Goal: Information Seeking & Learning: Find specific fact

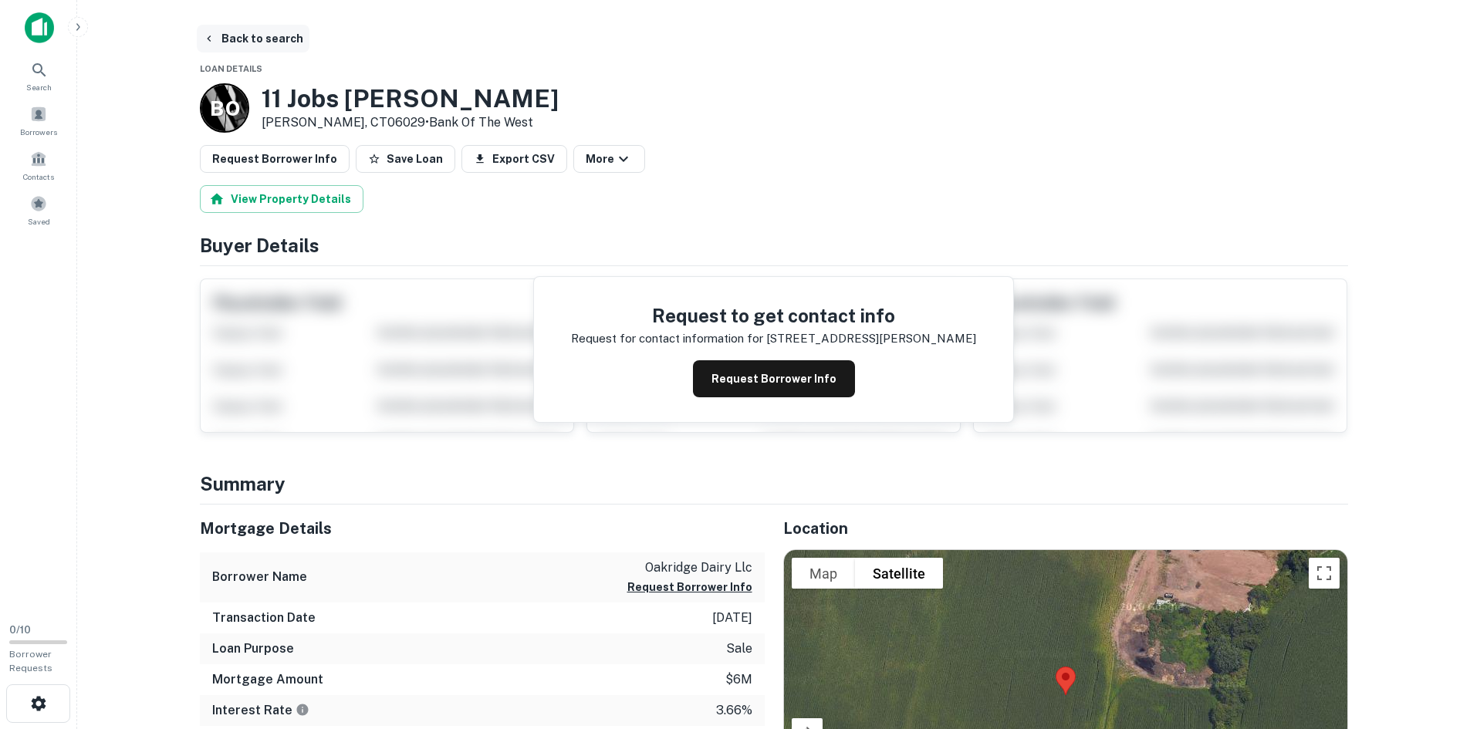
click at [242, 37] on button "Back to search" at bounding box center [253, 39] width 113 height 28
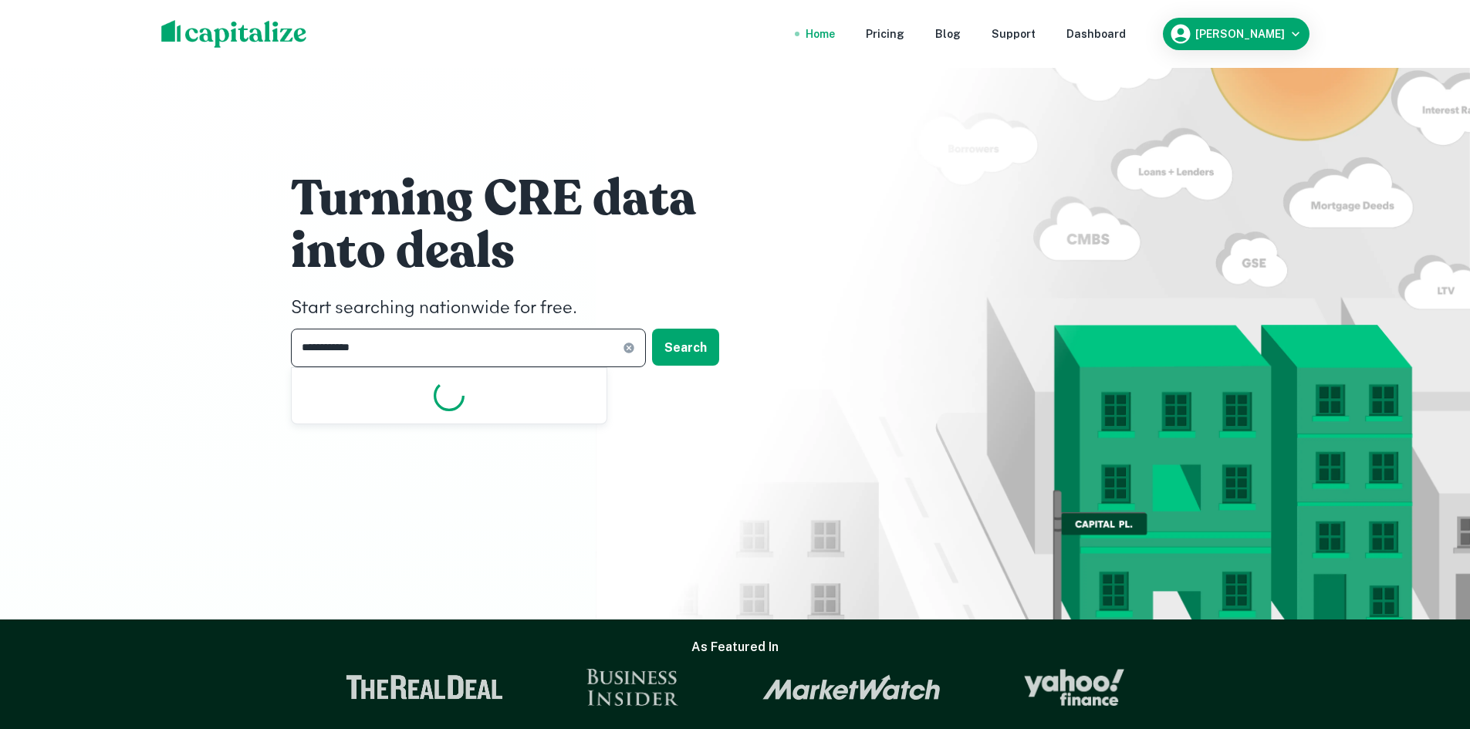
click at [411, 354] on input "**********" at bounding box center [457, 348] width 332 height 38
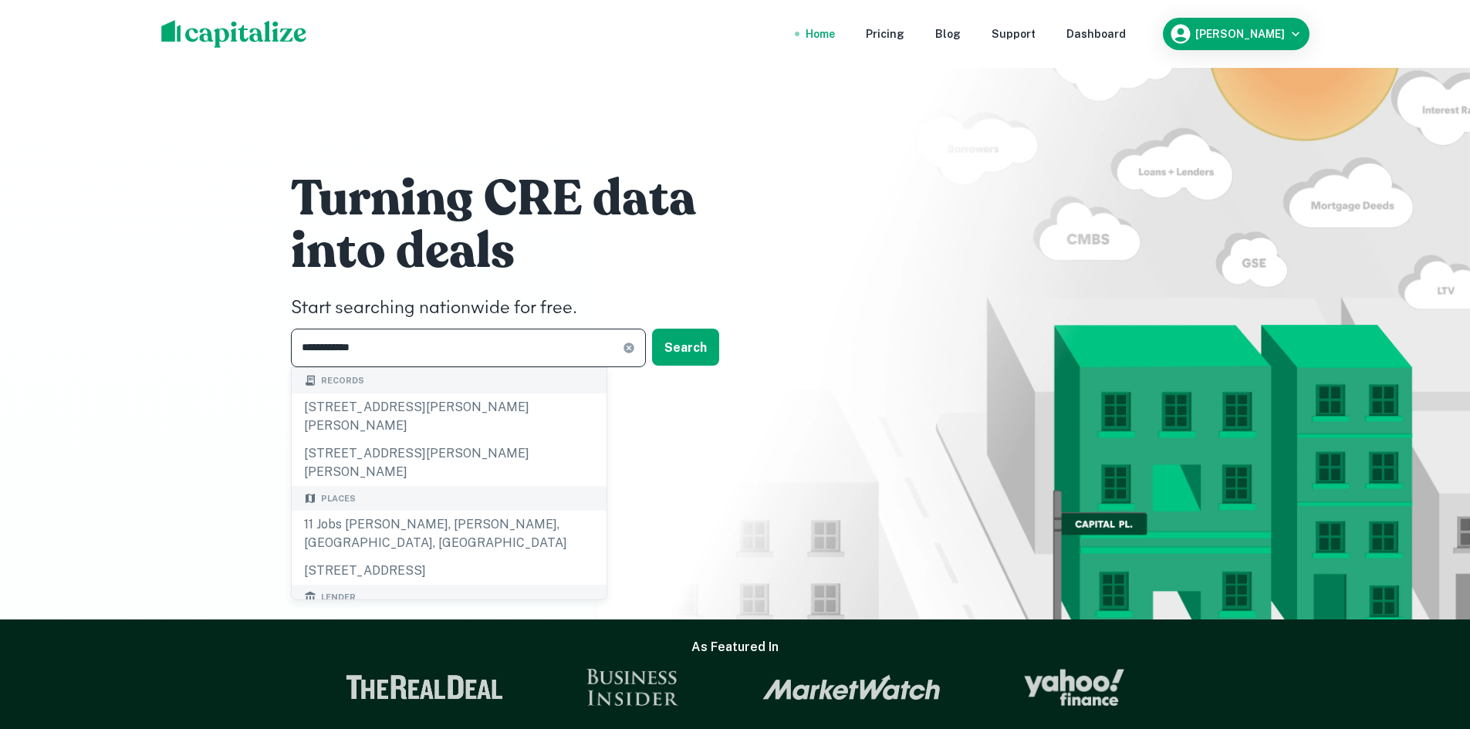
click at [634, 350] on icon at bounding box center [629, 348] width 12 height 12
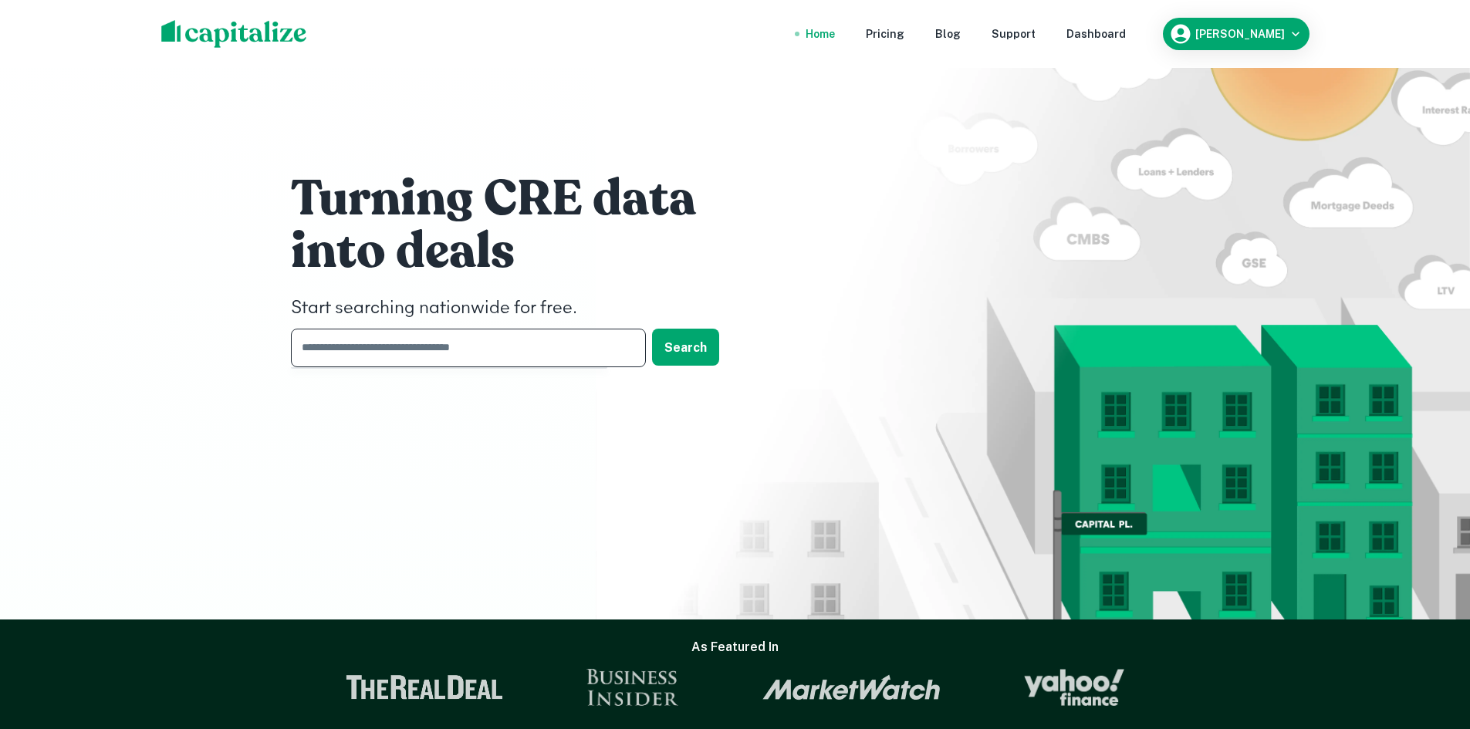
click at [541, 350] on input "text" at bounding box center [463, 348] width 344 height 38
type input "**********"
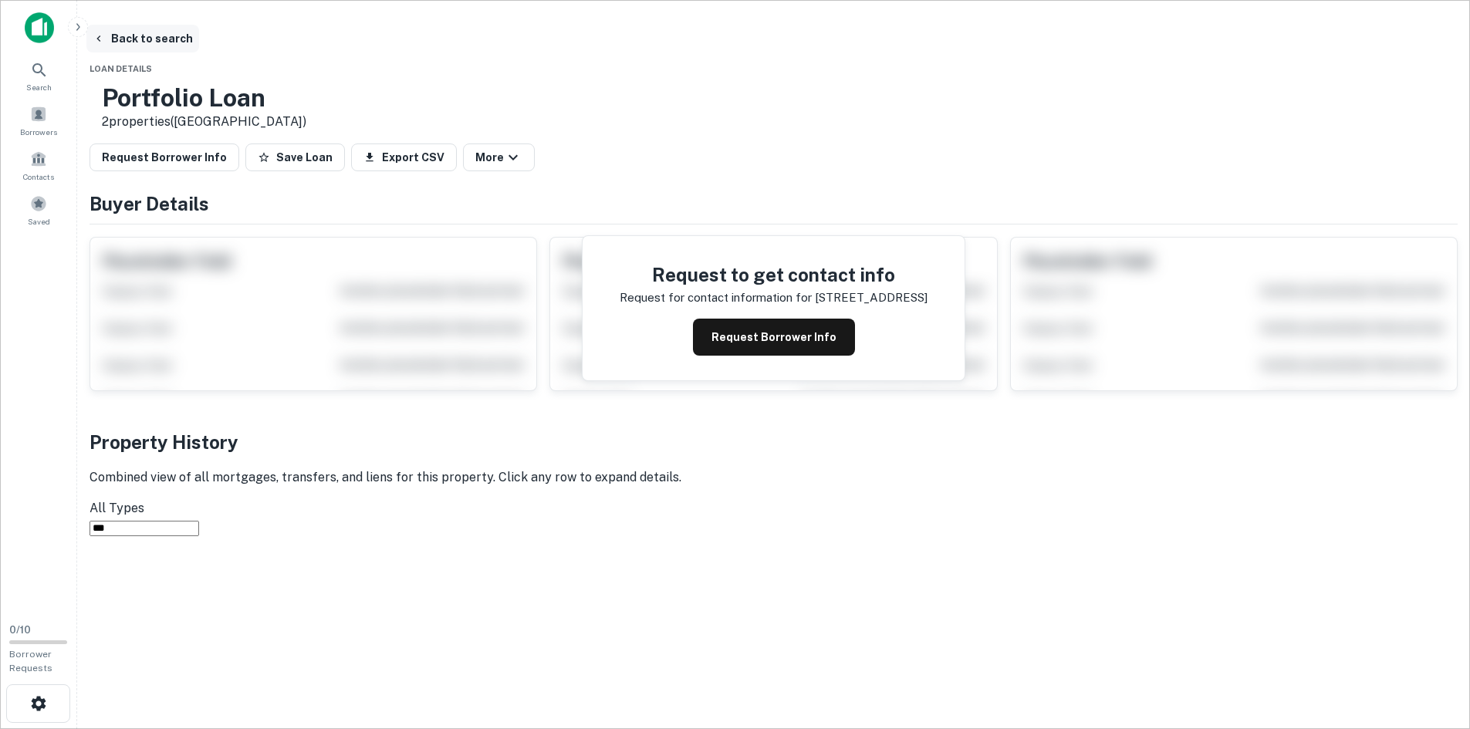
click at [199, 35] on button "Back to search" at bounding box center [142, 39] width 113 height 28
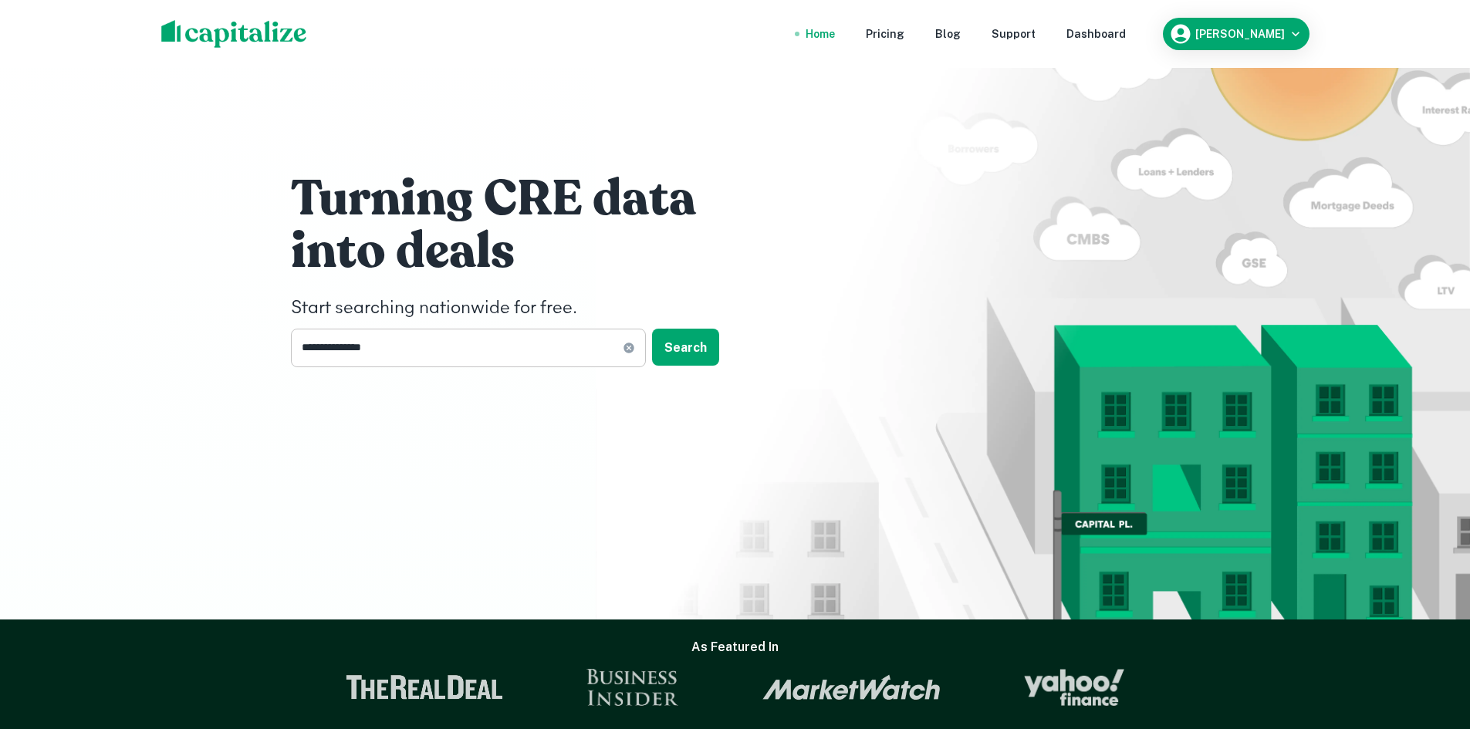
click at [631, 345] on icon at bounding box center [629, 348] width 10 height 10
paste input "**********"
type input "**********"
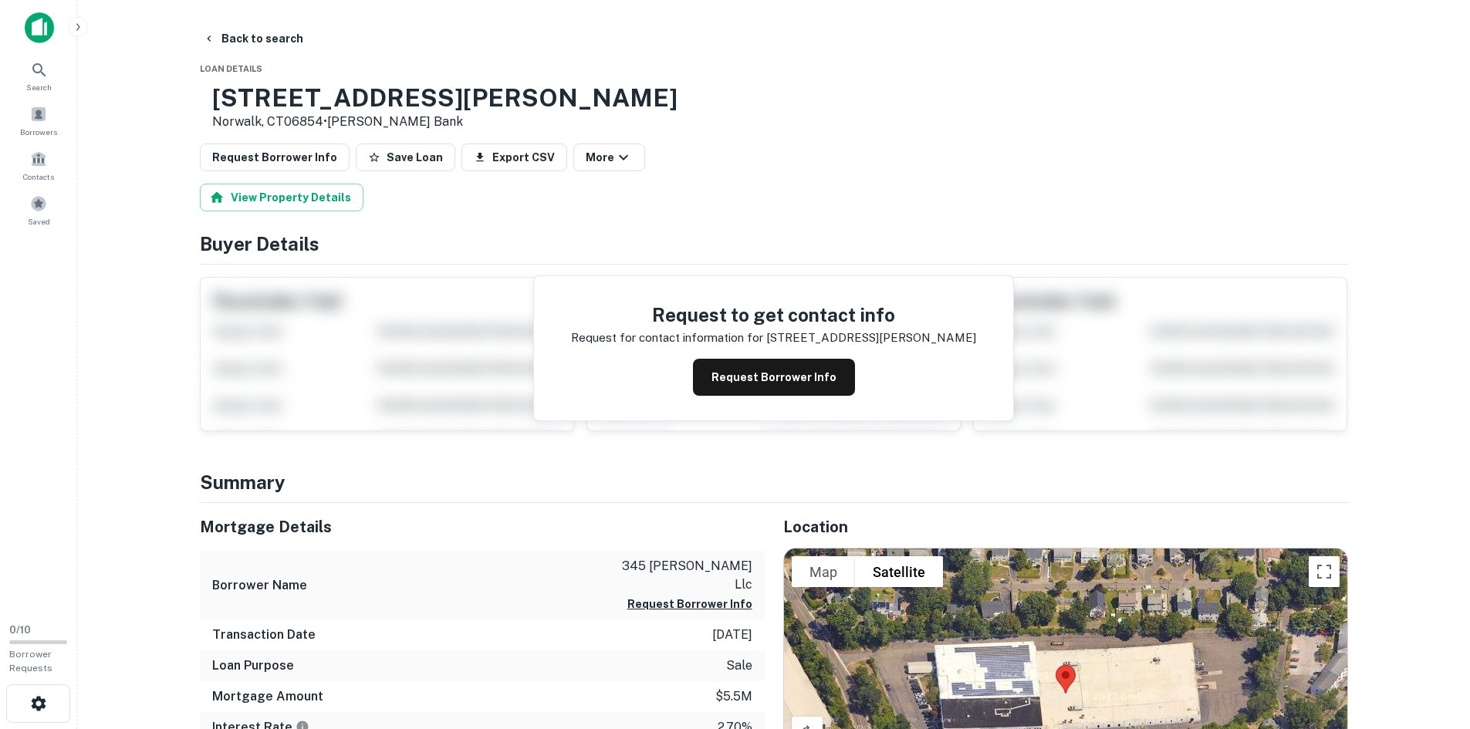
click at [252, 12] on main "Back to search Loan Details 345 Ely Ave Norwalk, CT06854 • Webster Bank Request…" at bounding box center [773, 364] width 1393 height 729
click at [253, 32] on button "Back to search" at bounding box center [253, 39] width 113 height 28
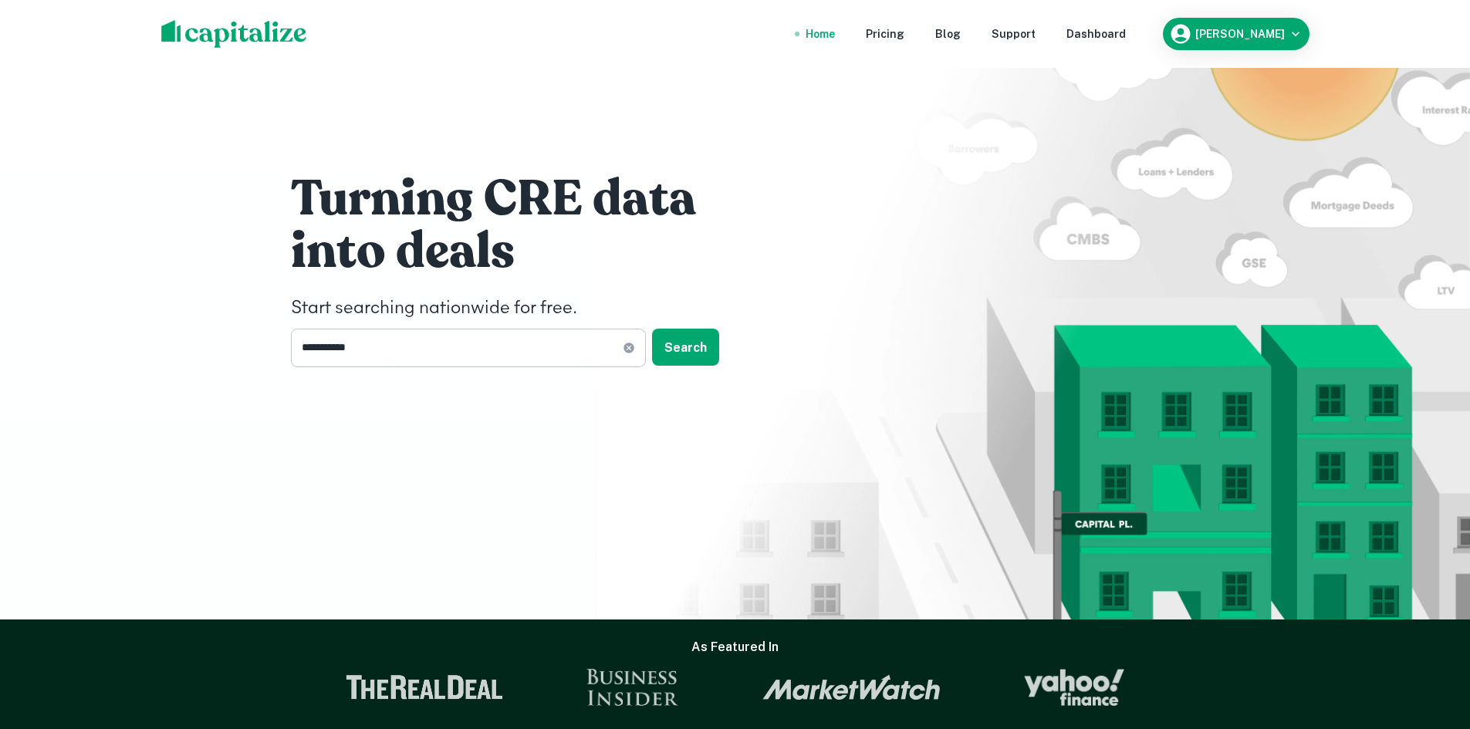
click at [446, 350] on input "**********" at bounding box center [457, 348] width 332 height 38
click at [622, 357] on input "**********" at bounding box center [457, 348] width 332 height 38
click at [625, 353] on icon at bounding box center [629, 348] width 12 height 12
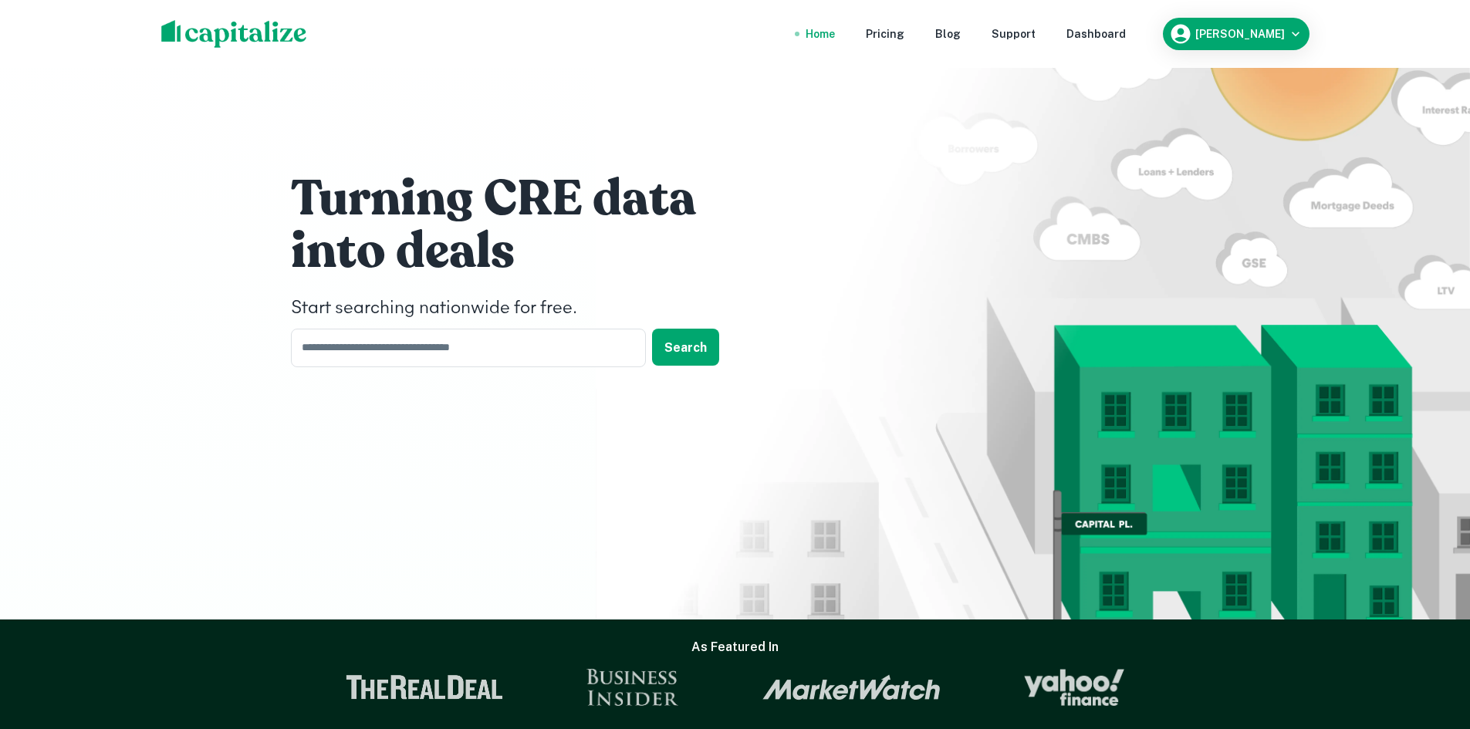
click at [655, 272] on h1 "into deals" at bounding box center [522, 252] width 463 height 62
click at [680, 357] on button "Search" at bounding box center [685, 347] width 67 height 37
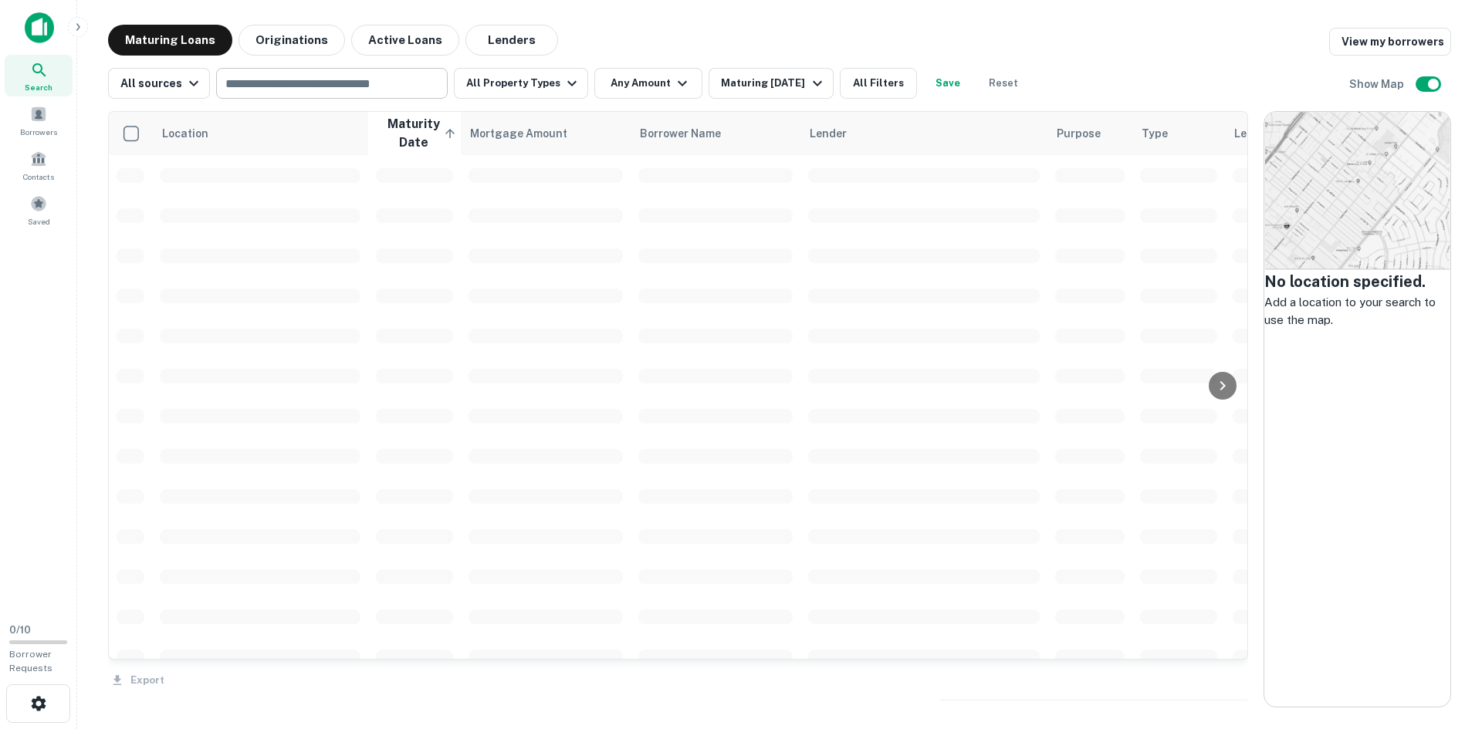
click at [299, 97] on div "​" at bounding box center [332, 83] width 232 height 31
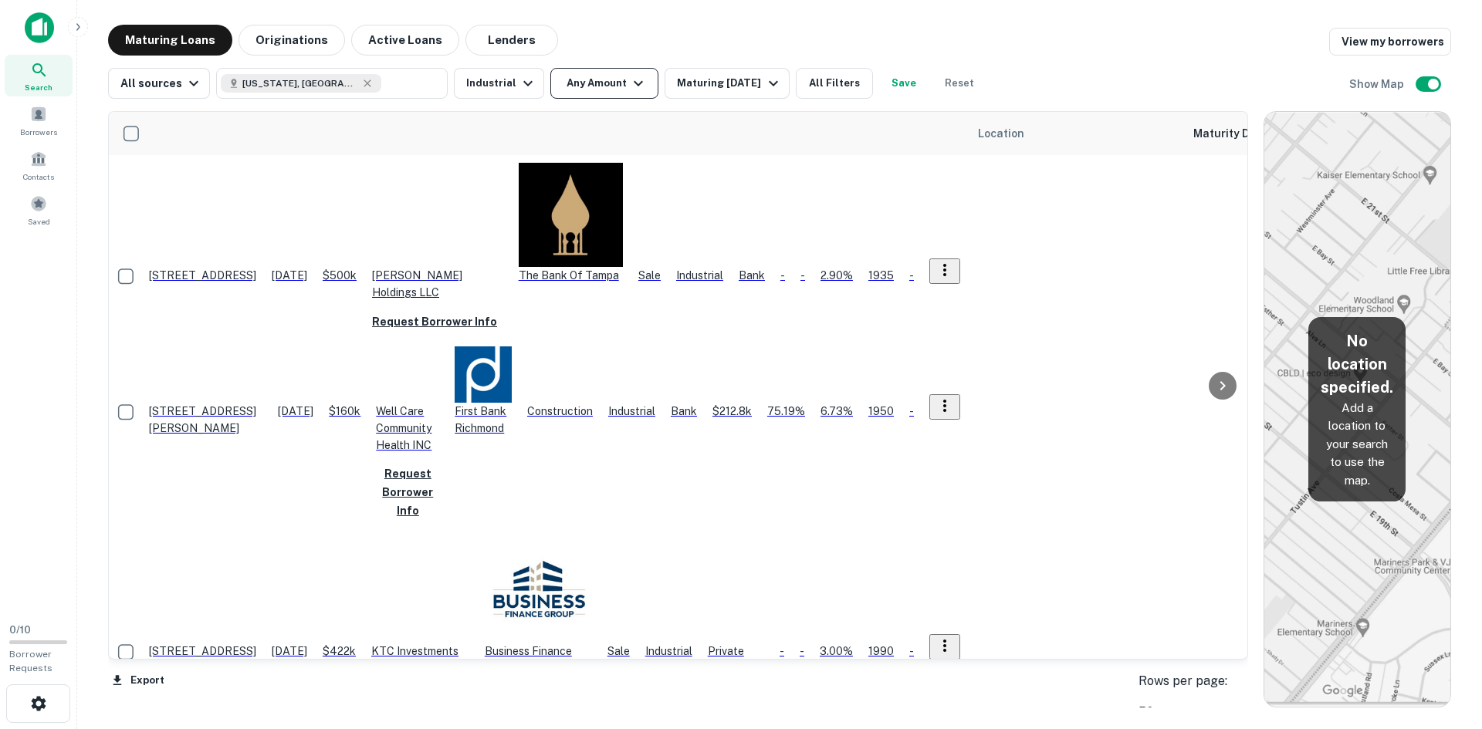
click at [596, 94] on button "Any Amount" at bounding box center [604, 83] width 108 height 31
type input "*******"
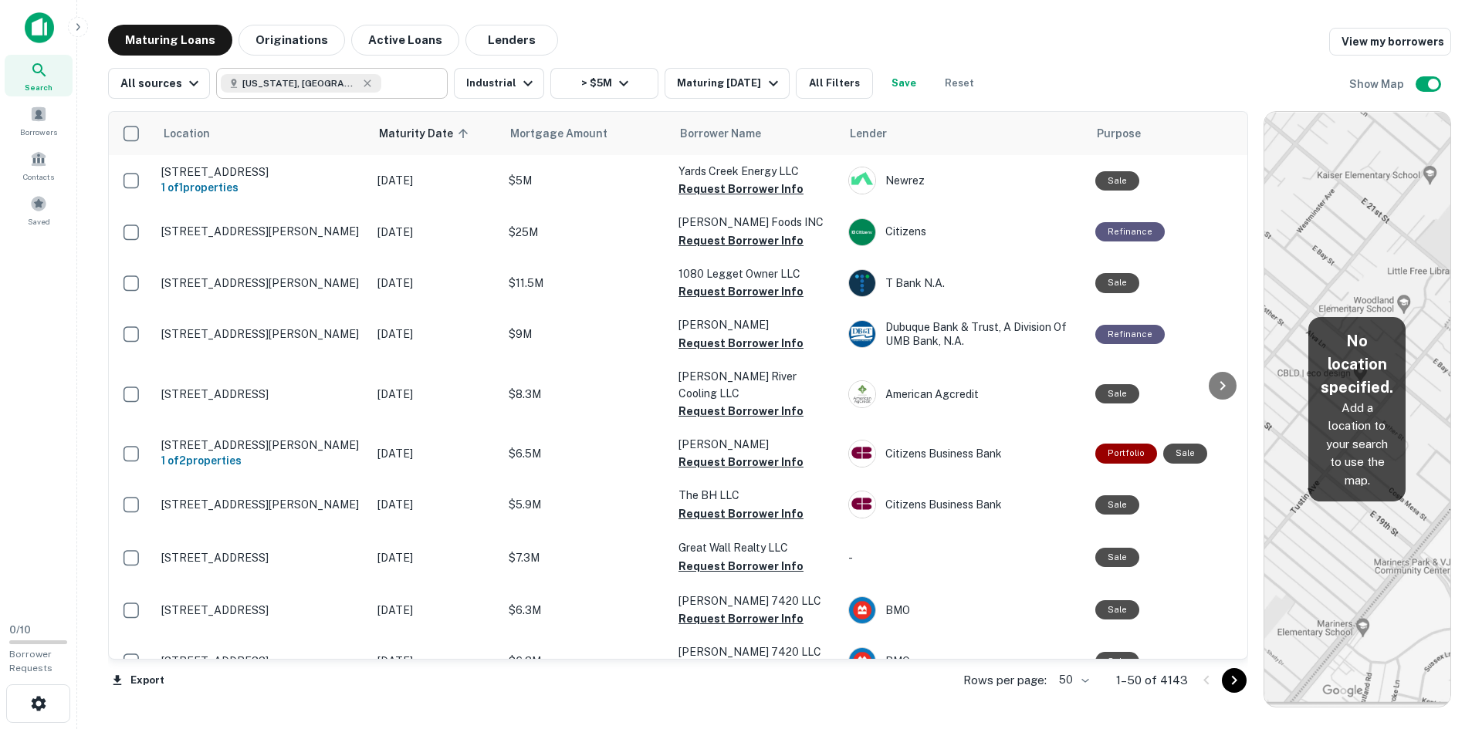
click at [381, 90] on input "text" at bounding box center [410, 84] width 59 height 22
type input "**********"
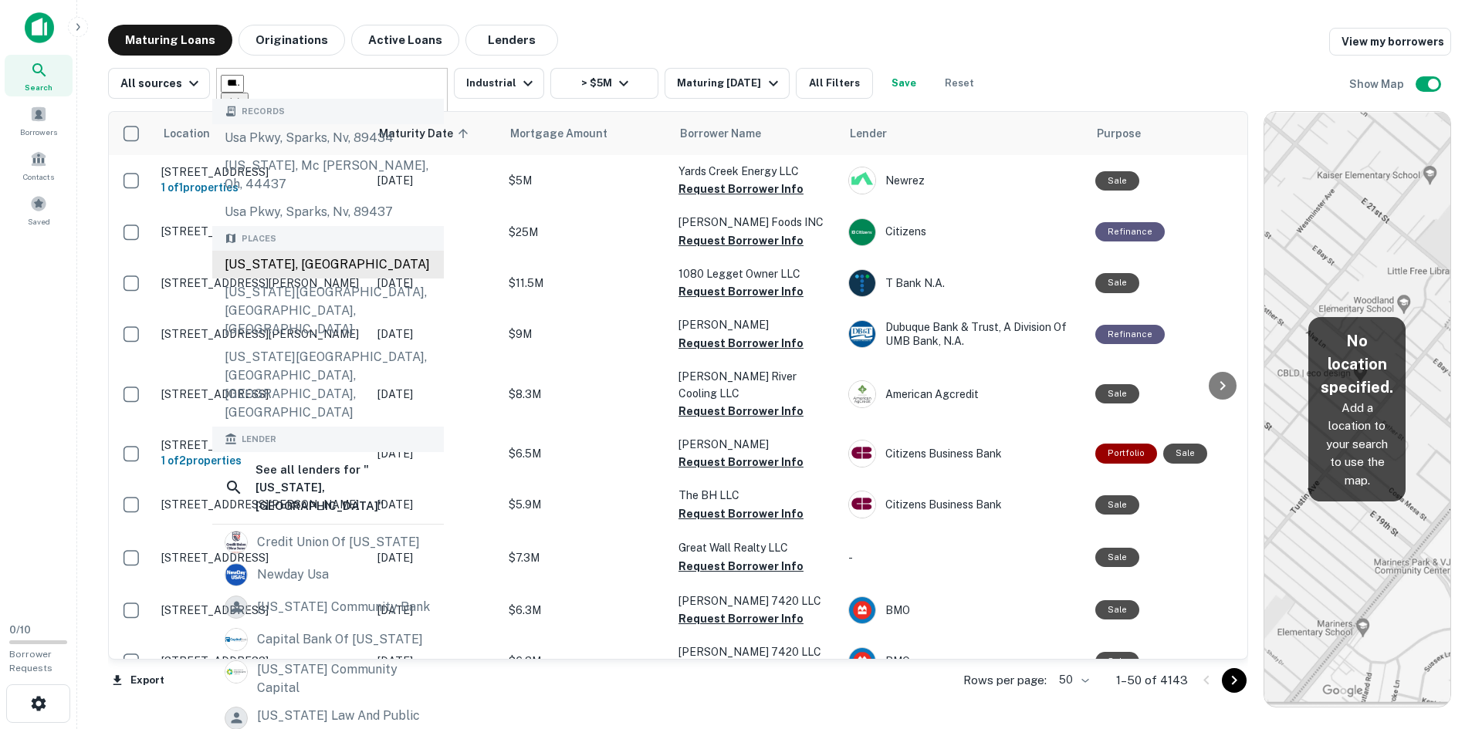
click at [295, 261] on div "New Jersey, USA" at bounding box center [328, 265] width 232 height 28
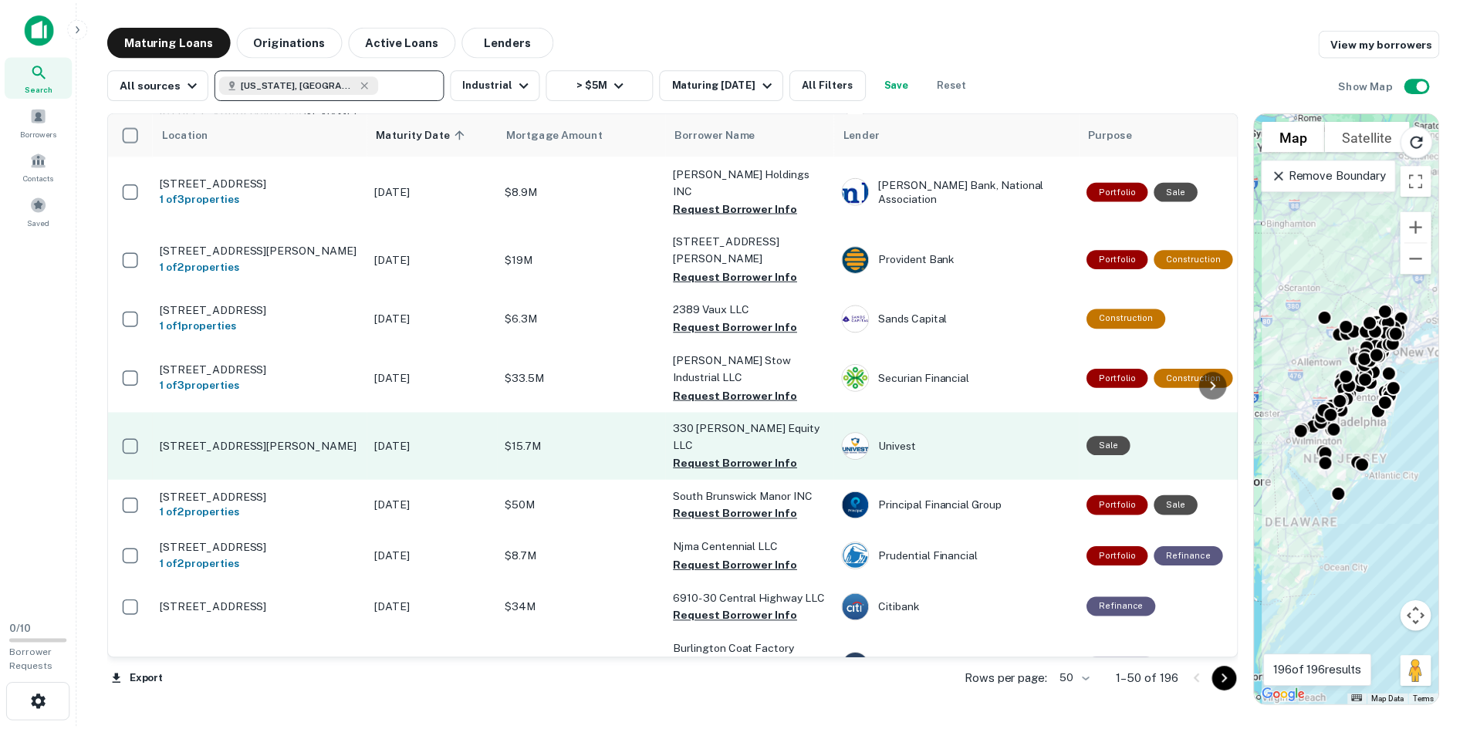
scroll to position [926, 0]
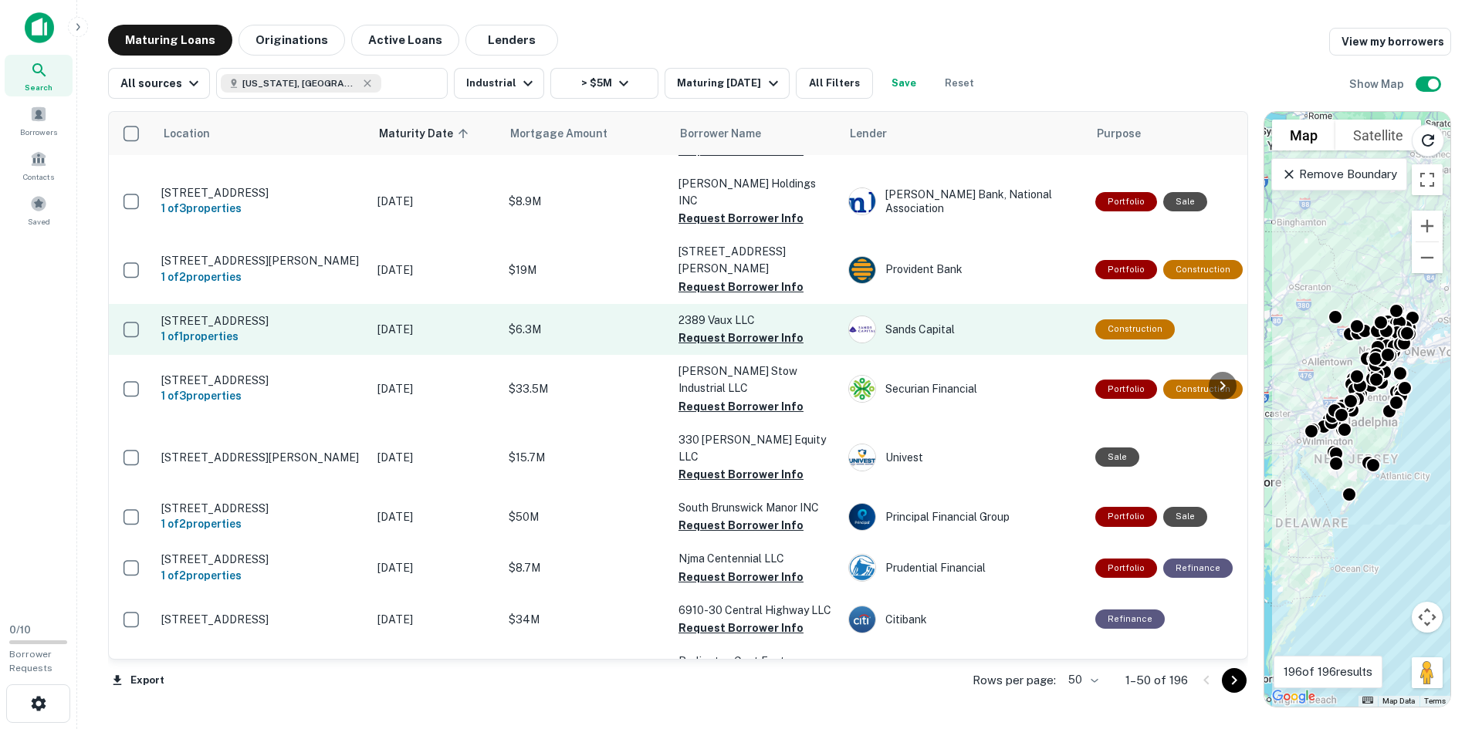
click at [347, 314] on p "2389 Vauxhall Rd Union, NJ07083" at bounding box center [261, 321] width 201 height 14
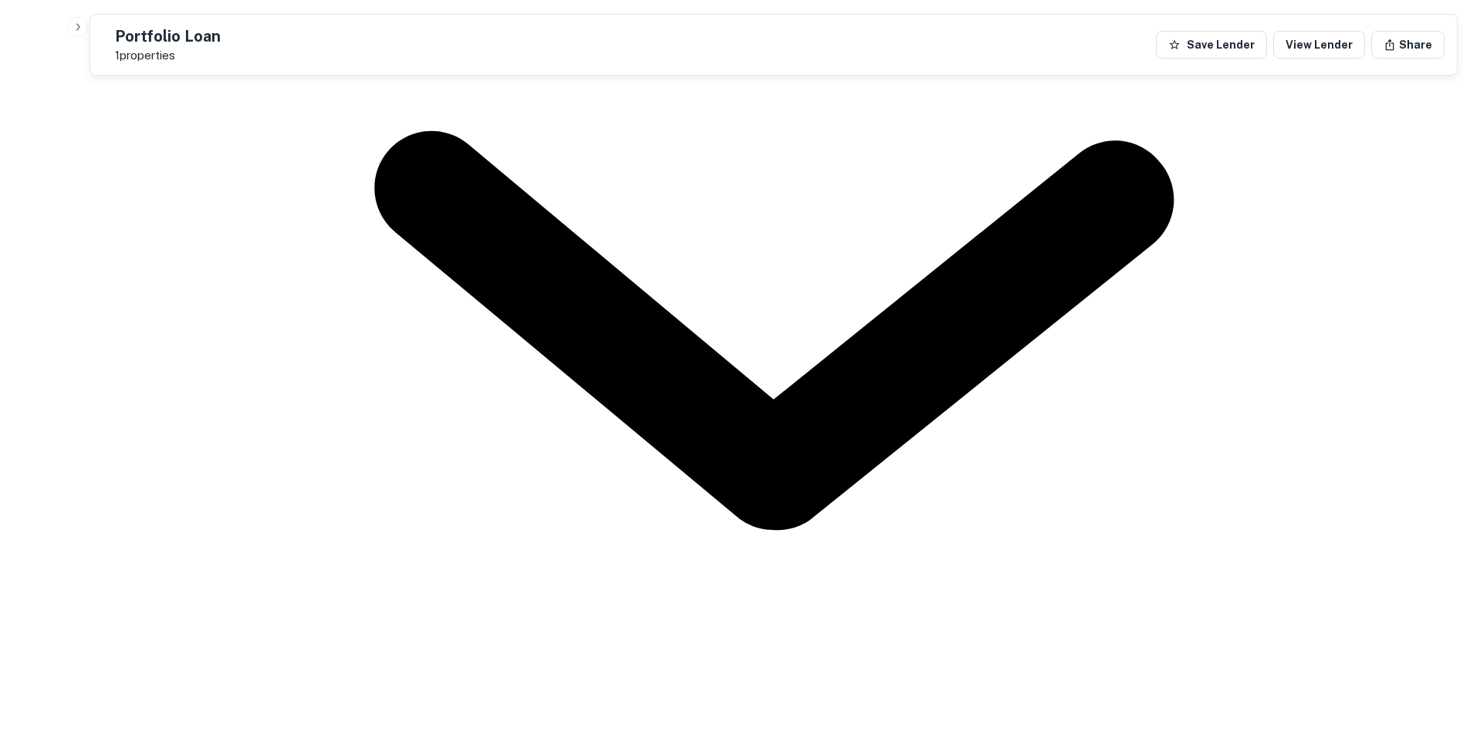
scroll to position [926, 0]
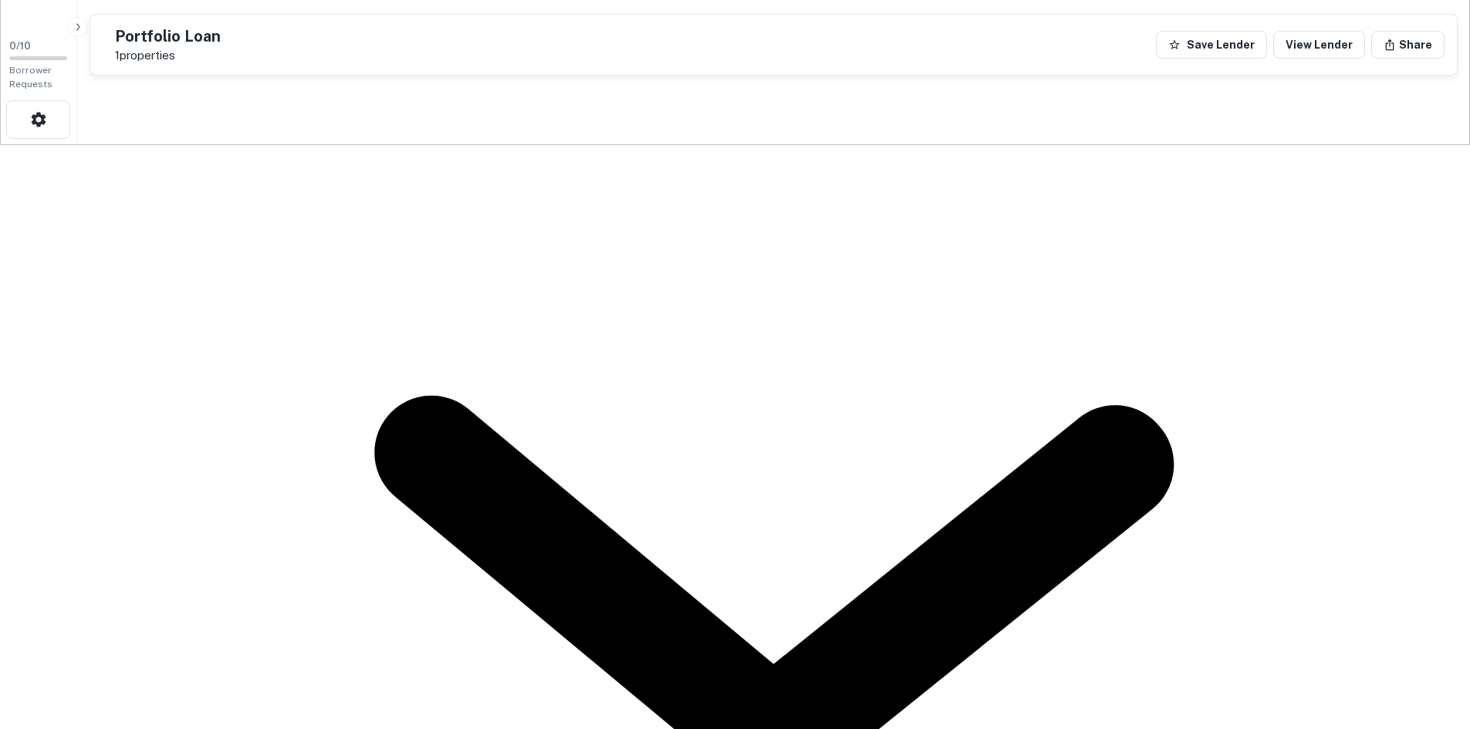
scroll to position [493, 0]
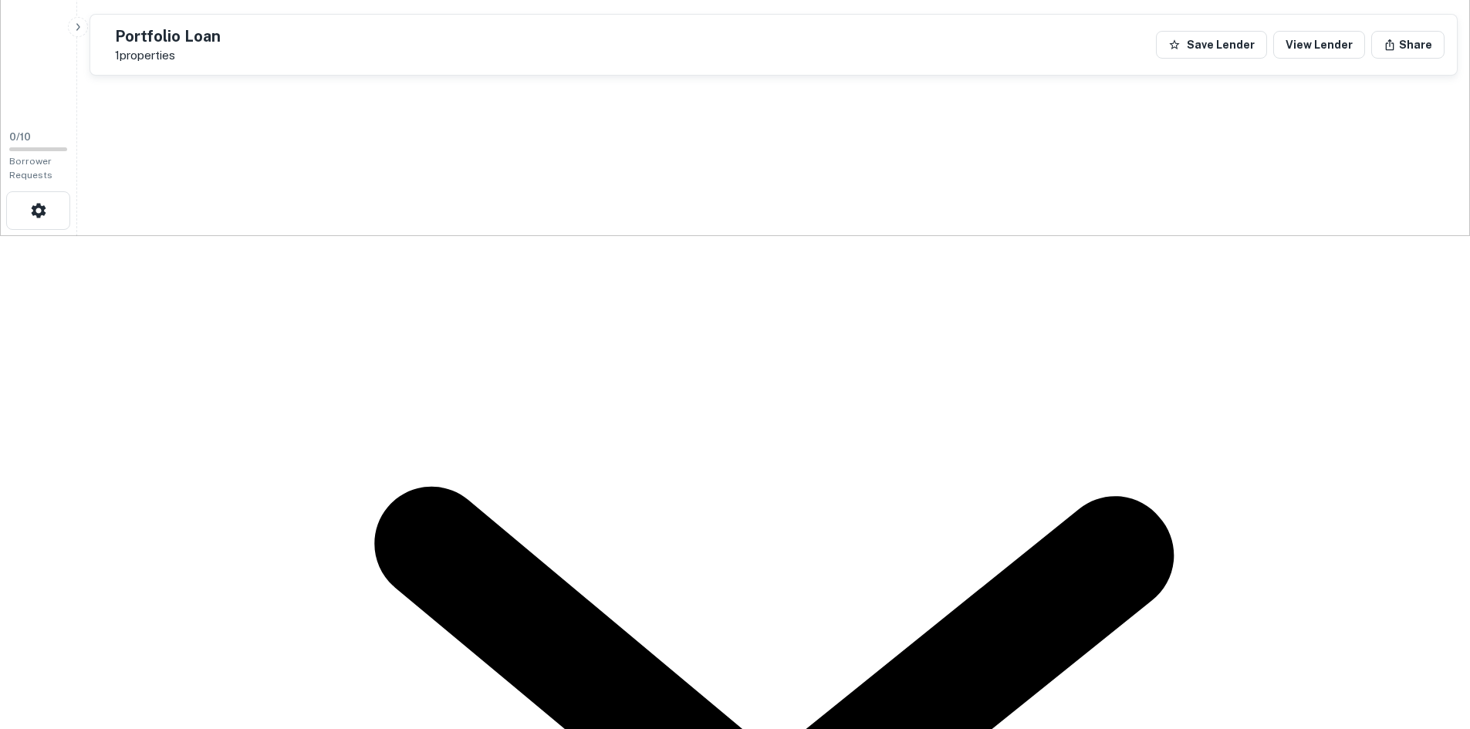
drag, startPoint x: 389, startPoint y: 618, endPoint x: 269, endPoint y: 622, distance: 120.5
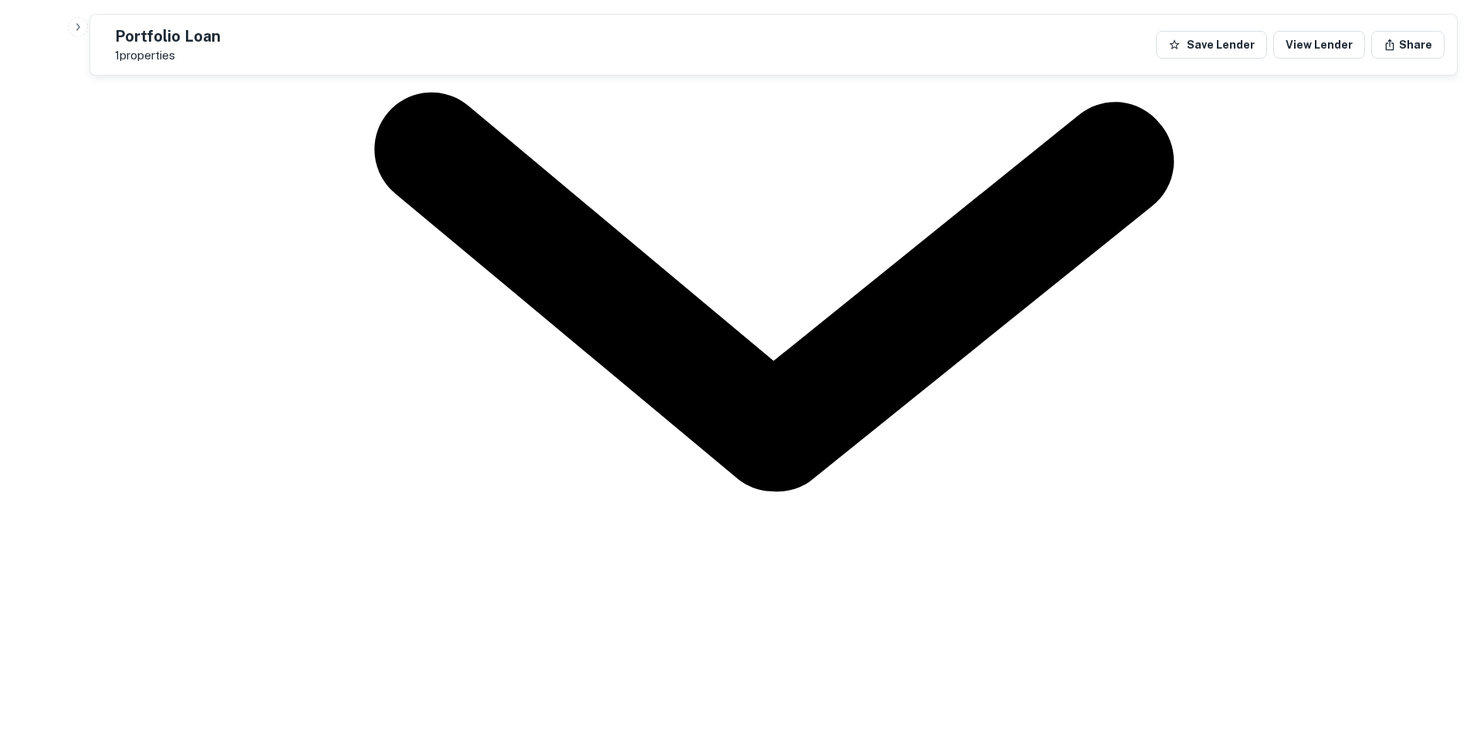
scroll to position [926, 0]
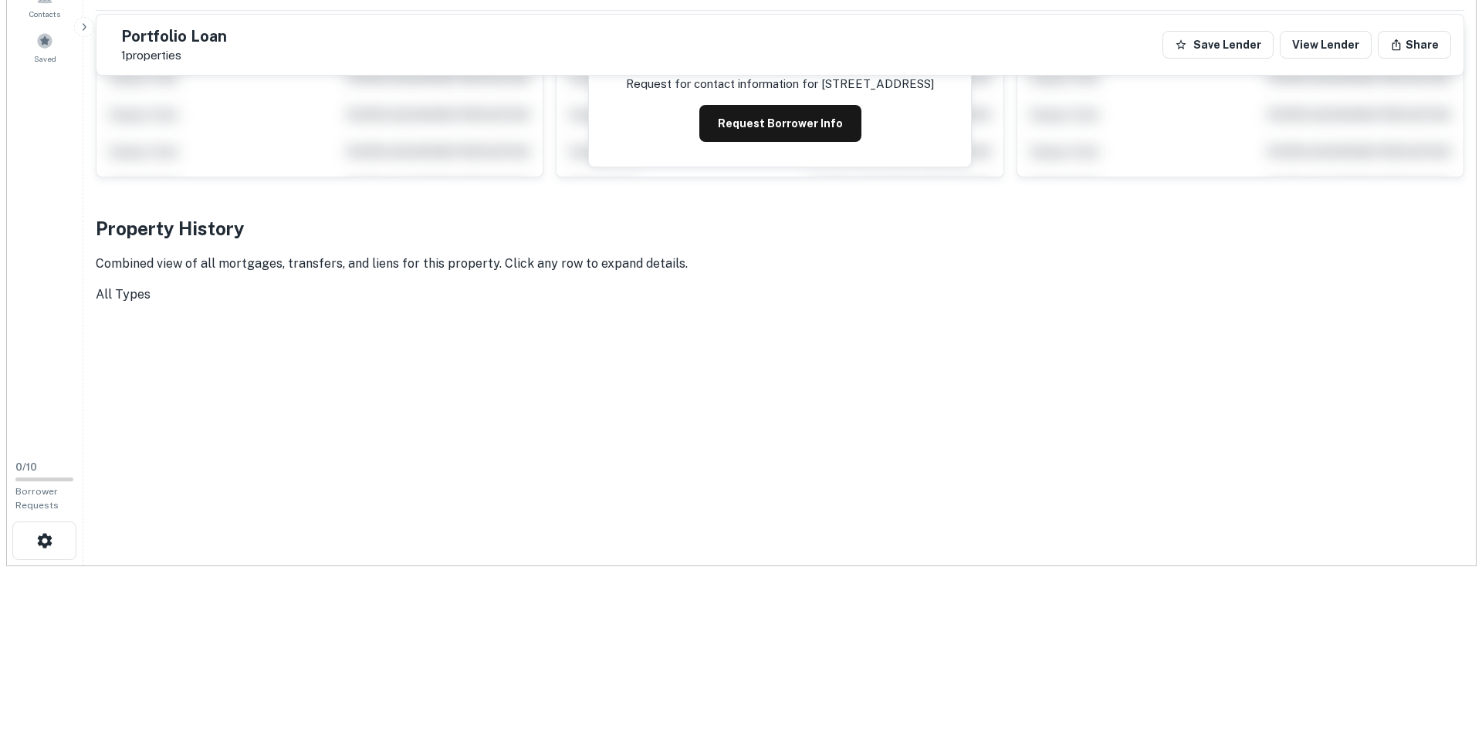
scroll to position [0, 0]
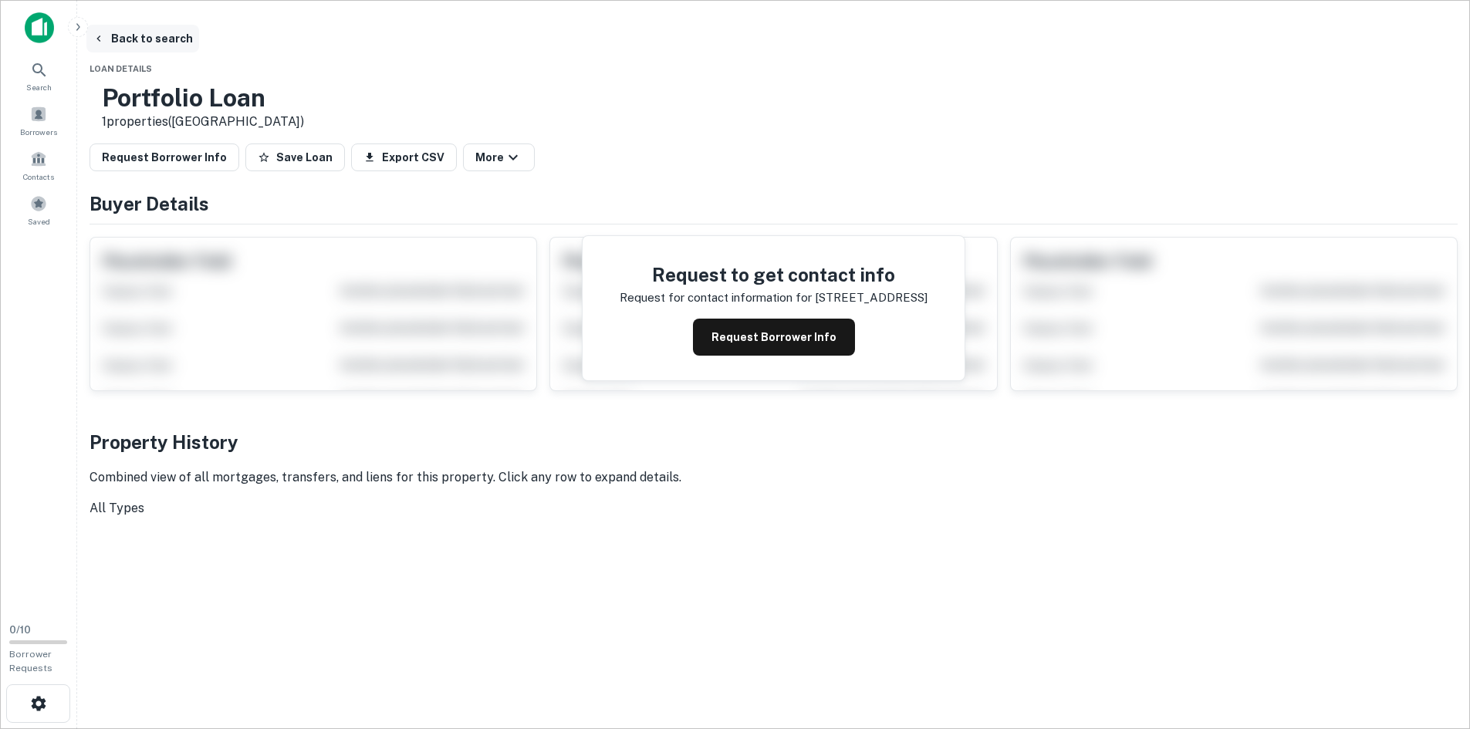
click at [199, 43] on button "Back to search" at bounding box center [142, 39] width 113 height 28
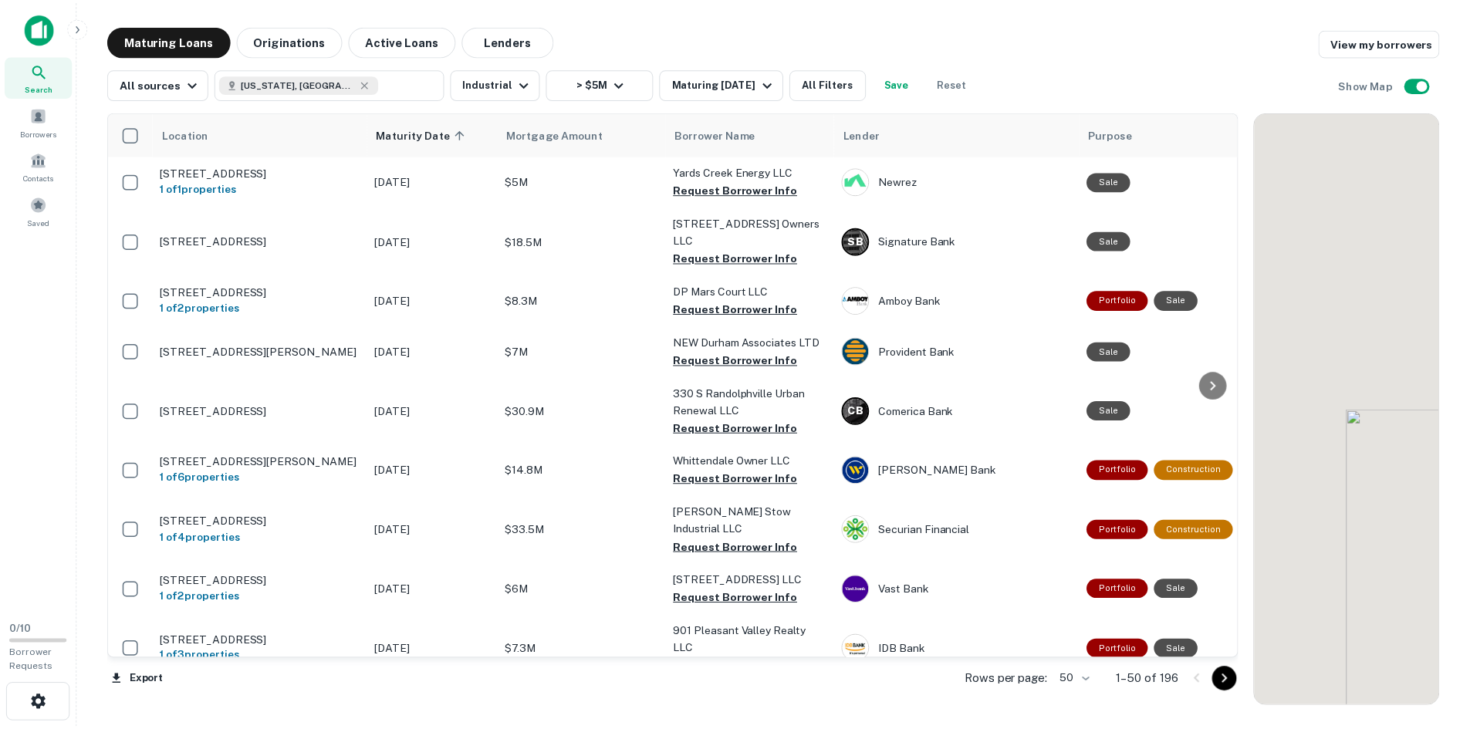
scroll to position [926, 0]
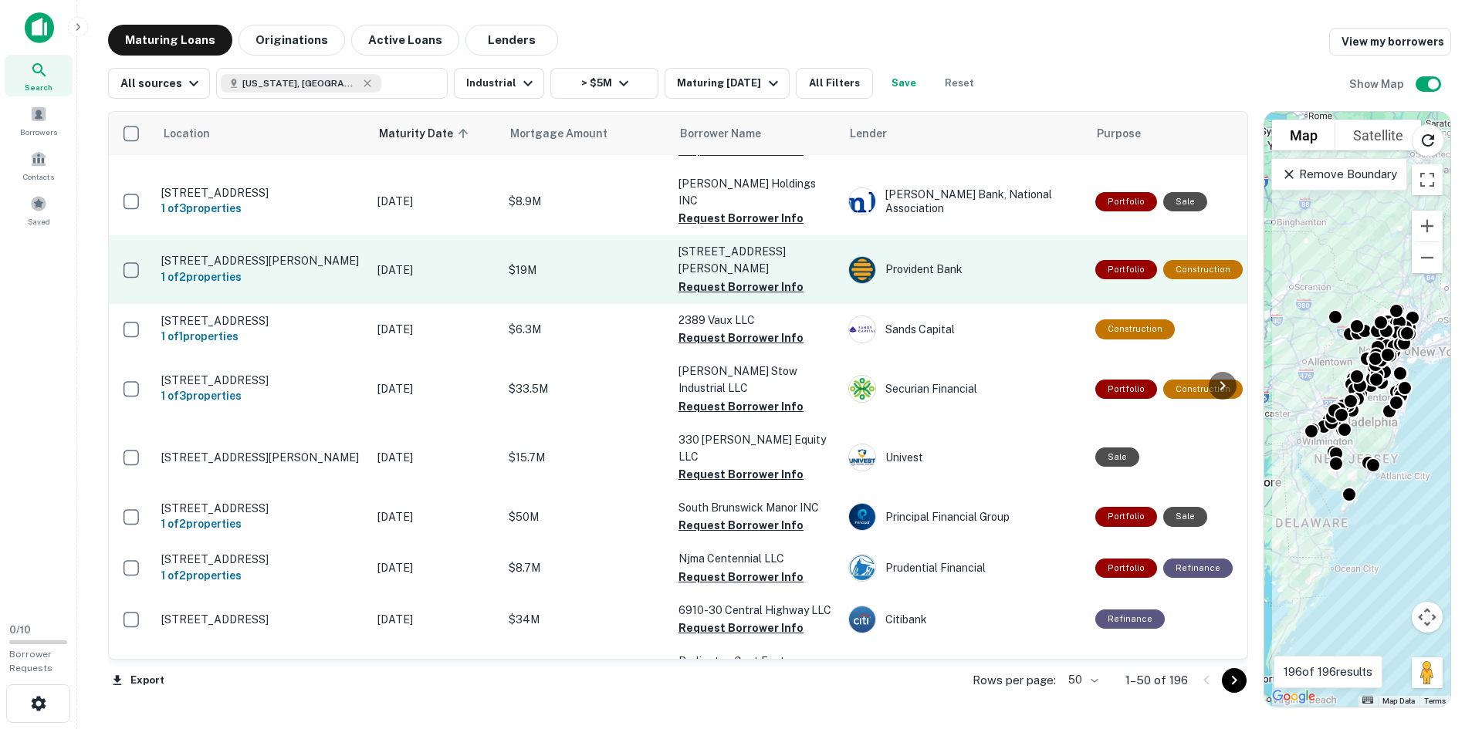
click at [213, 254] on p "28-32 Margaretta St Newark, NJ" at bounding box center [261, 261] width 201 height 14
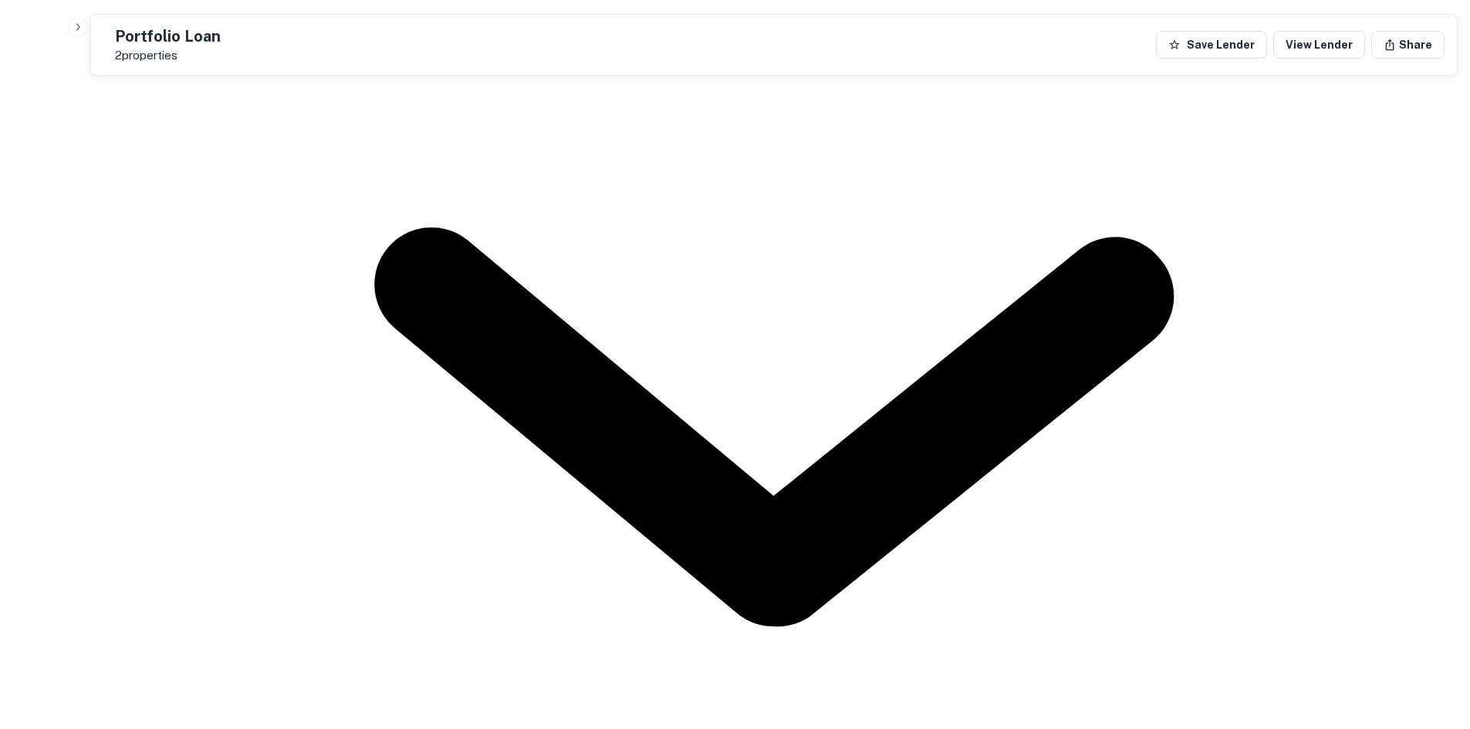
scroll to position [717, 0]
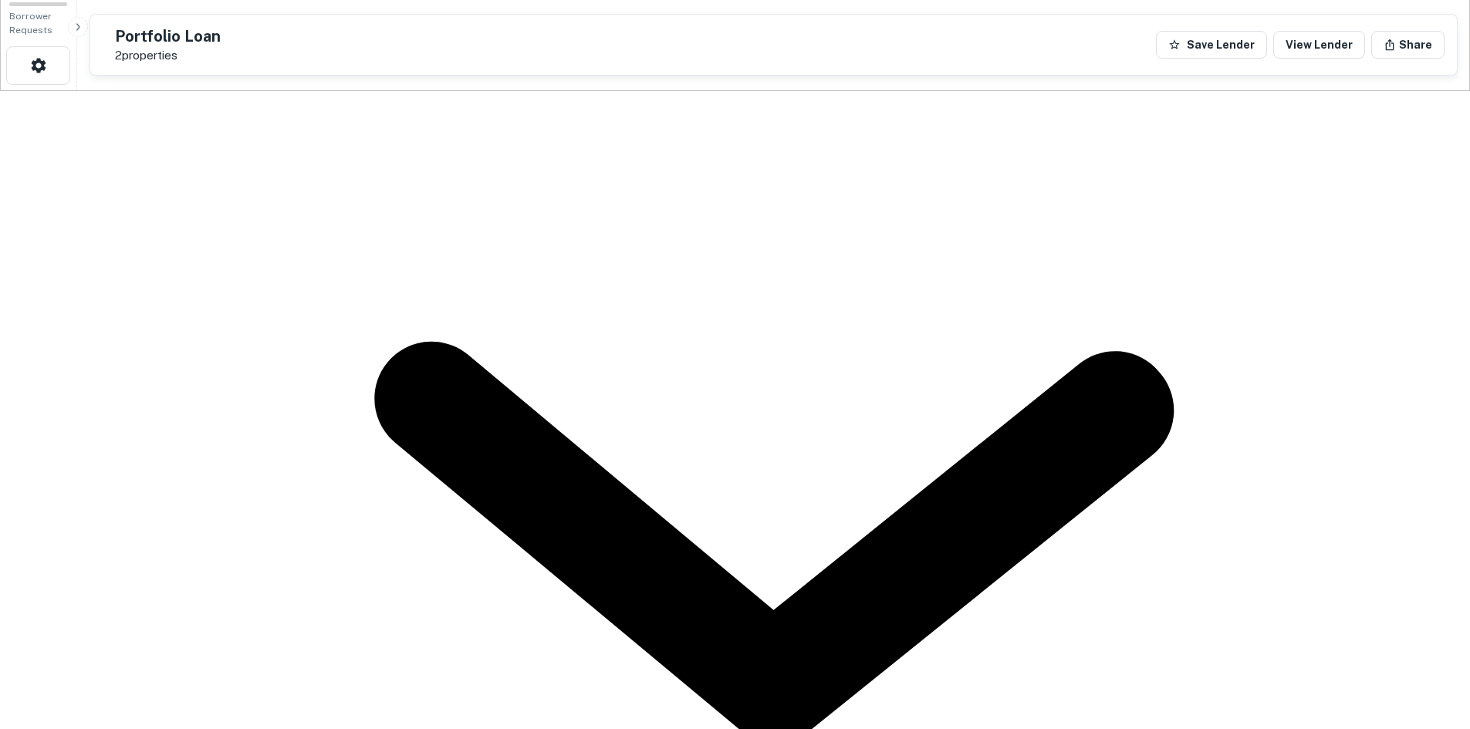
scroll to position [640, 0]
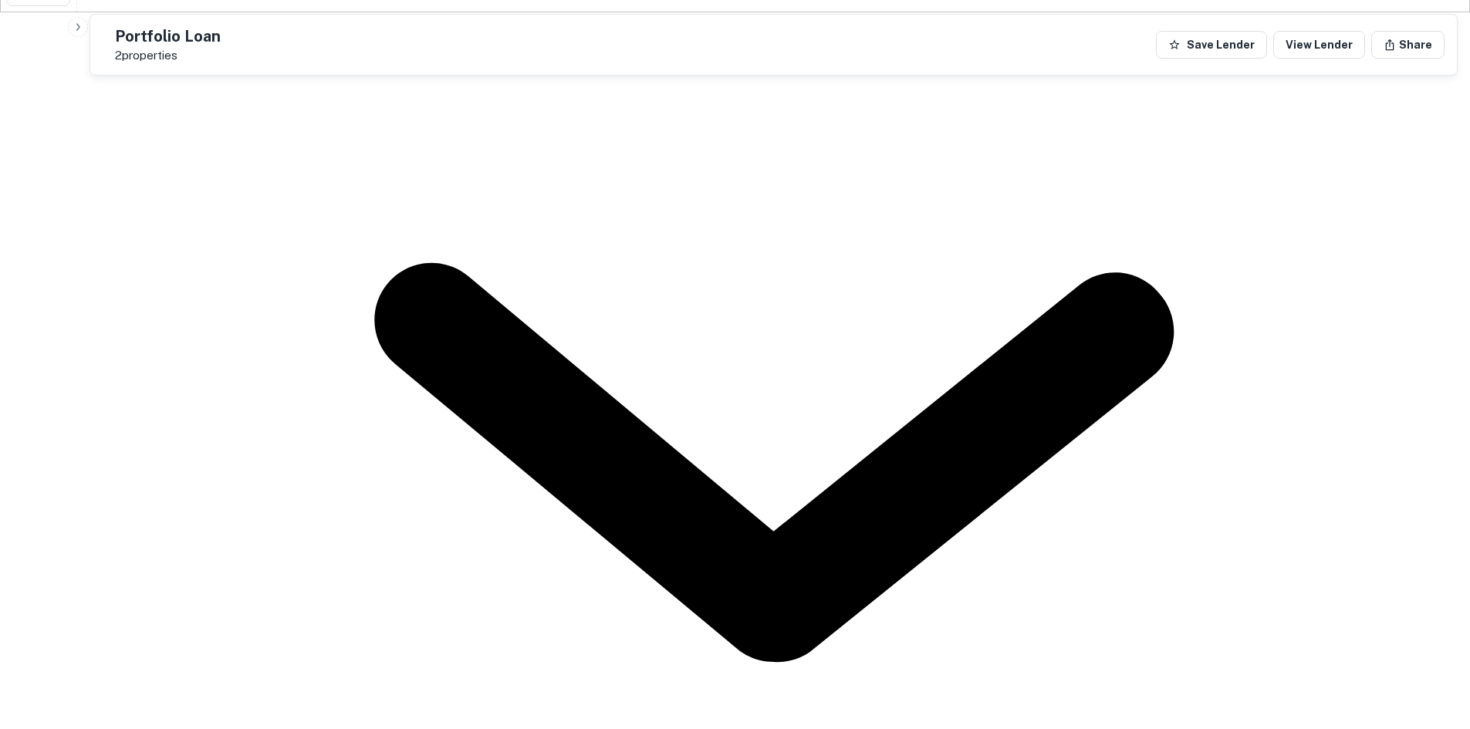
drag, startPoint x: 368, startPoint y: 635, endPoint x: 374, endPoint y: 622, distance: 14.2
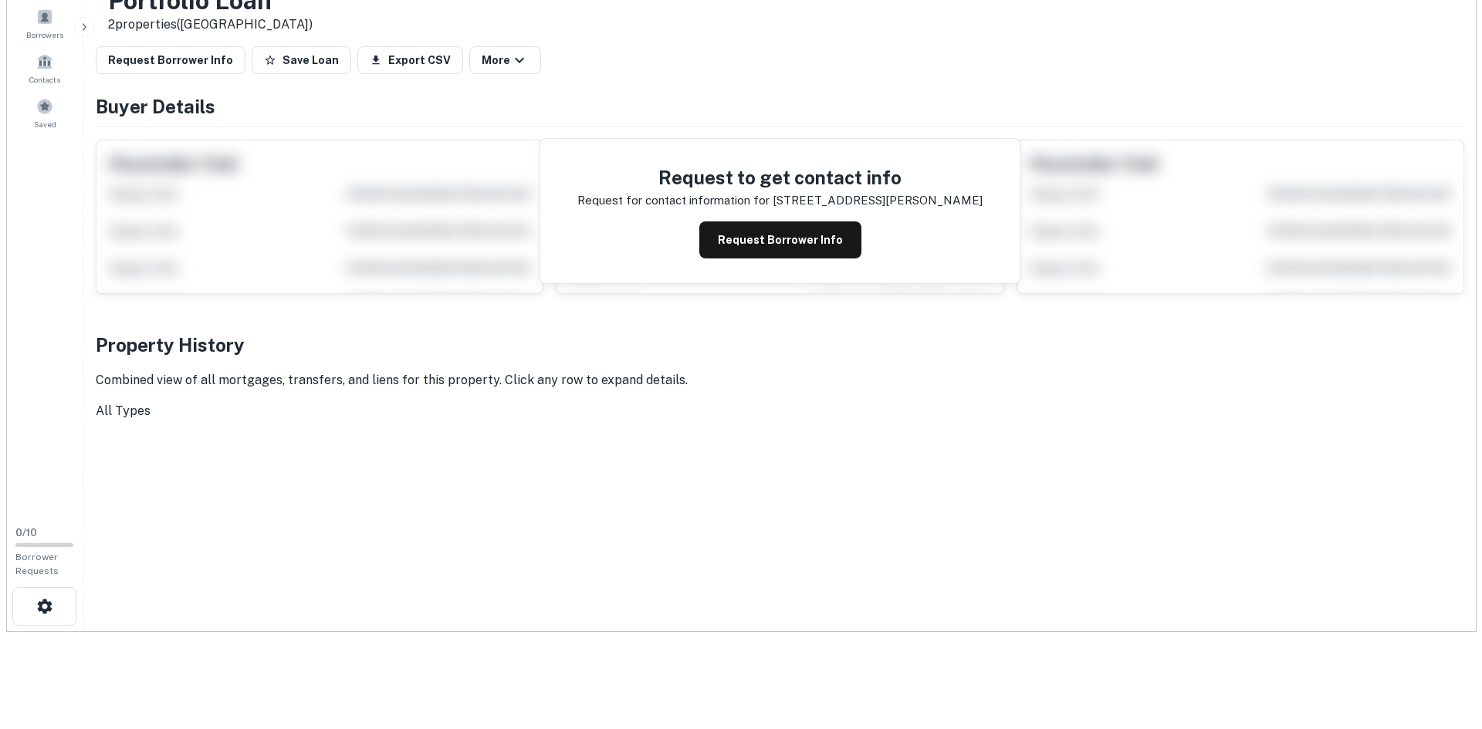
scroll to position [0, 0]
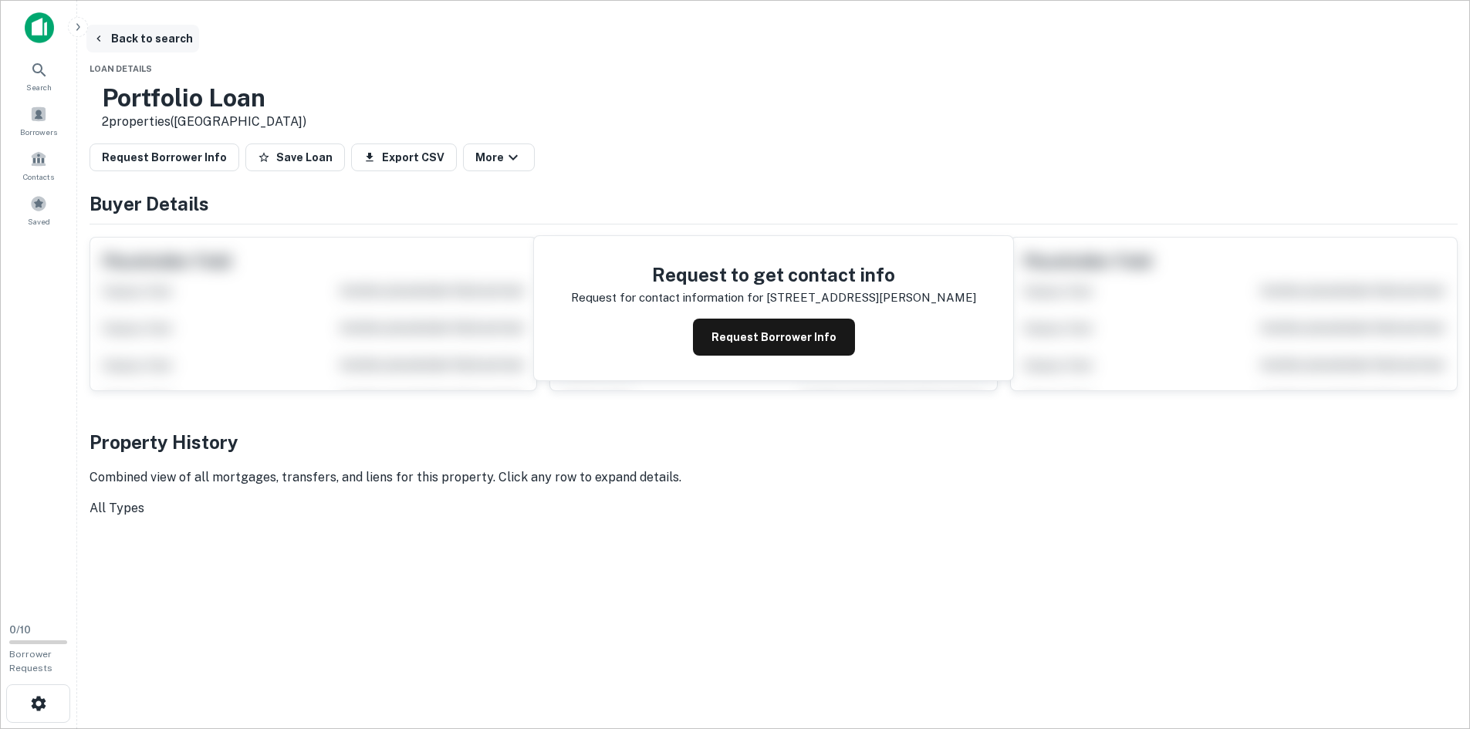
click at [199, 27] on button "Back to search" at bounding box center [142, 39] width 113 height 28
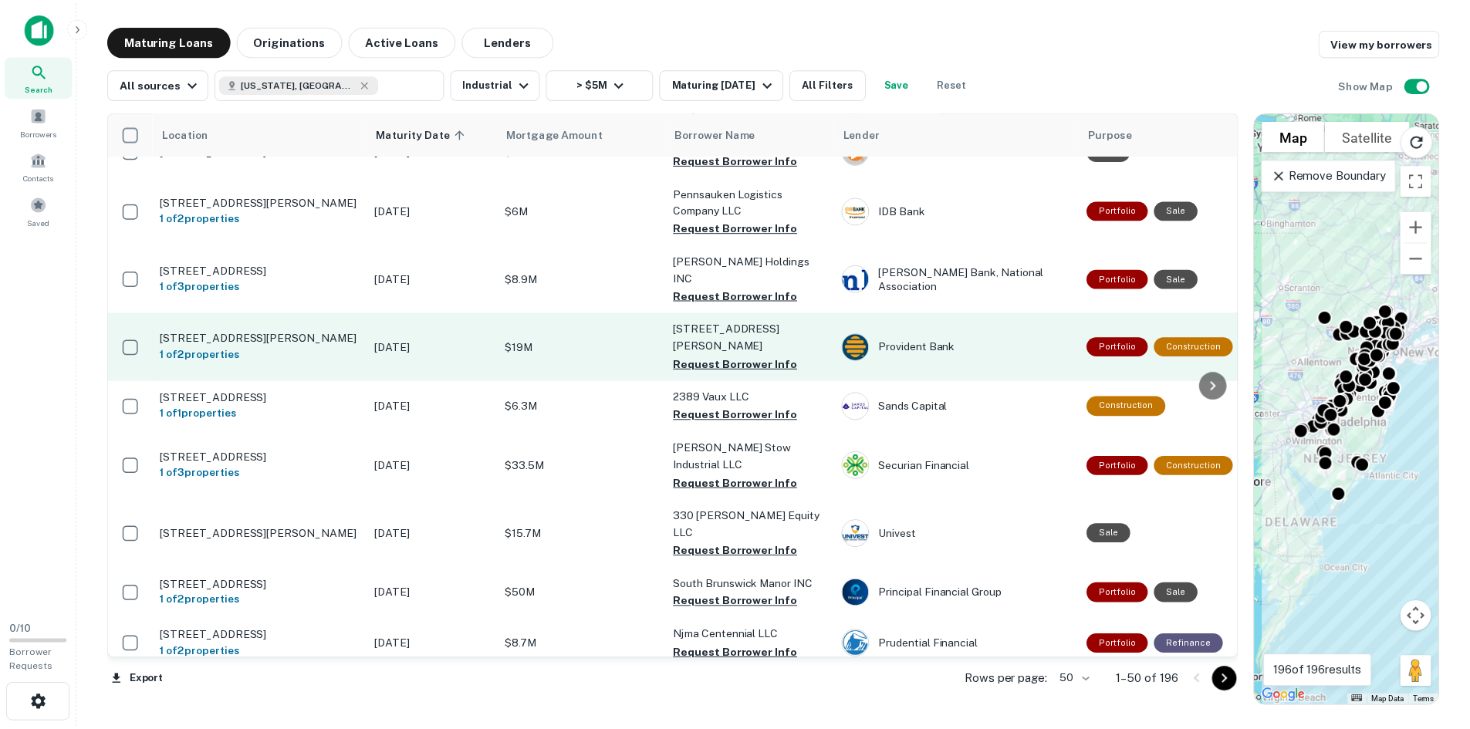
scroll to position [772, 0]
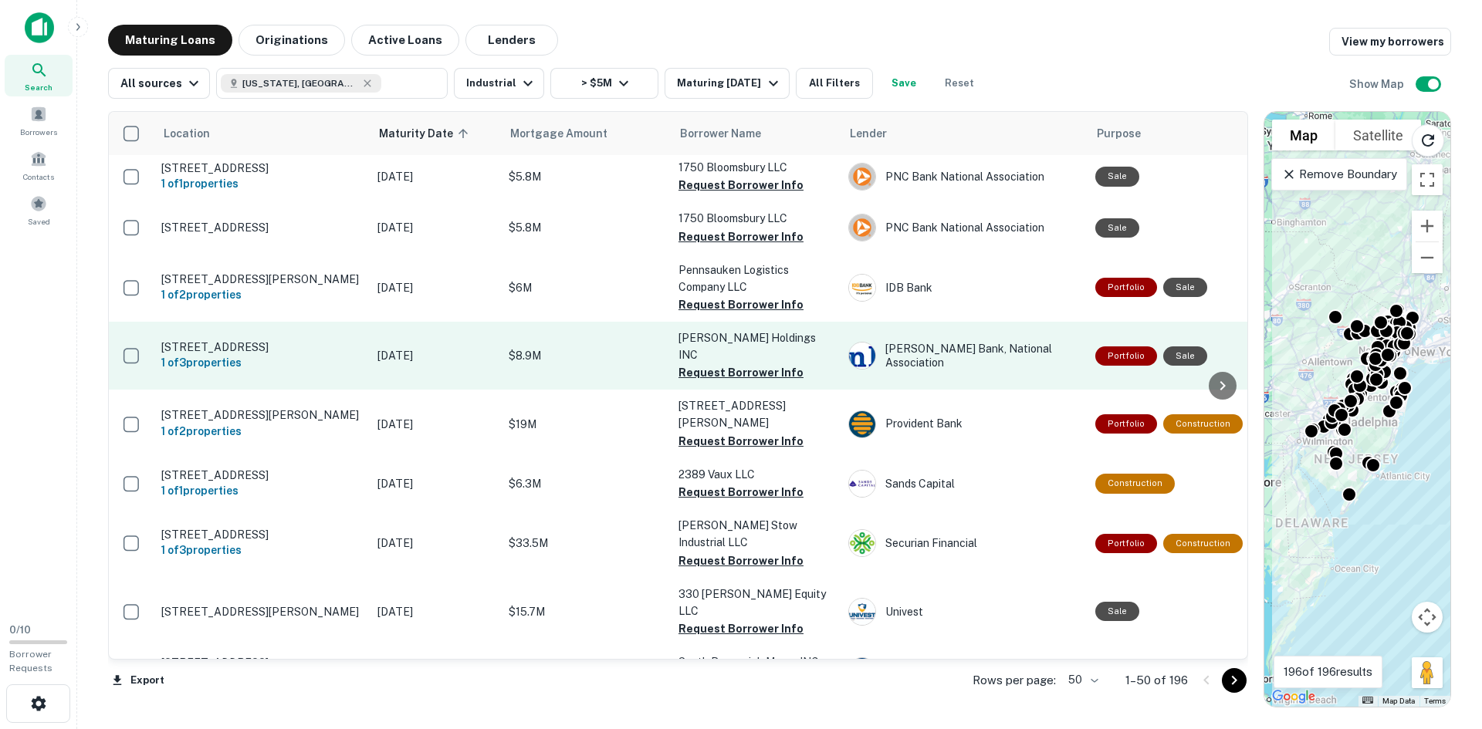
click at [207, 340] on p "60 Amity St Jersey City, NJ07304" at bounding box center [261, 347] width 201 height 14
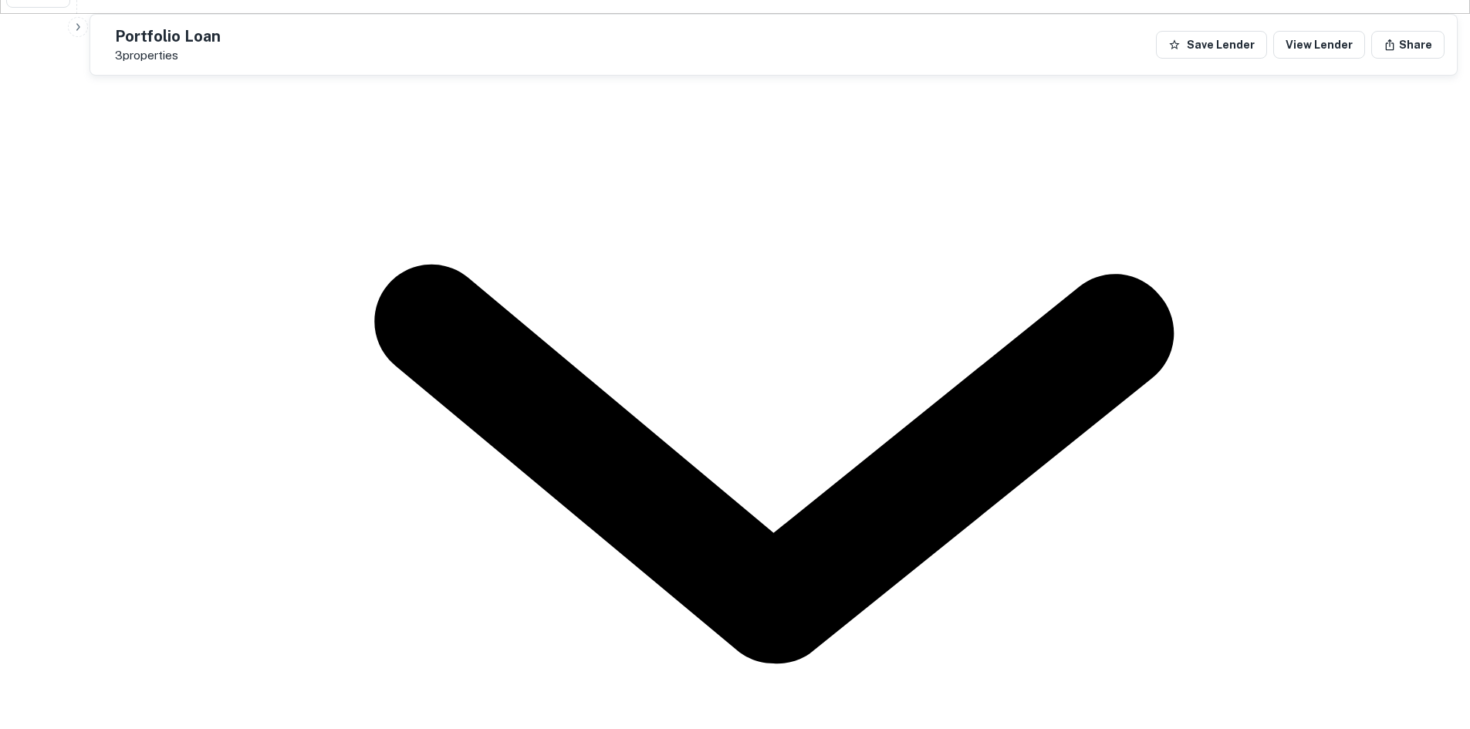
scroll to position [926, 0]
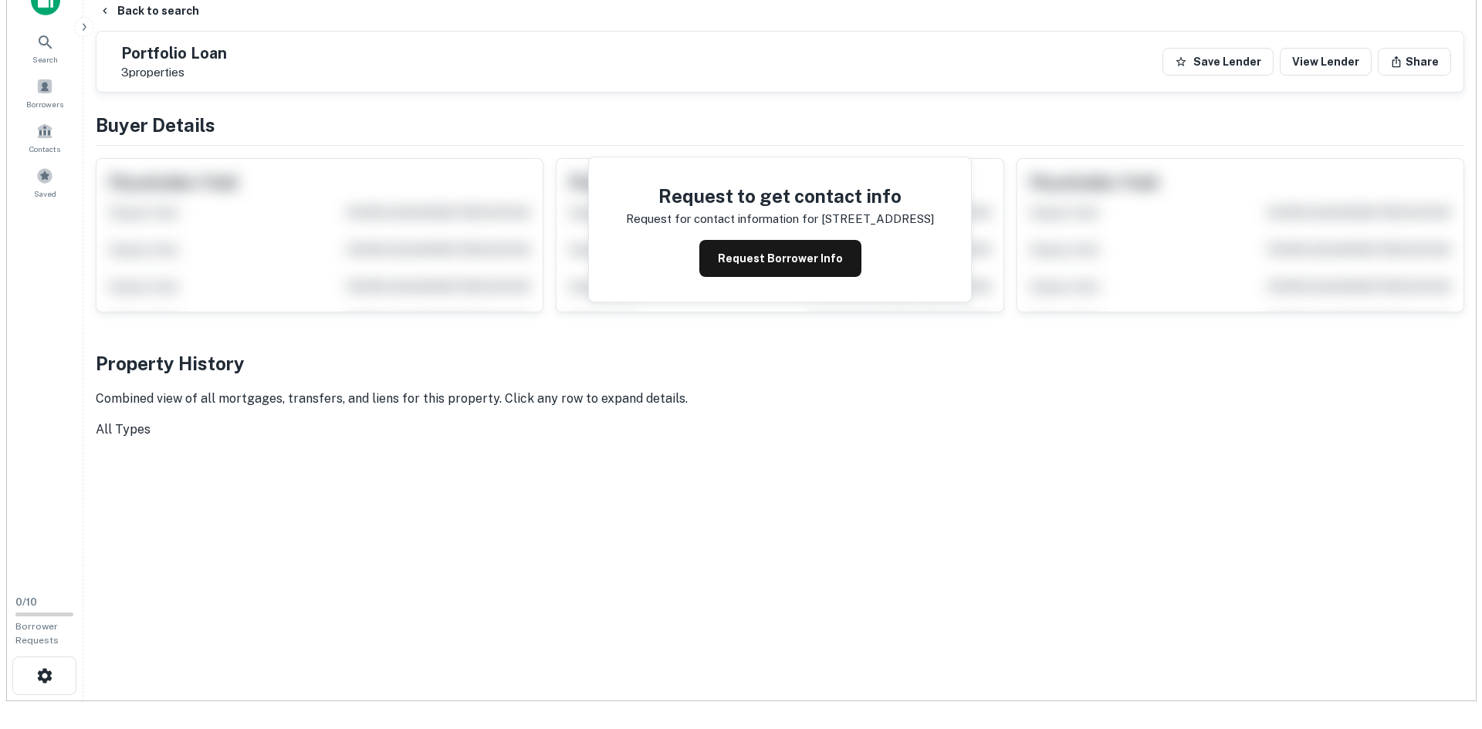
scroll to position [0, 0]
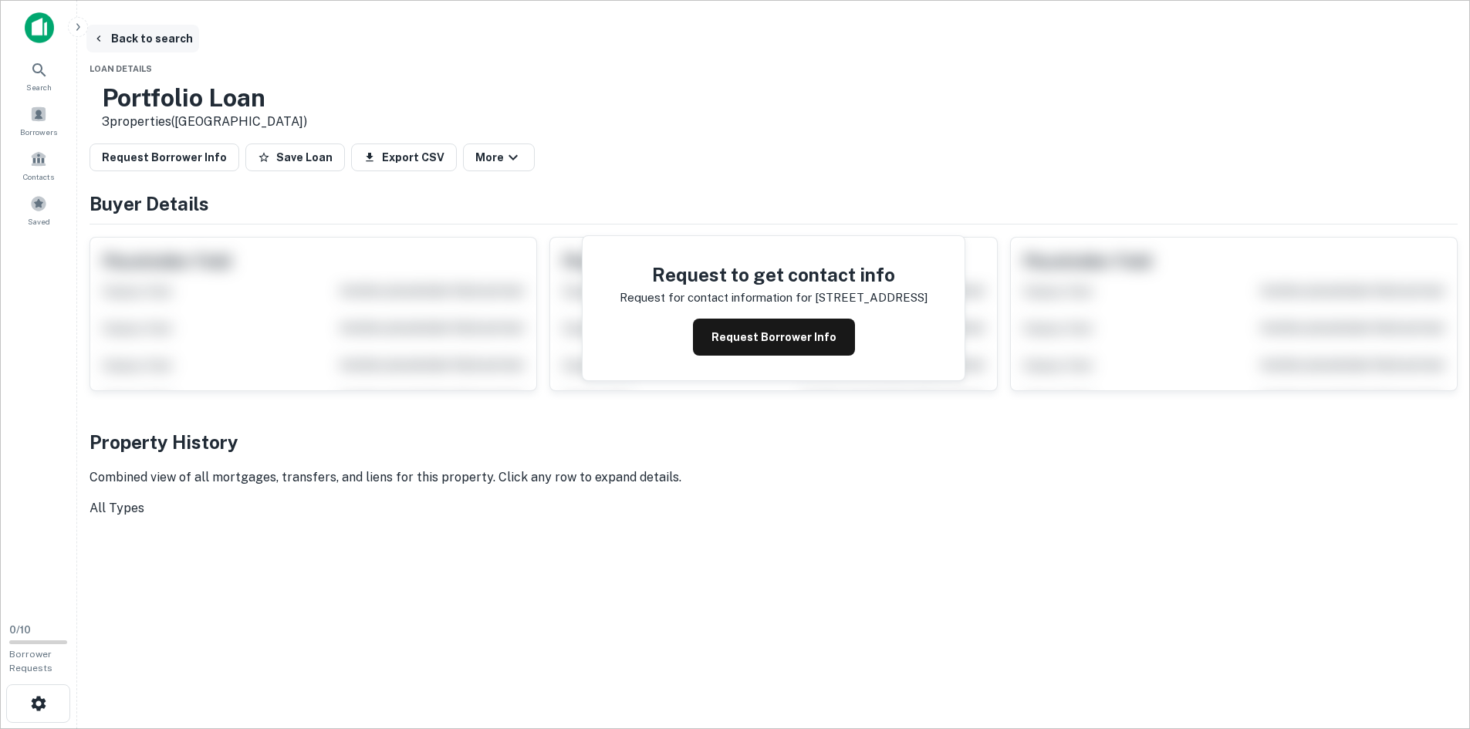
click at [199, 42] on button "Back to search" at bounding box center [142, 39] width 113 height 28
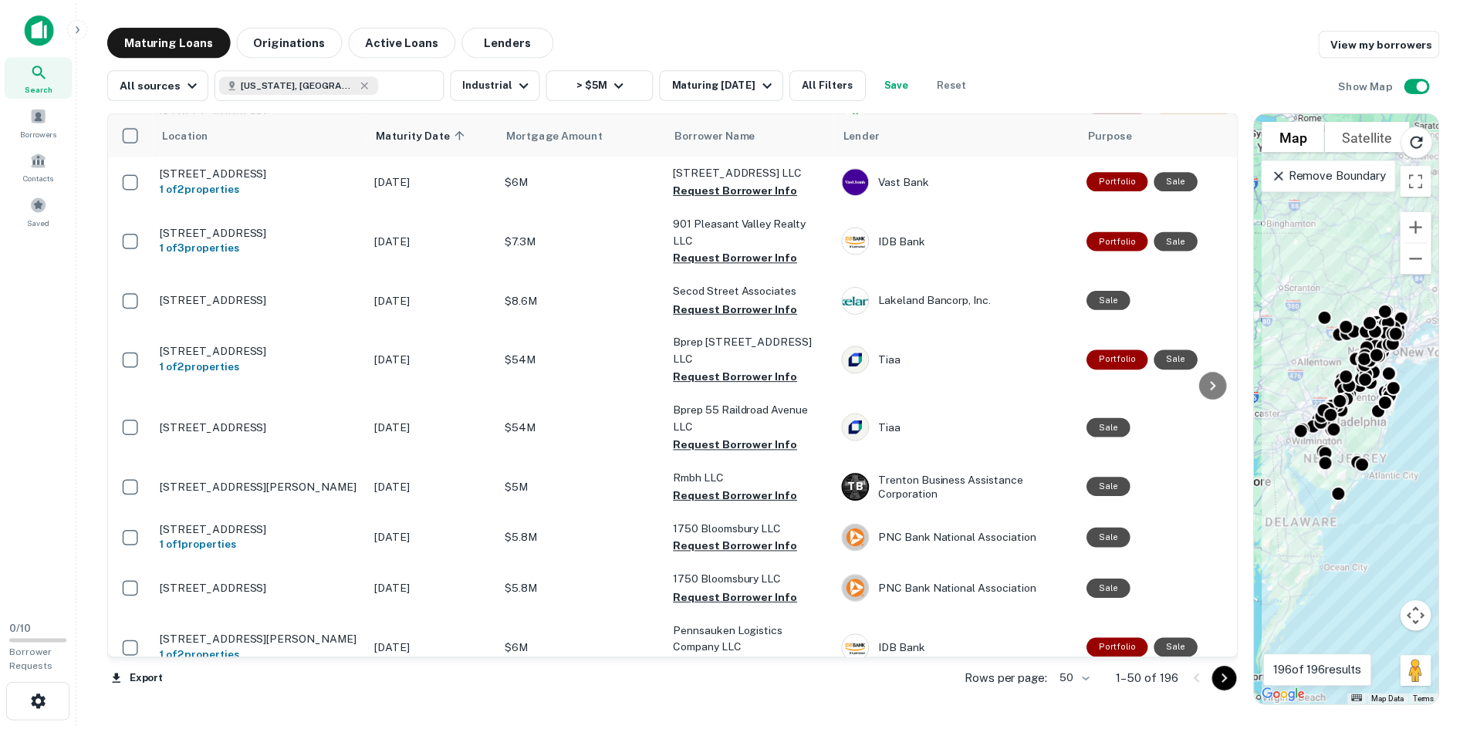
scroll to position [386, 0]
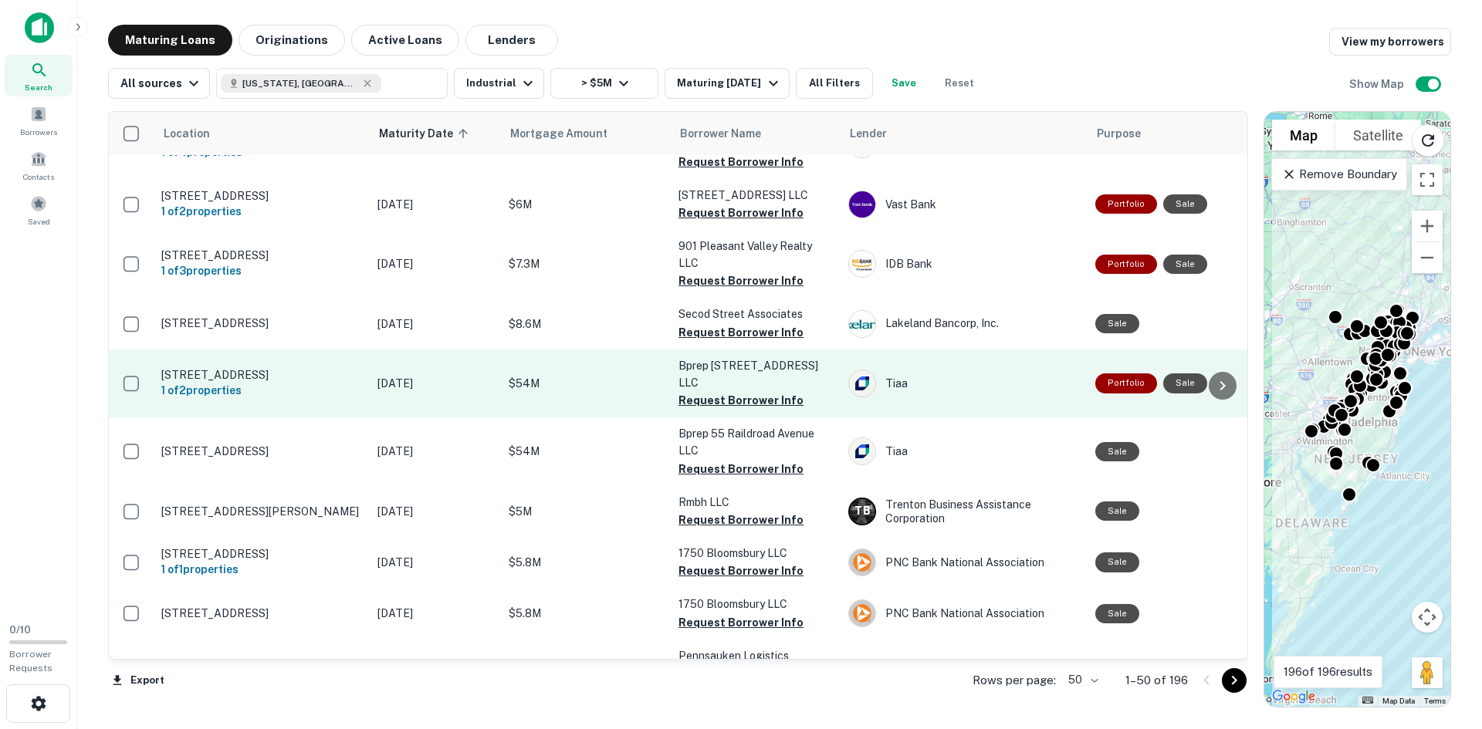
click at [270, 379] on p "111 Kero Rd Carlstadt, NJ07072" at bounding box center [261, 375] width 201 height 14
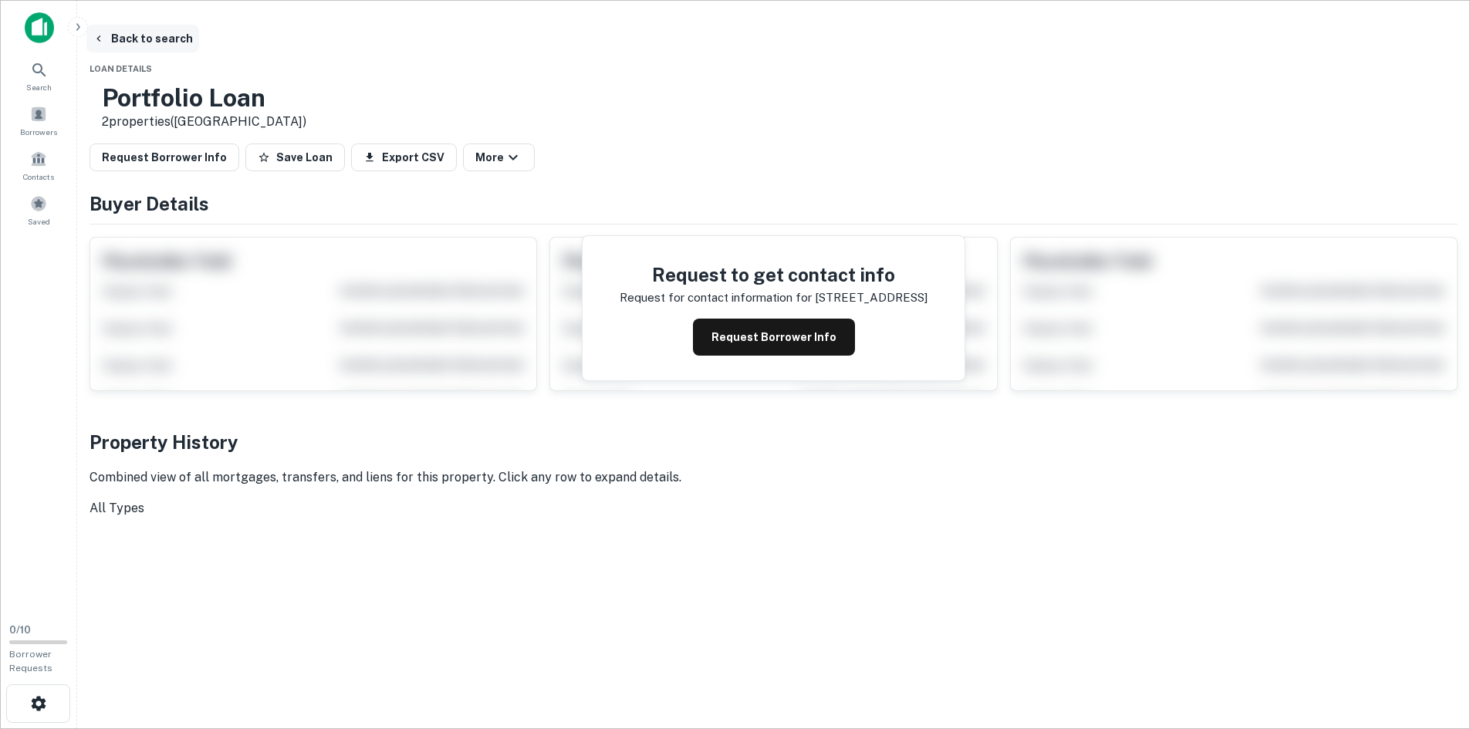
click at [199, 47] on button "Back to search" at bounding box center [142, 39] width 113 height 28
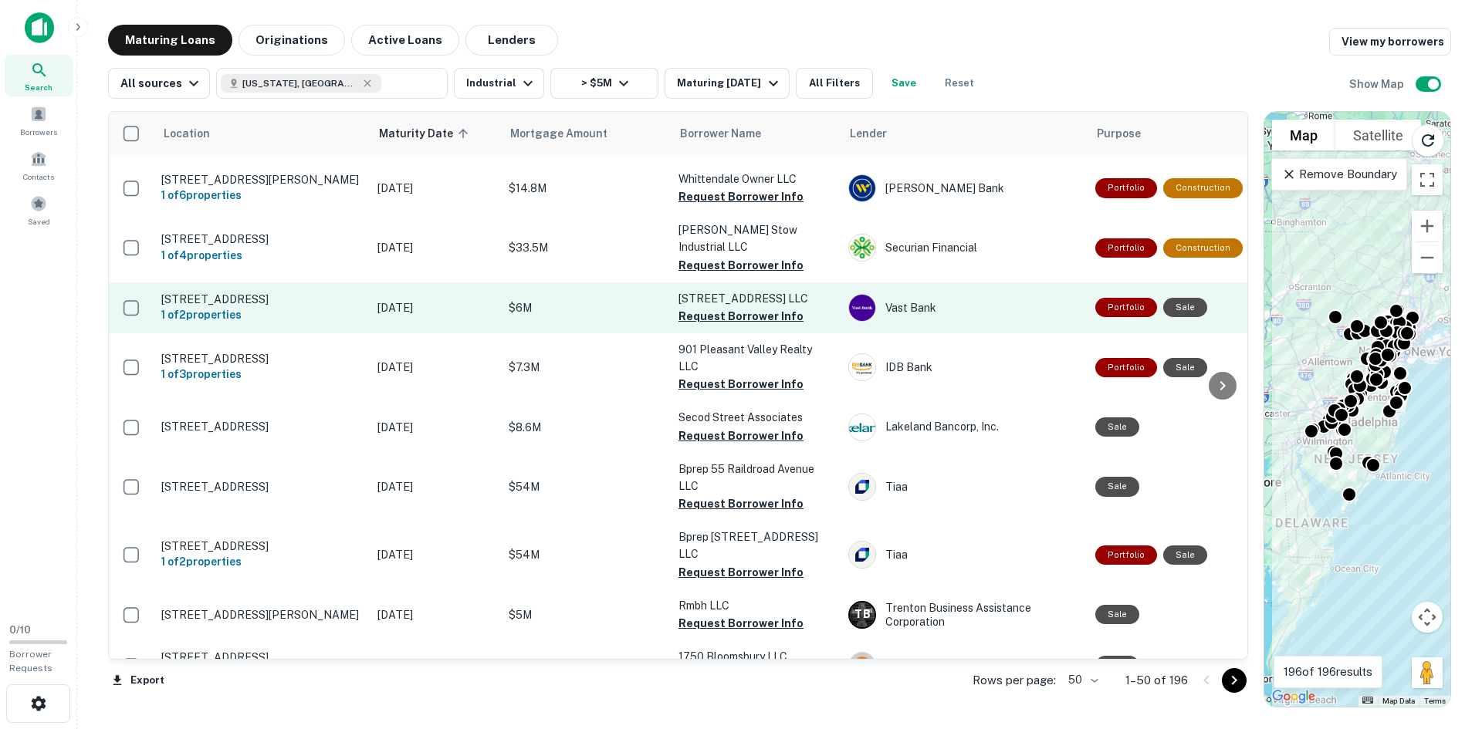
scroll to position [309, 0]
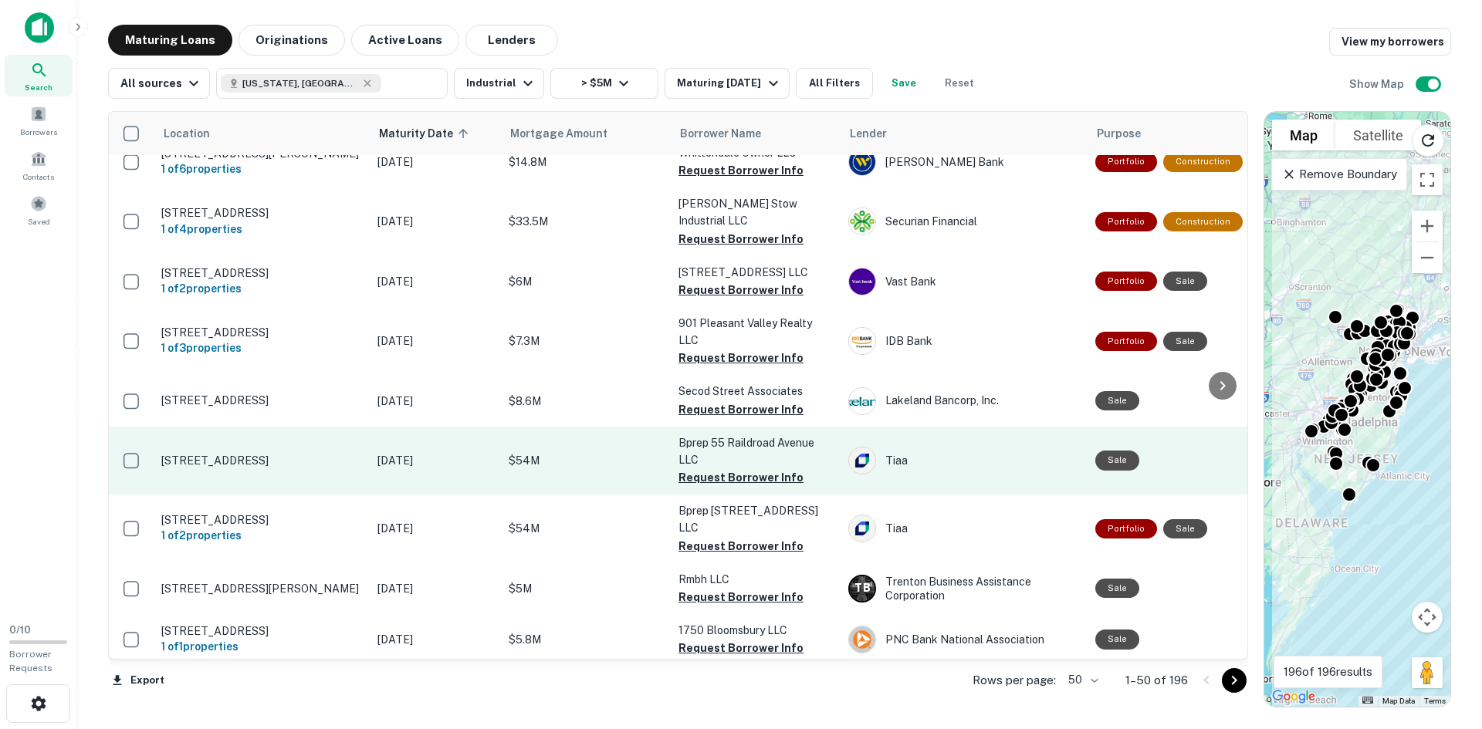
click at [265, 468] on p "55 Railroad Ave Ridgefield, NJ07657" at bounding box center [261, 461] width 201 height 14
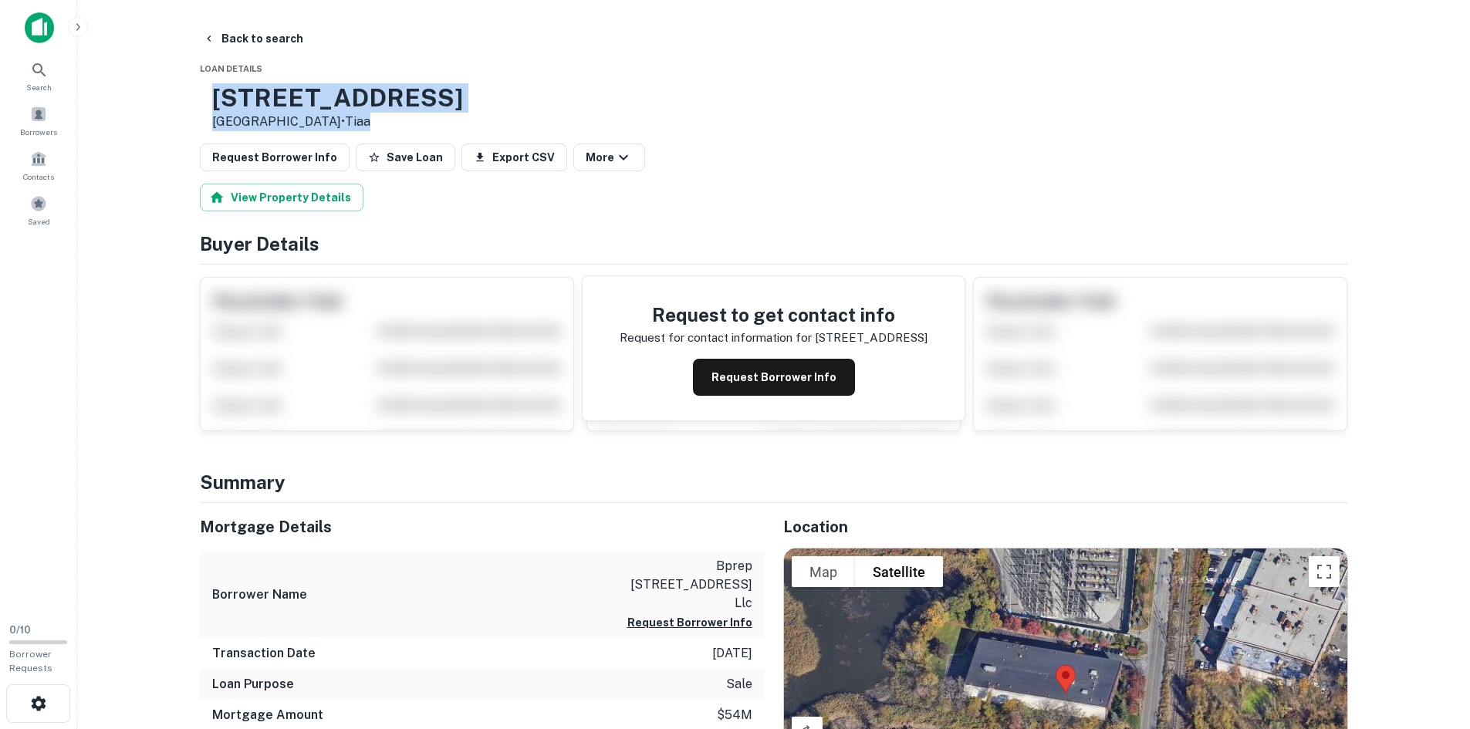
drag, startPoint x: 263, startPoint y: 100, endPoint x: 481, endPoint y: 123, distance: 218.9
click at [481, 123] on div "55 Railroad Ave Ridgefield, NJ07657 • Tiaa" at bounding box center [774, 107] width 1148 height 48
click at [415, 103] on h3 "55 Railroad Ave" at bounding box center [337, 97] width 251 height 29
drag, startPoint x: 472, startPoint y: 103, endPoint x: 267, endPoint y: 100, distance: 205.3
click at [265, 100] on div "55 Railroad Ave Ridgefield, NJ07657 • Tiaa" at bounding box center [774, 107] width 1148 height 48
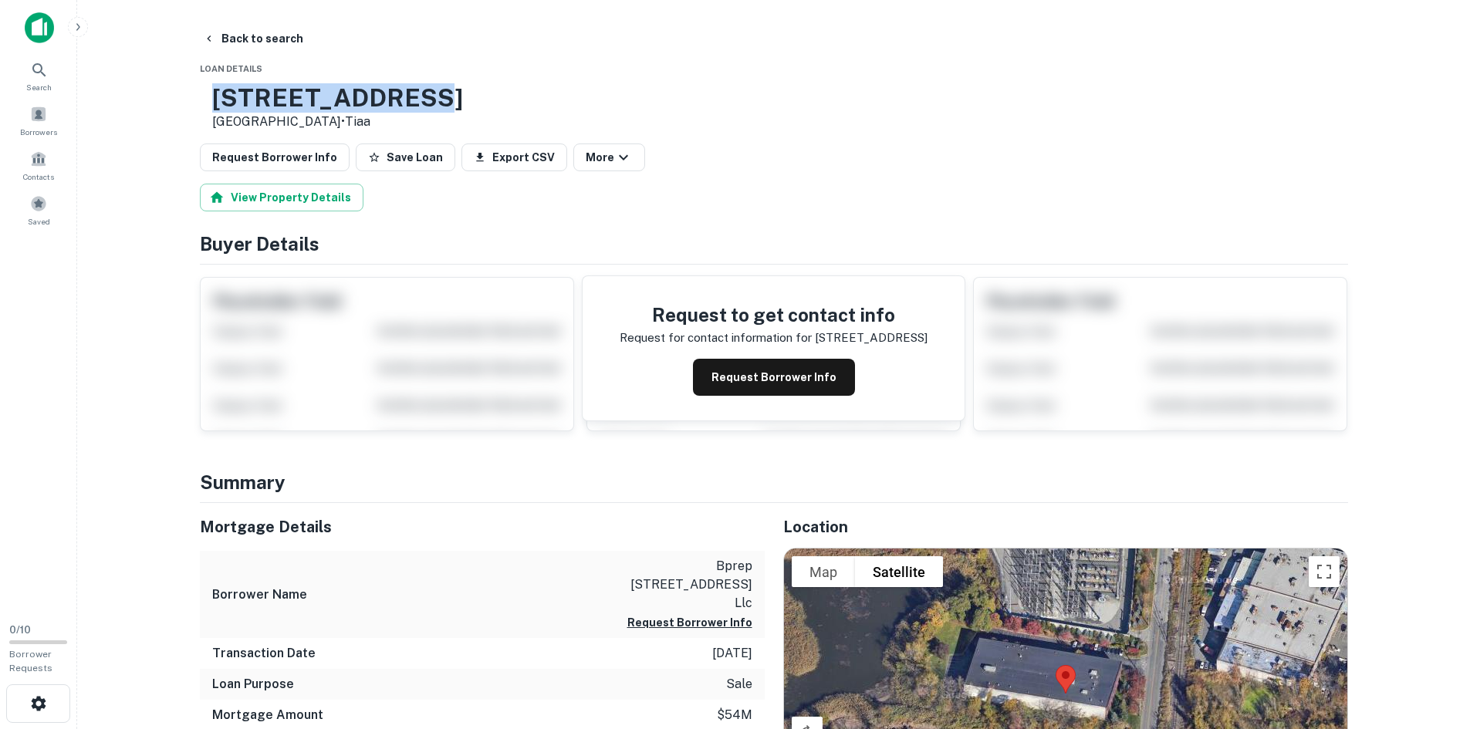
copy h3 "55 Railroad Ave"
click at [168, 86] on main "Back to search Loan Details 55 Railroad Ave Ridgefield, NJ07657 • Tiaa Request …" at bounding box center [773, 364] width 1393 height 729
click at [253, 29] on button "Back to search" at bounding box center [253, 39] width 113 height 28
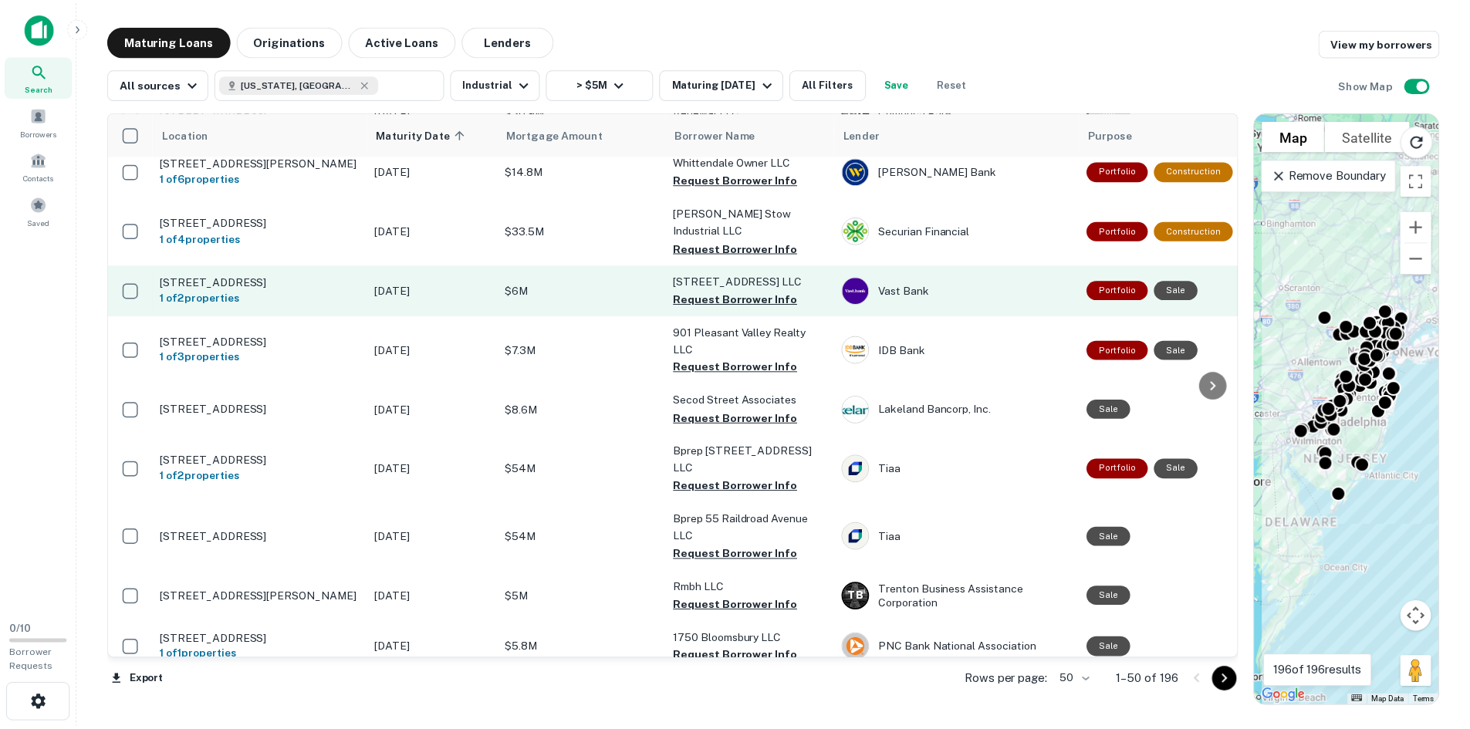
scroll to position [309, 0]
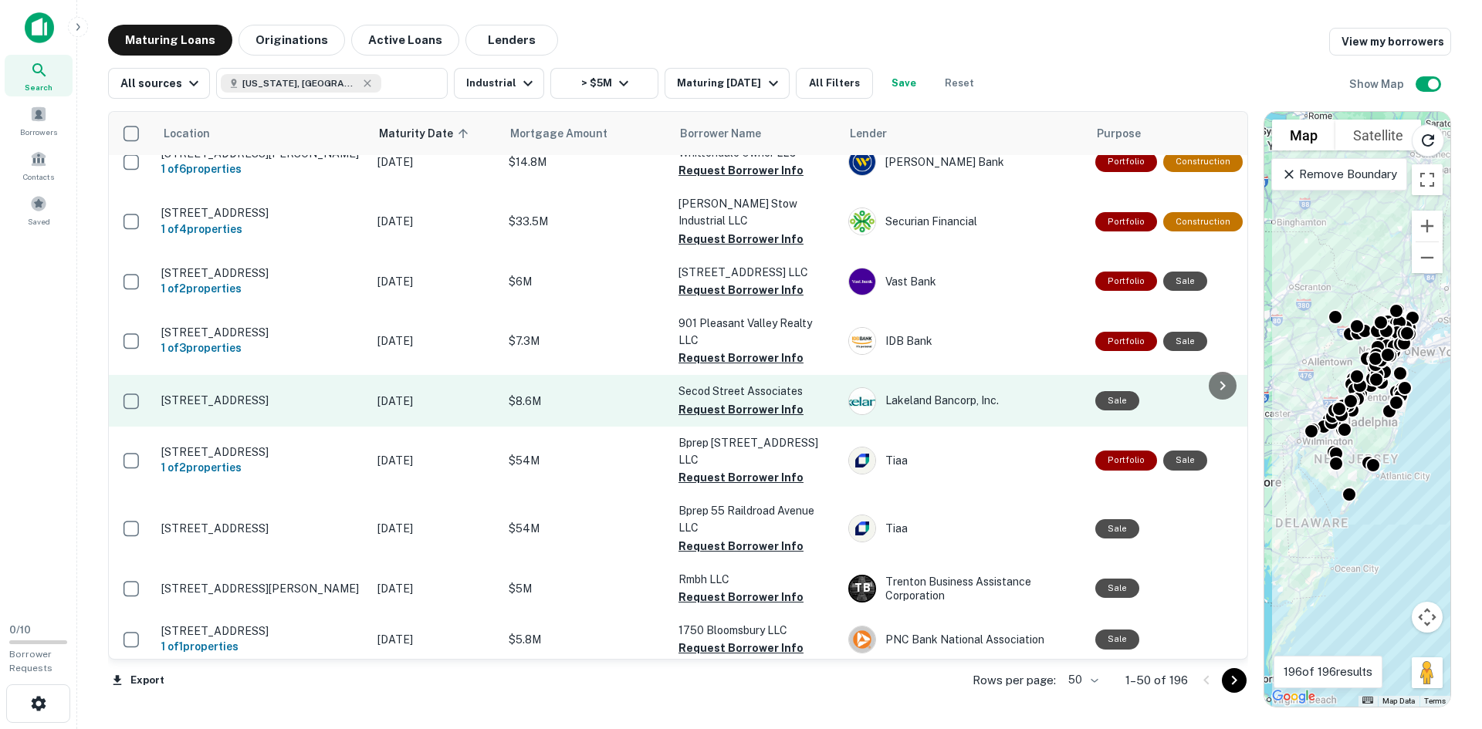
click at [256, 407] on p "1711 S 2nd St Piscataway, NJ08854" at bounding box center [261, 401] width 201 height 14
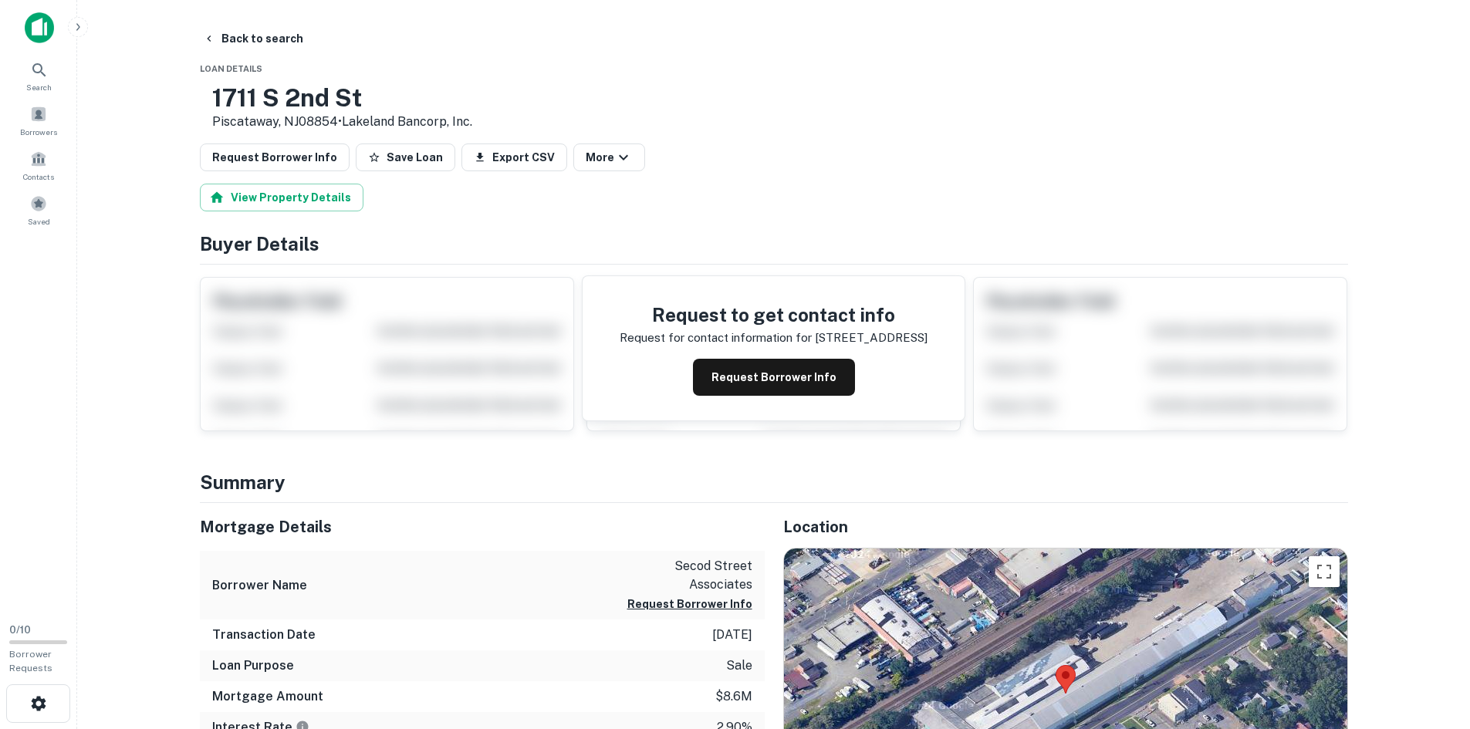
click at [305, 106] on h3 "1711 S 2nd St" at bounding box center [342, 97] width 260 height 29
copy h3 "1711 S 2nd St"
click at [939, 103] on div "1711 S 2nd St Piscataway, NJ08854 • Lakeland Bancorp, Inc." at bounding box center [774, 107] width 1148 height 48
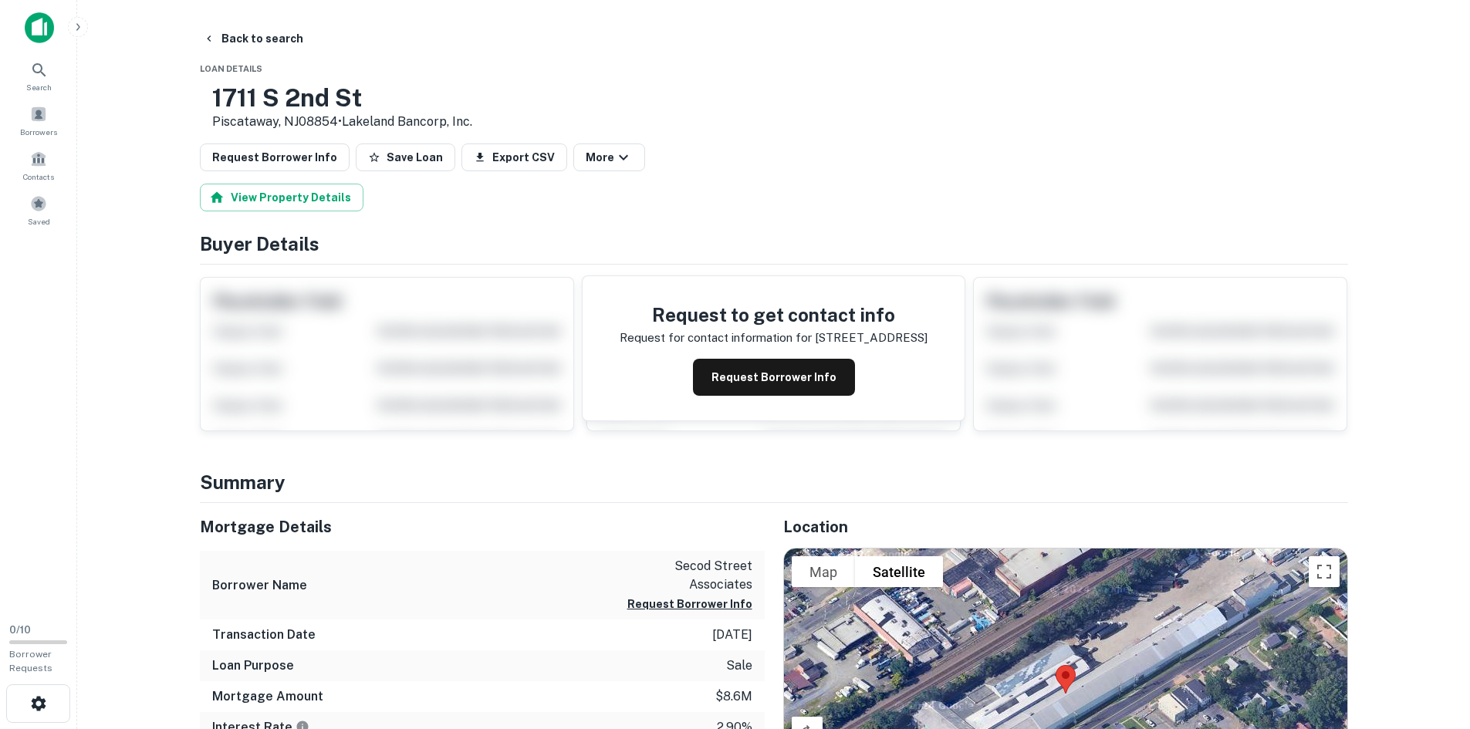
click at [255, 23] on main "Back to search Loan Details 1711 S 2nd St Piscataway, NJ08854 • Lakeland Bancor…" at bounding box center [773, 364] width 1393 height 729
click at [276, 42] on button "Back to search" at bounding box center [253, 39] width 113 height 28
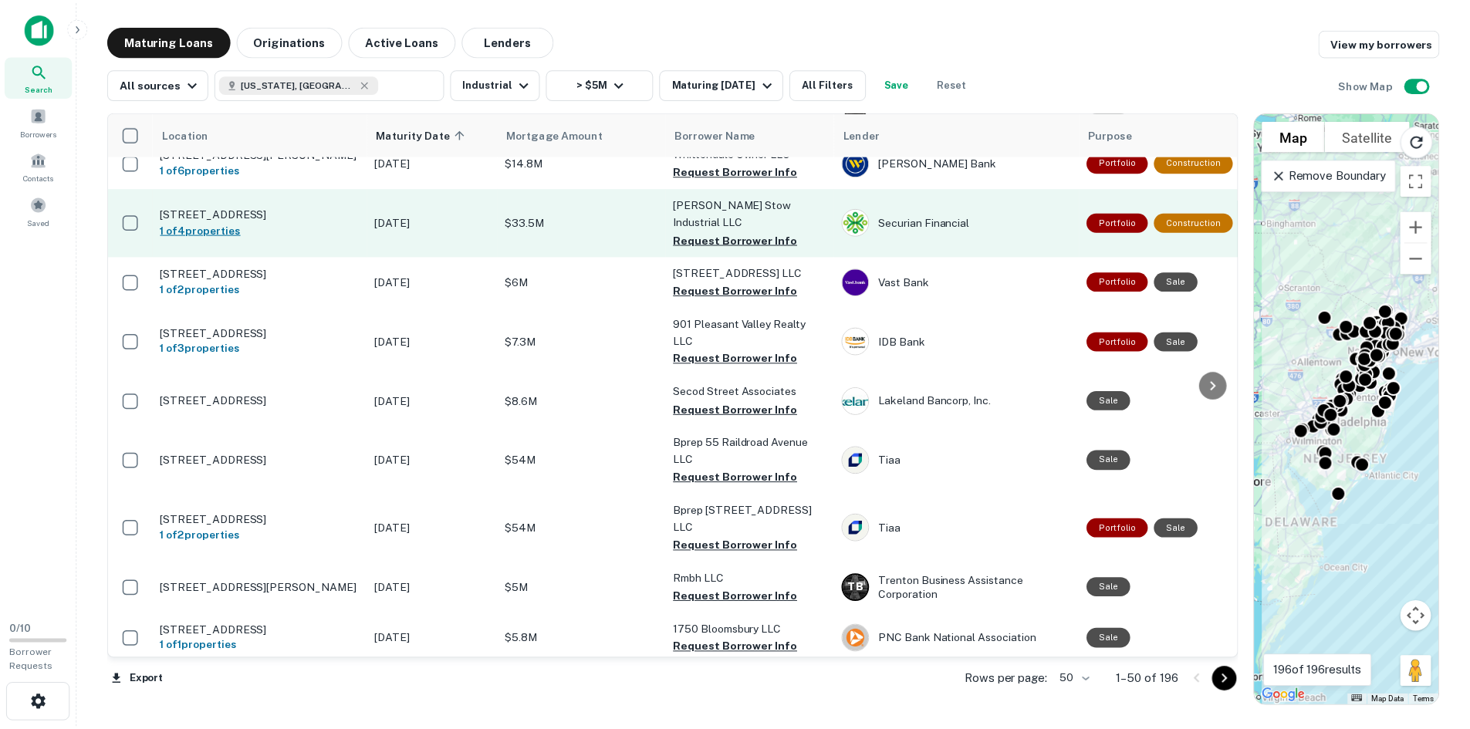
scroll to position [232, 0]
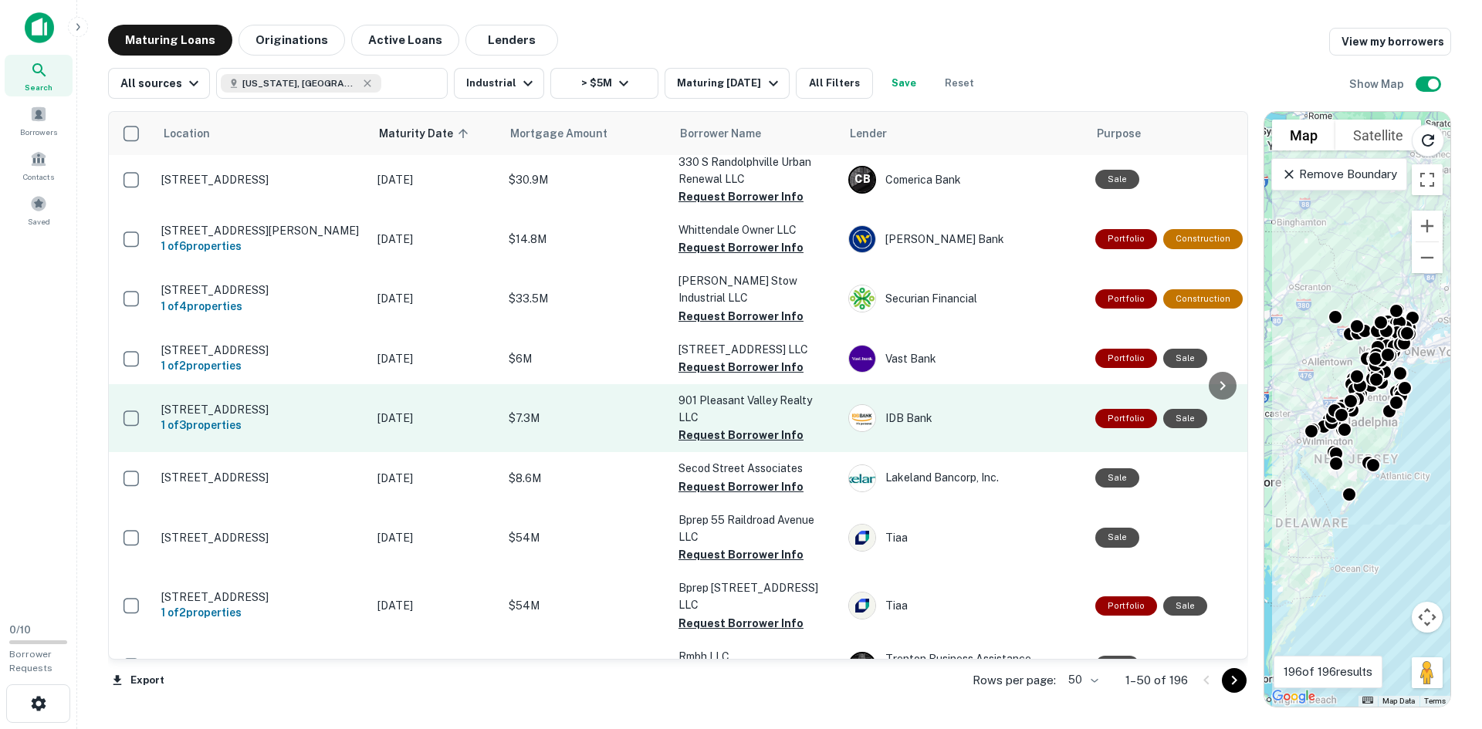
click at [244, 416] on p "901 Pleasant Valley Ave Mount Laurel, NJ08054" at bounding box center [261, 410] width 201 height 14
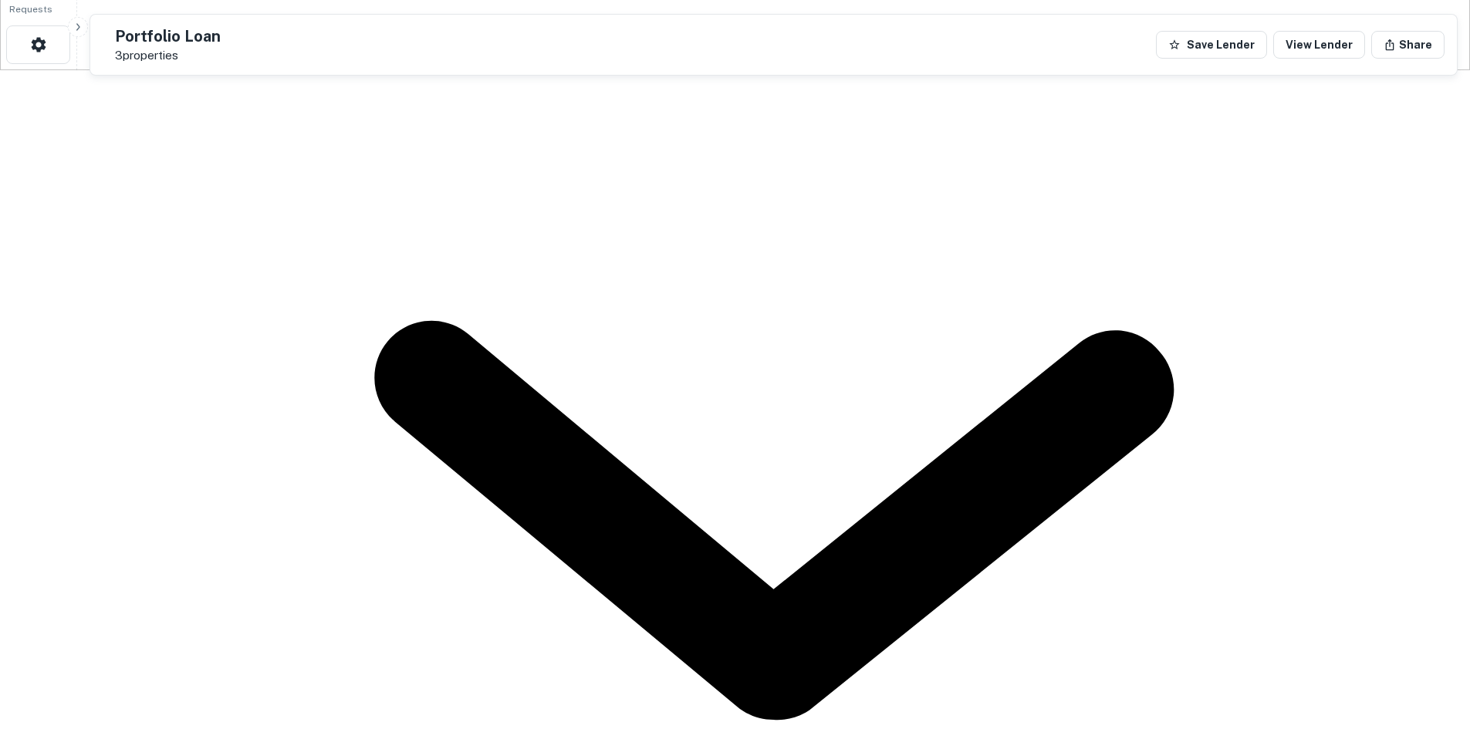
scroll to position [941, 0]
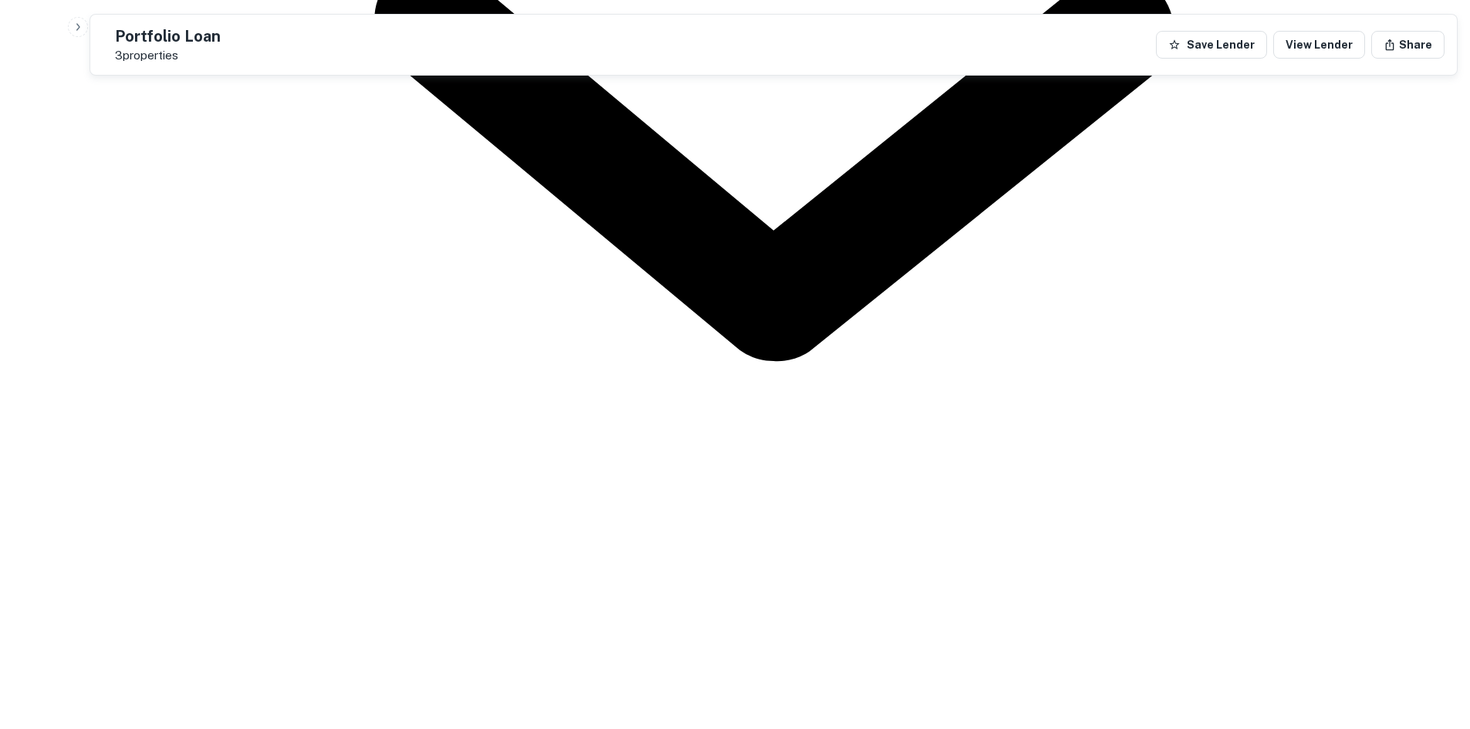
drag, startPoint x: 604, startPoint y: 614, endPoint x: 756, endPoint y: 664, distance: 159.4
copy div "901 pleasant valley ave City mount laurel"
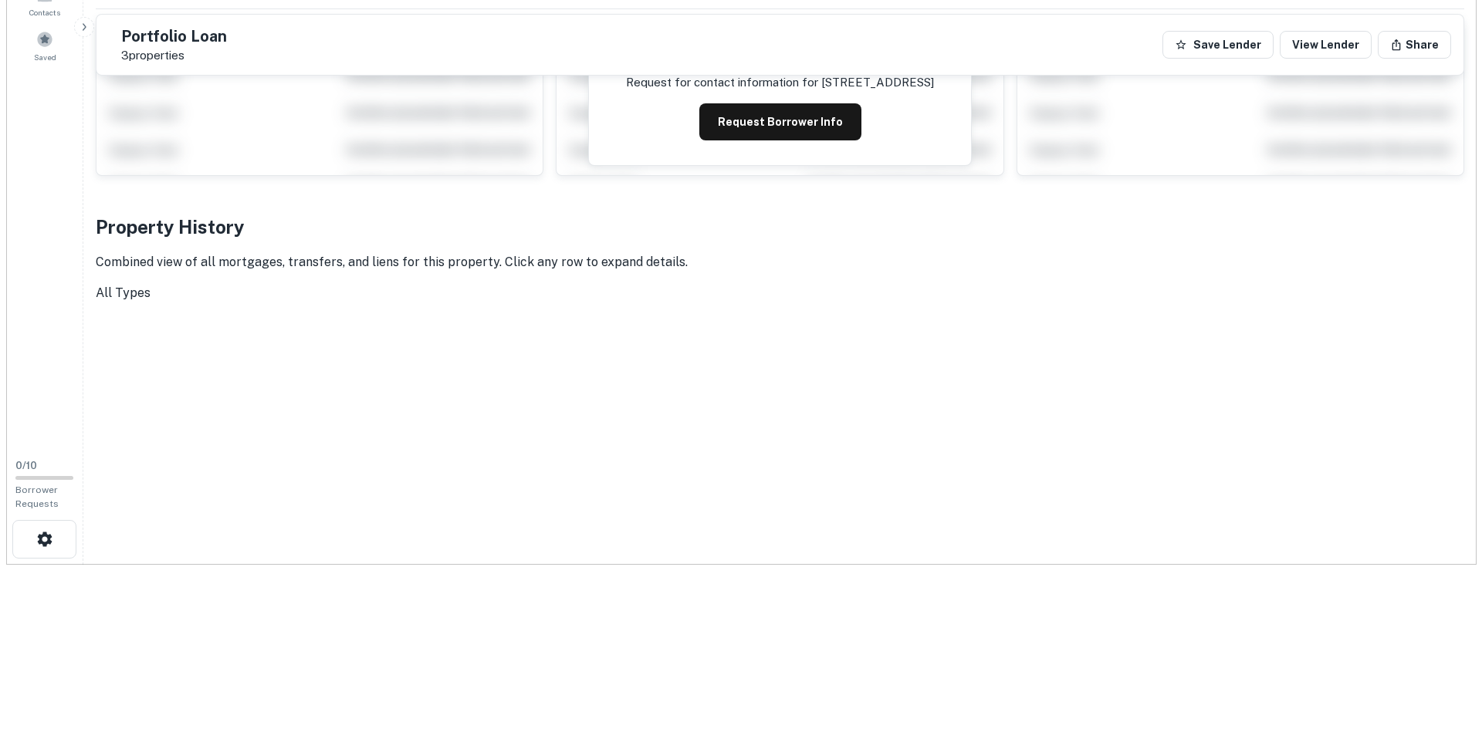
scroll to position [0, 0]
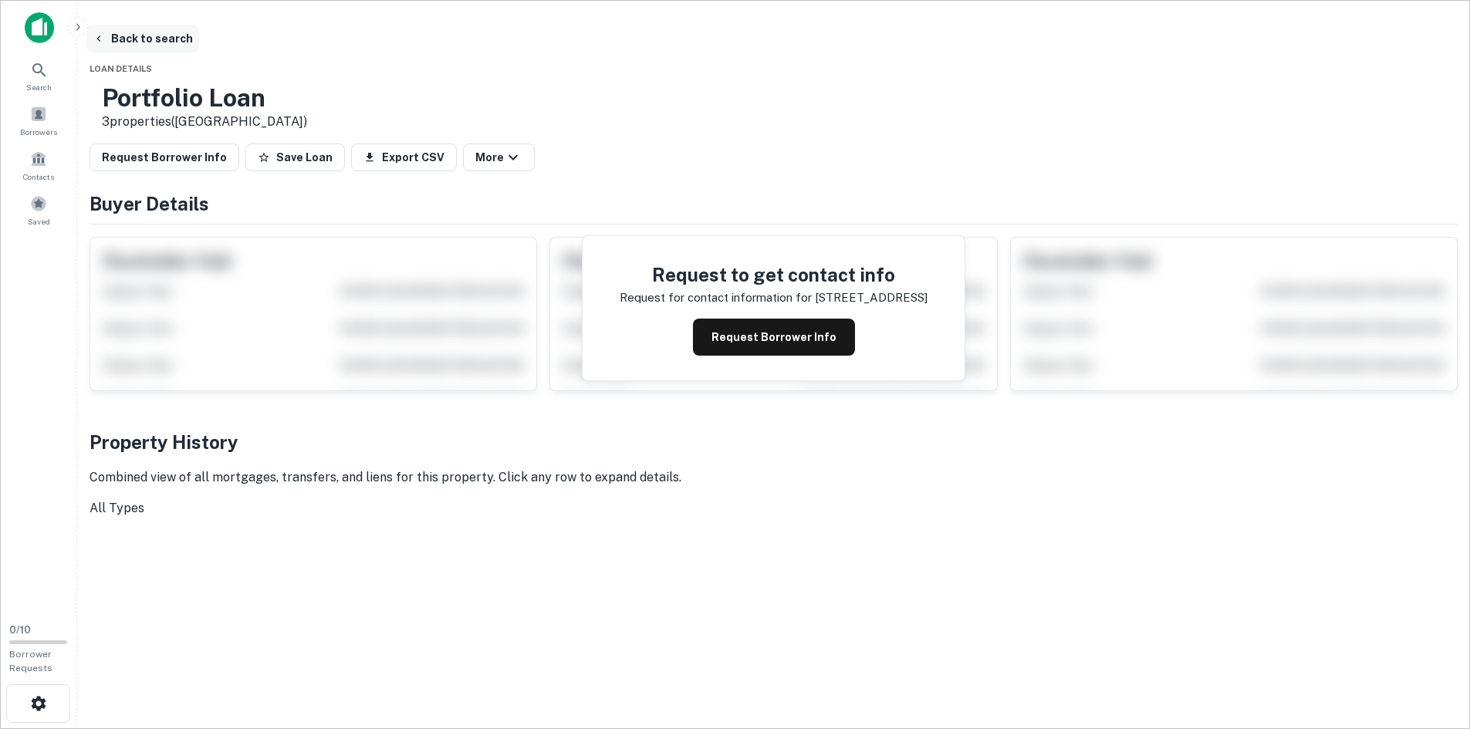
click at [199, 39] on button "Back to search" at bounding box center [142, 39] width 113 height 28
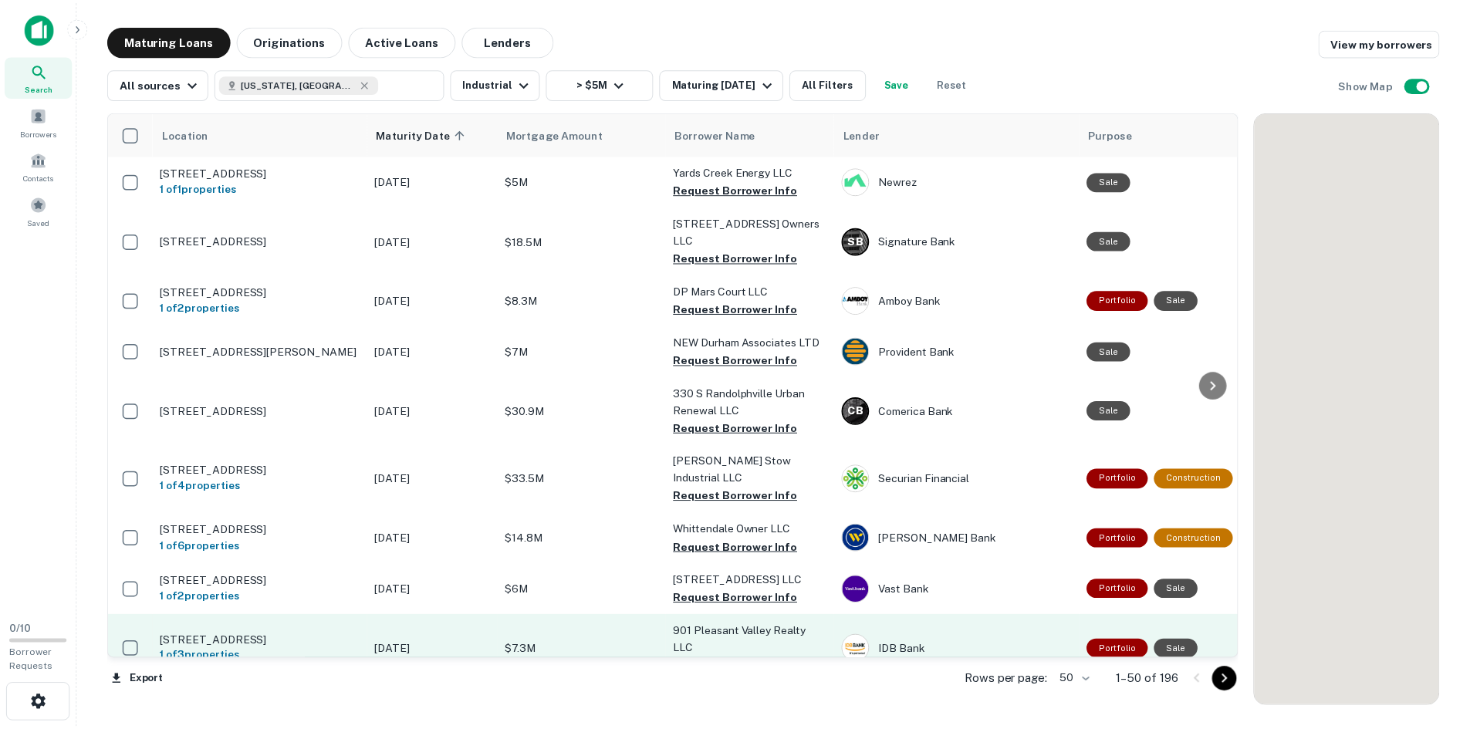
scroll to position [232, 0]
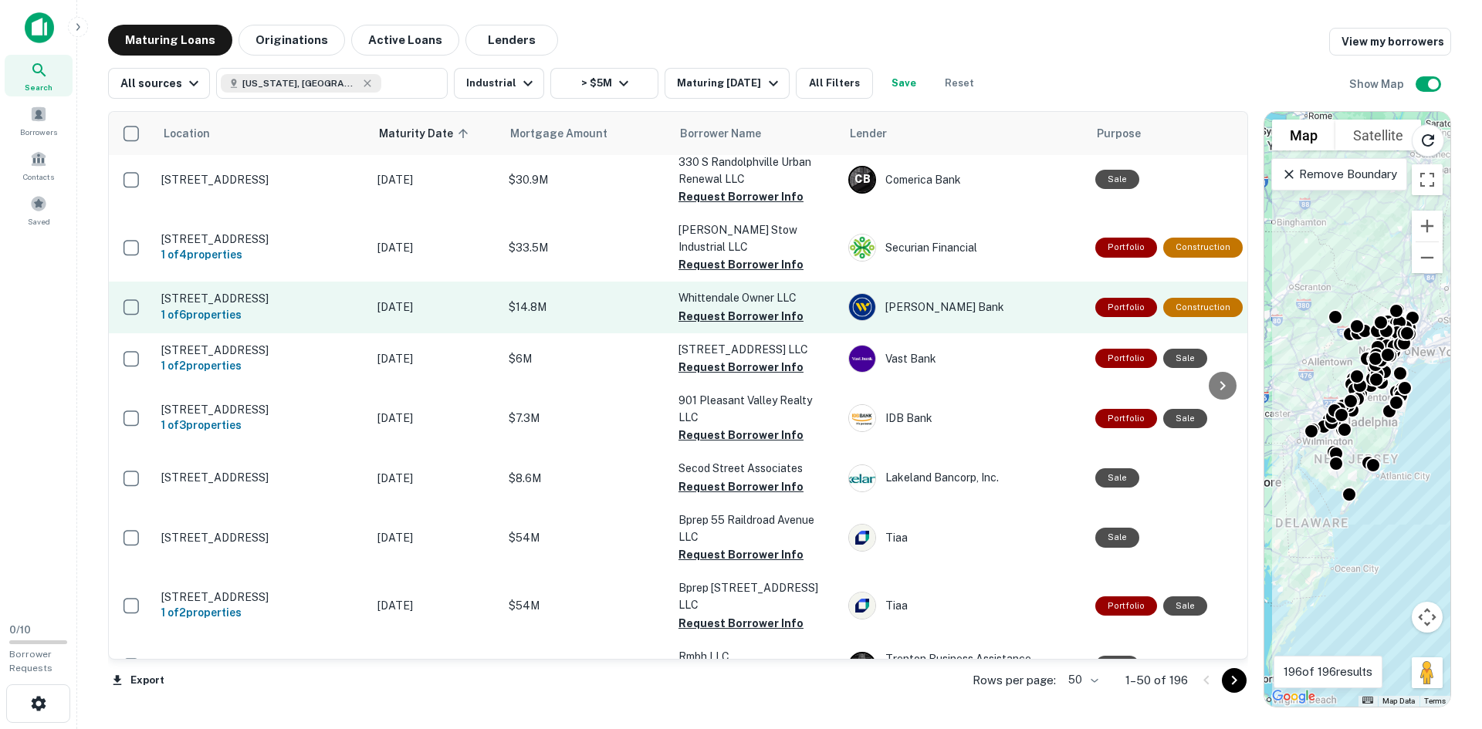
click at [280, 304] on p "1 Whittendale Dr Moorestown, NJ08057" at bounding box center [261, 299] width 201 height 14
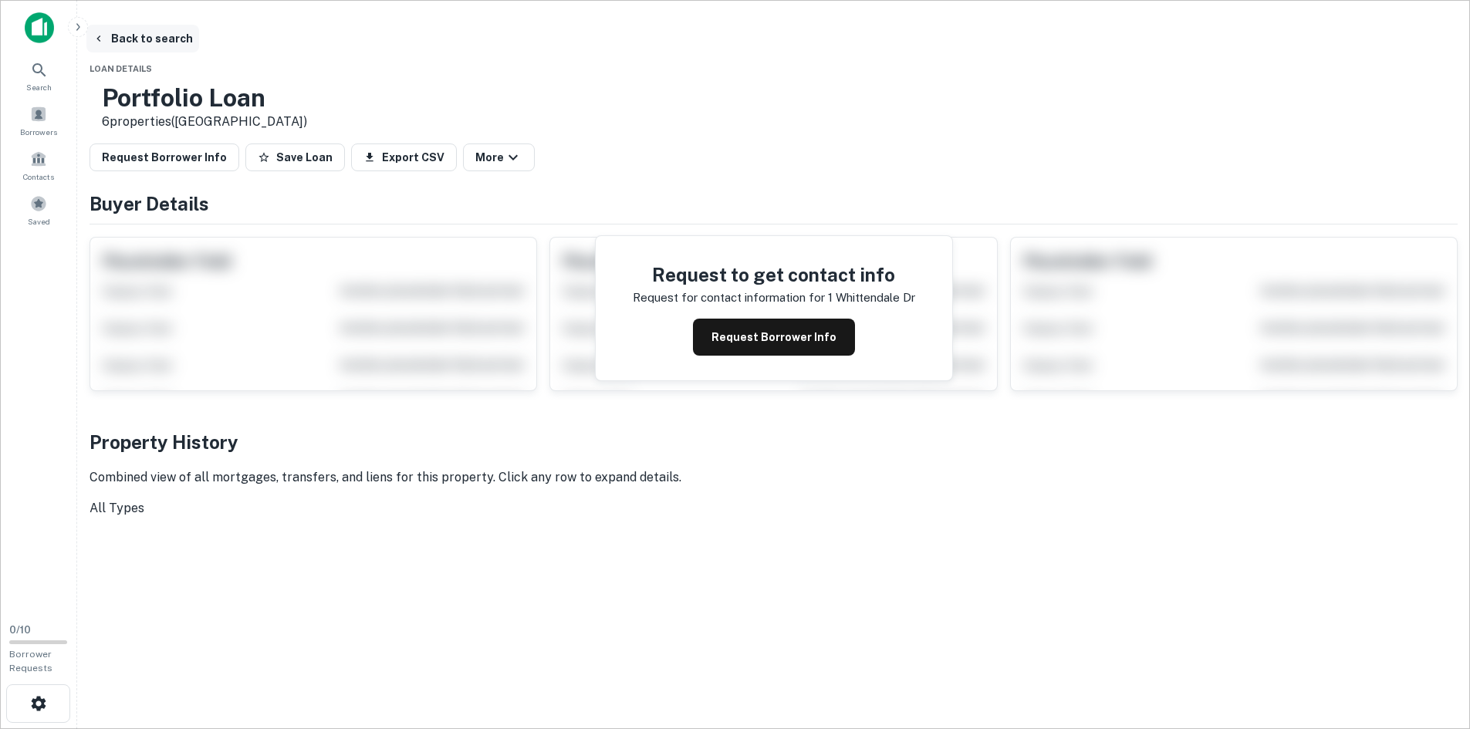
click at [199, 31] on button "Back to search" at bounding box center [142, 39] width 113 height 28
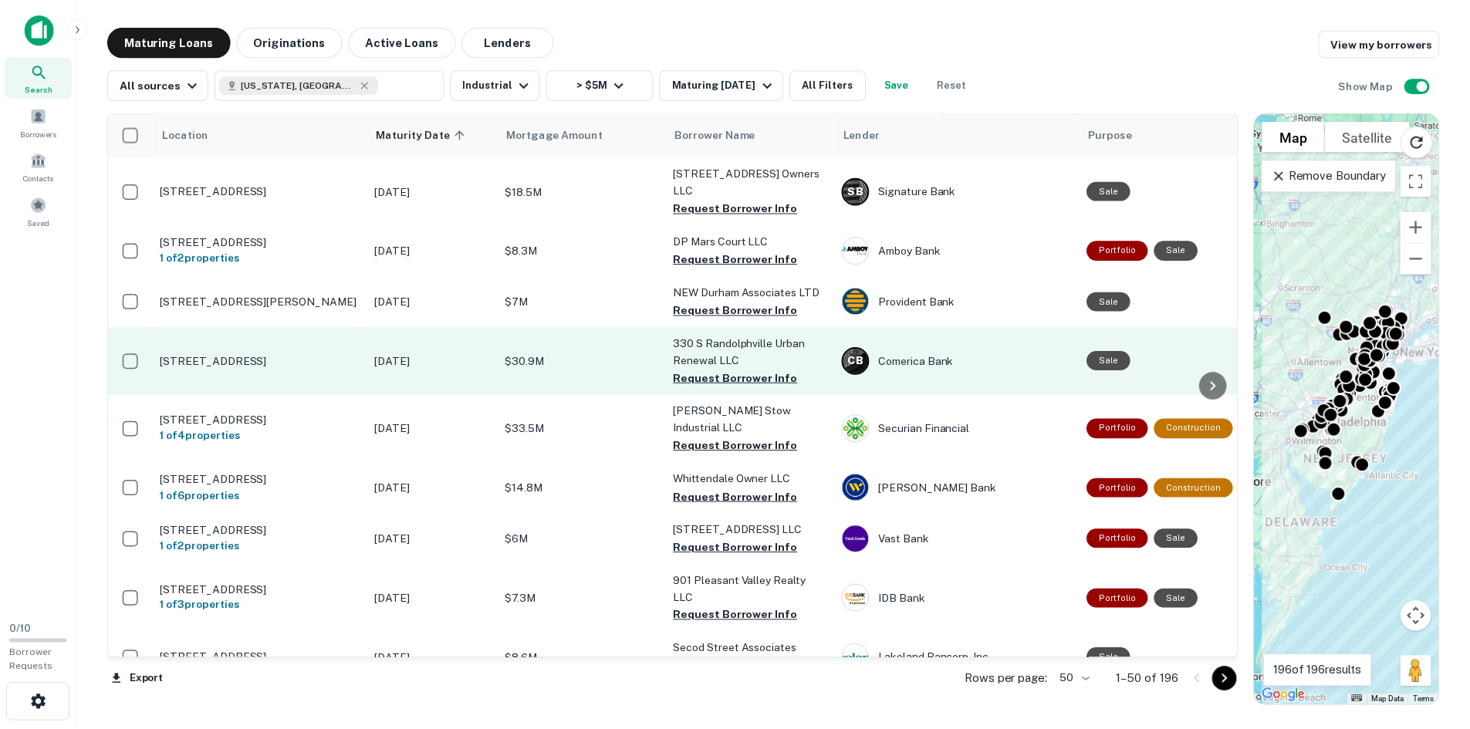
scroll to position [77, 0]
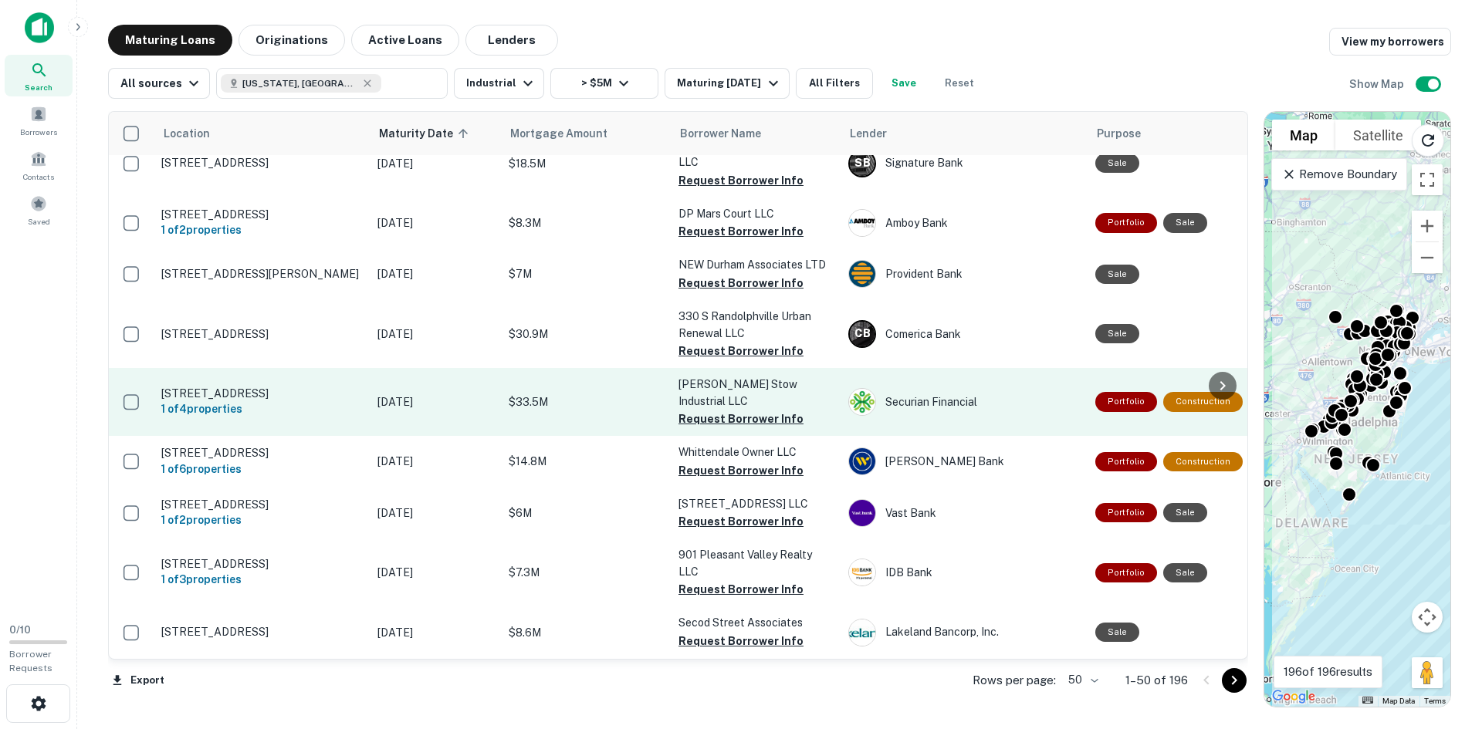
click at [204, 396] on p "65-67 Old Kings Hwy Maple Shade, NJ08052" at bounding box center [261, 394] width 201 height 14
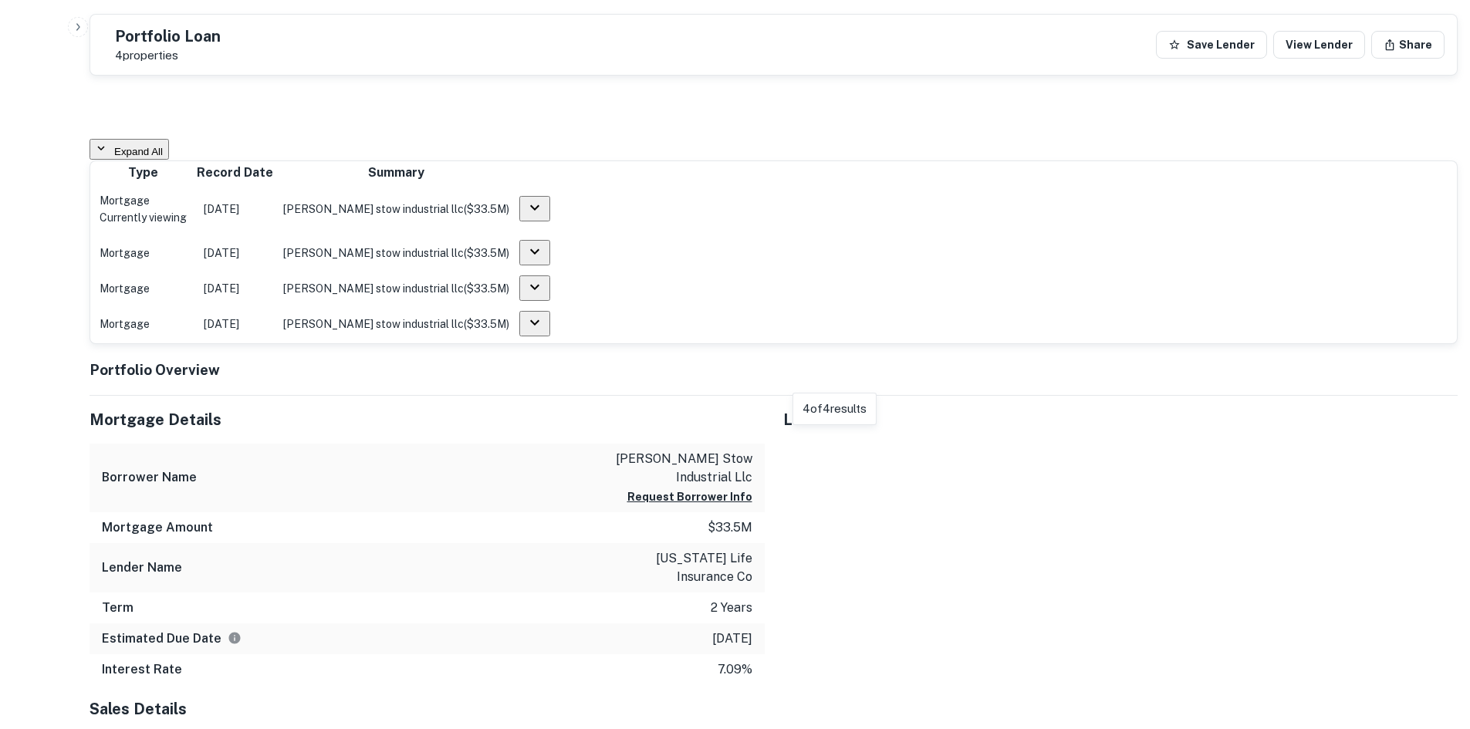
scroll to position [1832, 0]
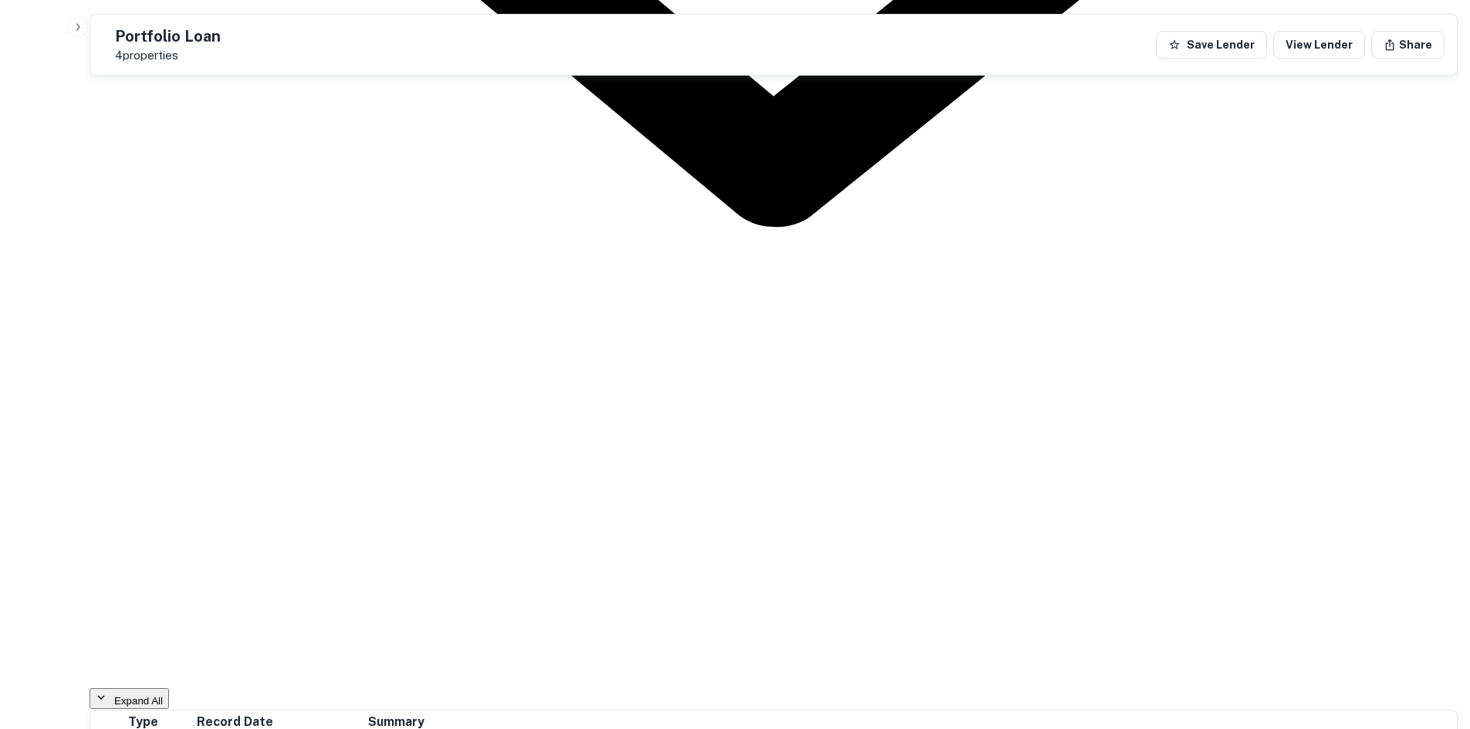
scroll to position [1138, 0]
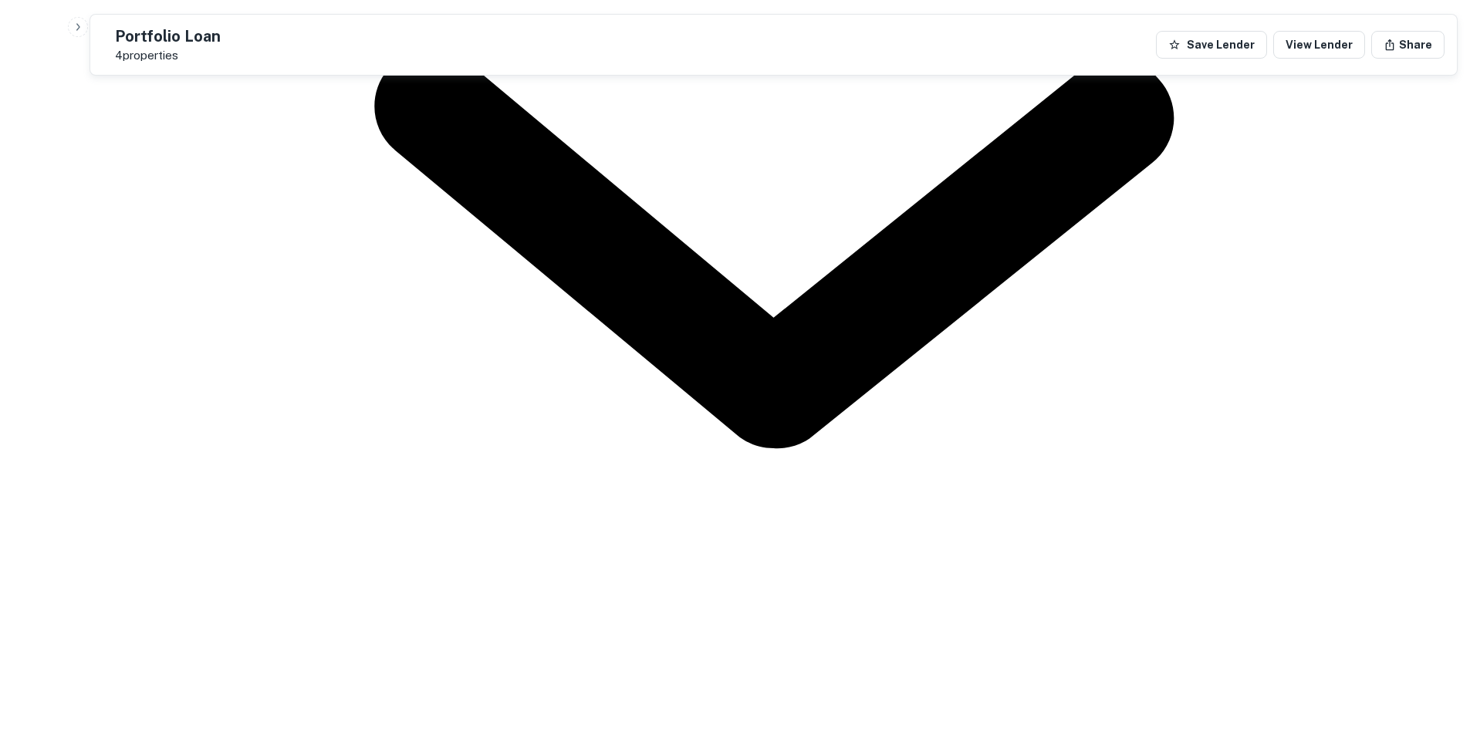
scroll to position [890, 0]
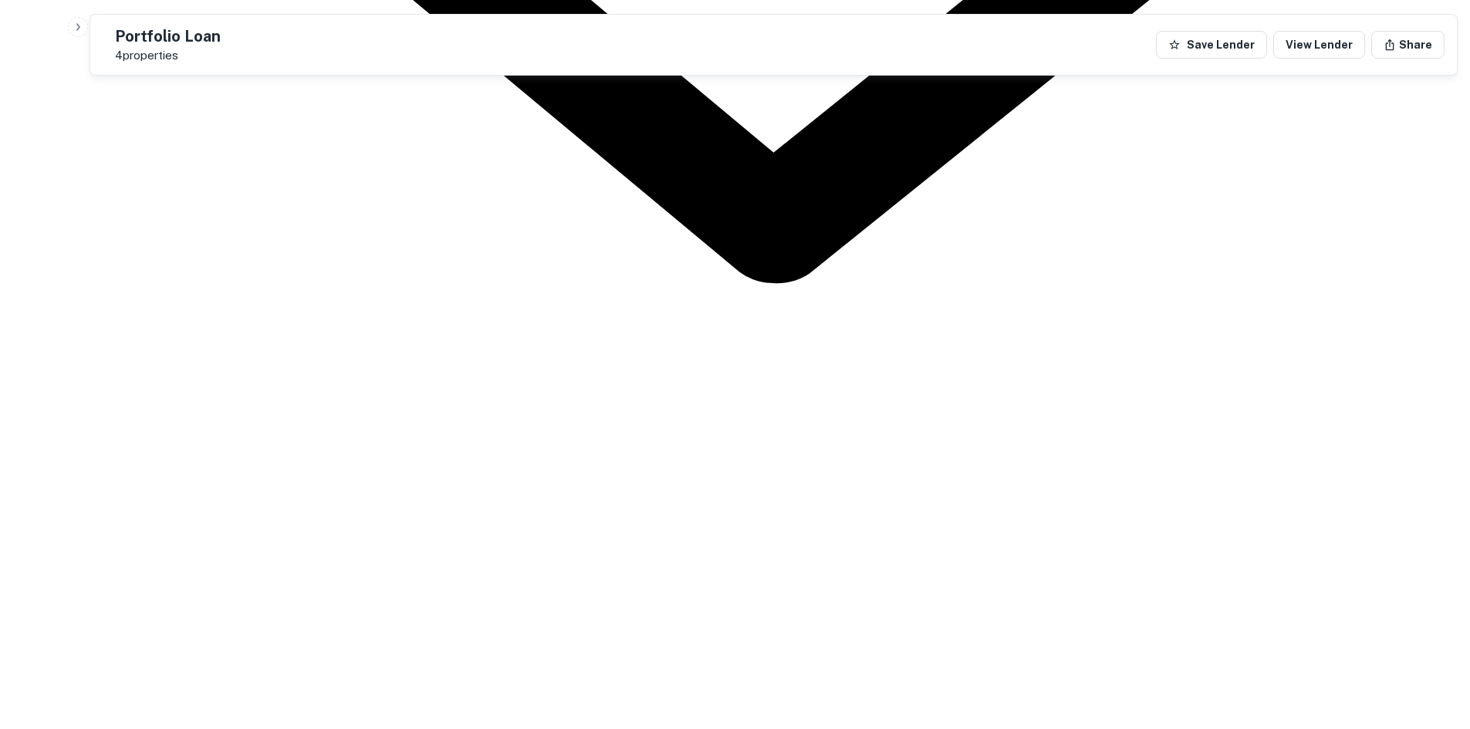
scroll to position [1060, 0]
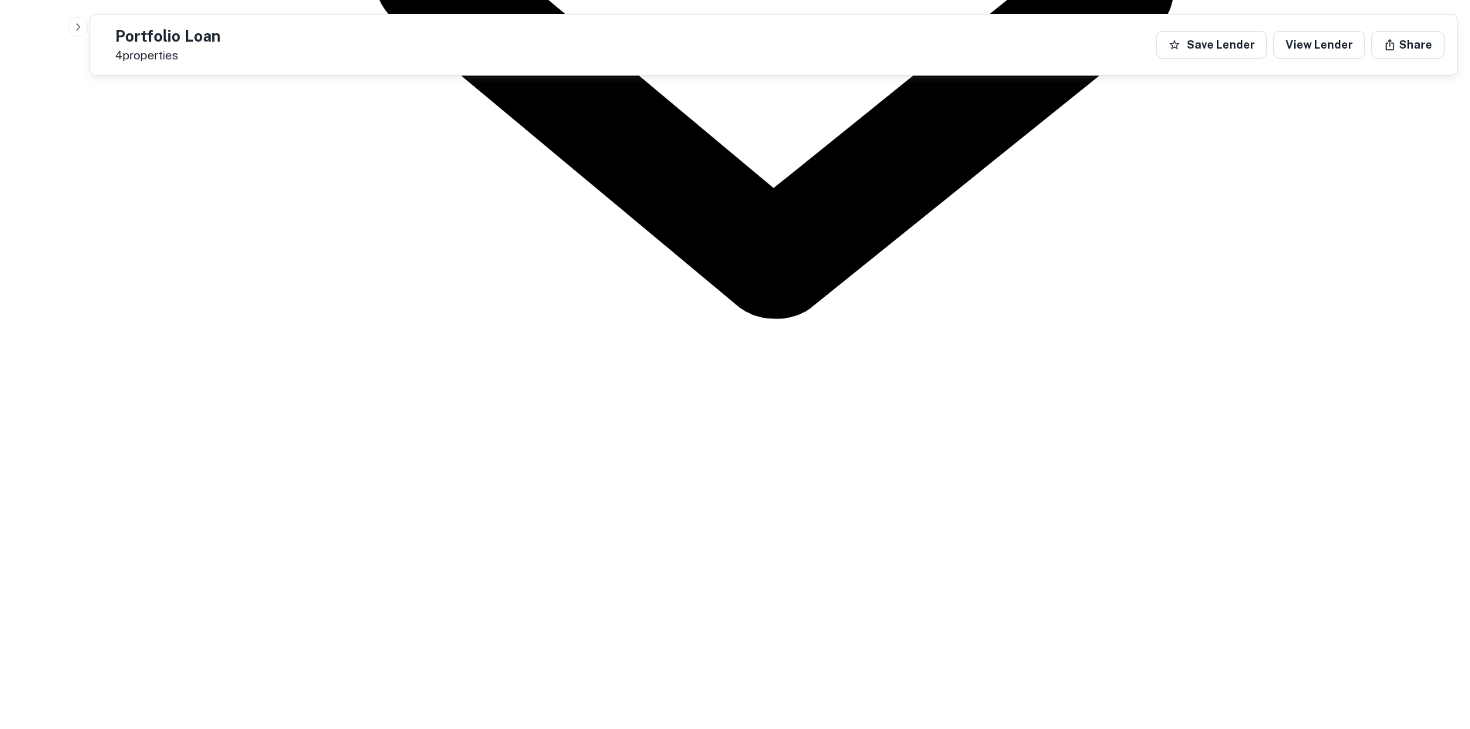
drag, startPoint x: 630, startPoint y: 466, endPoint x: 762, endPoint y: 495, distance: 135.9
drag, startPoint x: 735, startPoint y: 498, endPoint x: 617, endPoint y: 492, distance: 118.2
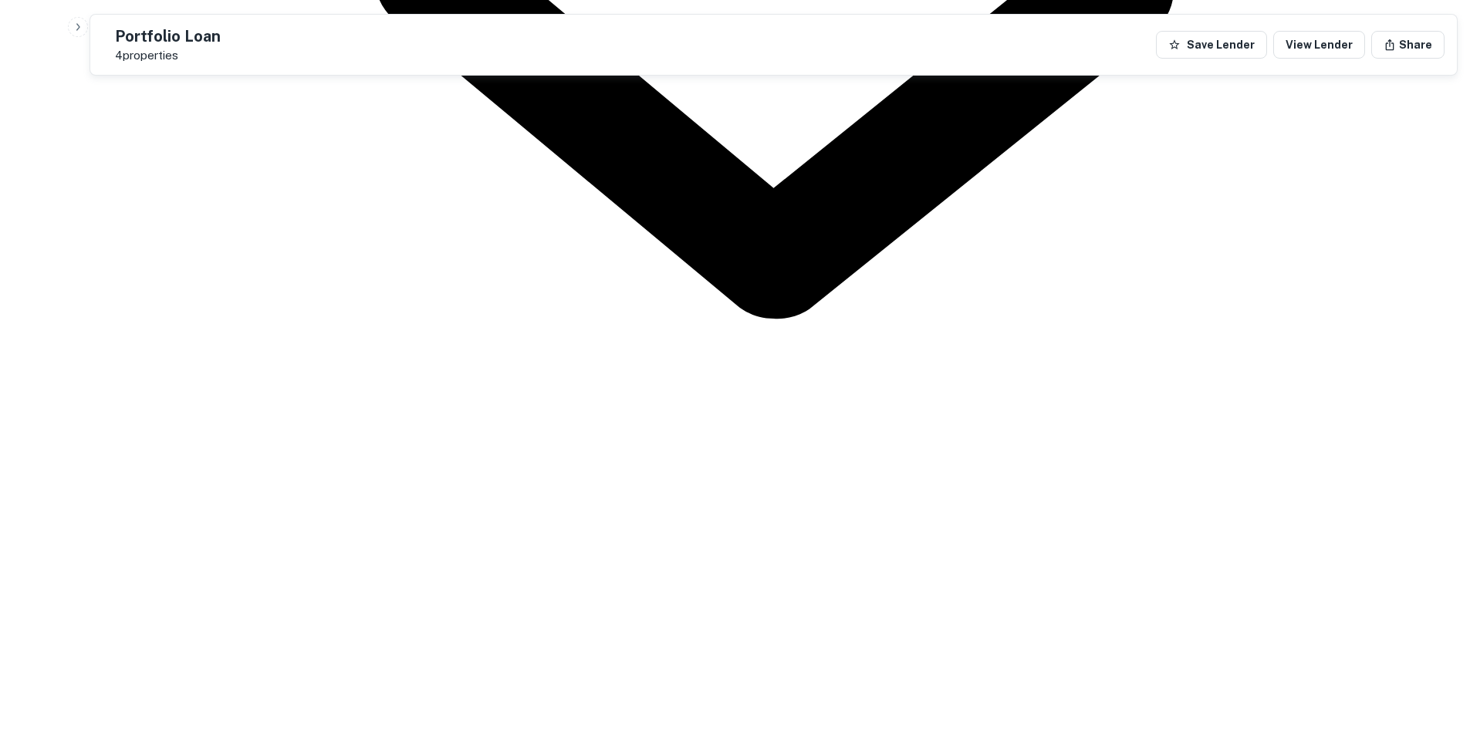
drag, startPoint x: 665, startPoint y: 468, endPoint x: 749, endPoint y: 470, distance: 84.2
drag, startPoint x: 759, startPoint y: 507, endPoint x: 684, endPoint y: 467, distance: 85.6
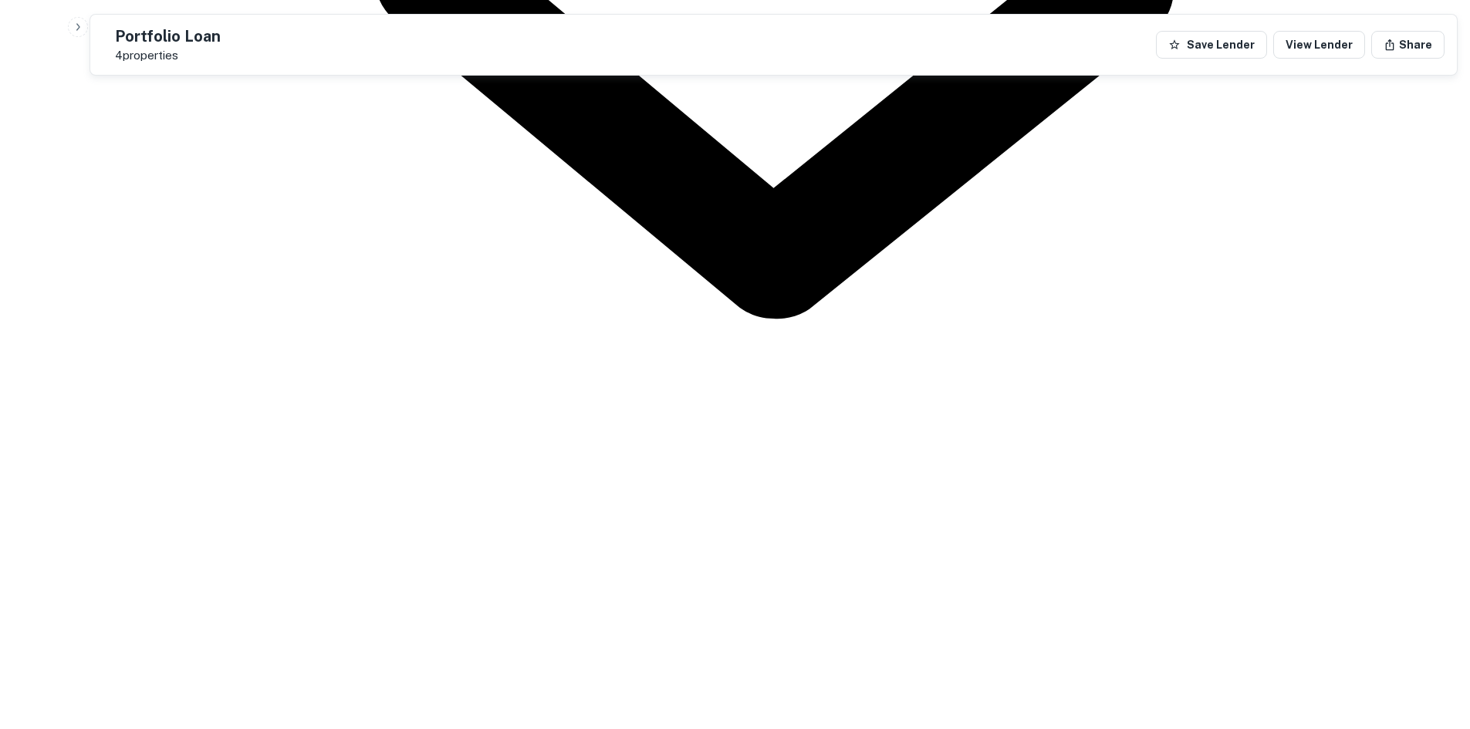
drag, startPoint x: 639, startPoint y: 468, endPoint x: 725, endPoint y: 484, distance: 87.0
drag, startPoint x: 635, startPoint y: 472, endPoint x: 759, endPoint y: 497, distance: 125.9
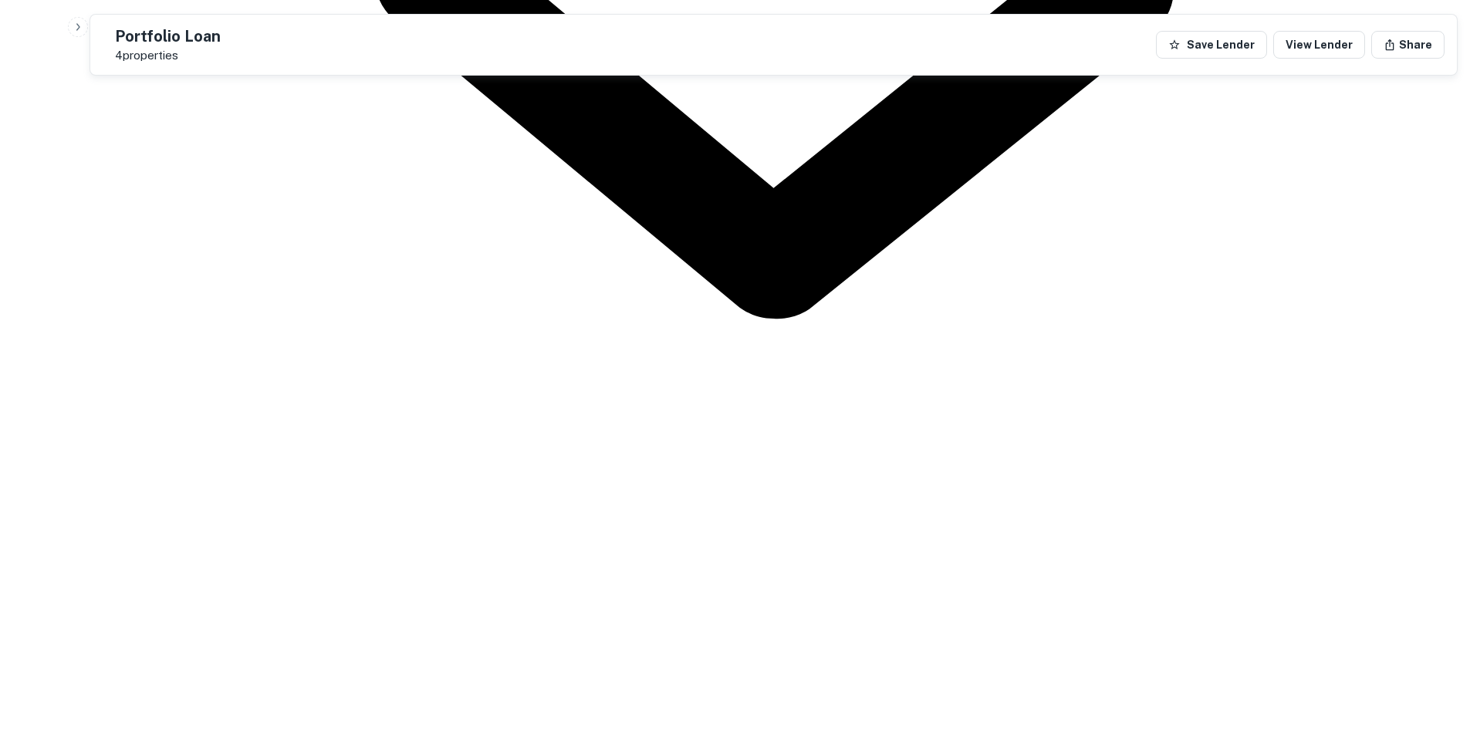
drag, startPoint x: 742, startPoint y: 496, endPoint x: 762, endPoint y: 502, distance: 21.5
drag, startPoint x: 752, startPoint y: 502, endPoint x: 627, endPoint y: 451, distance: 135.0
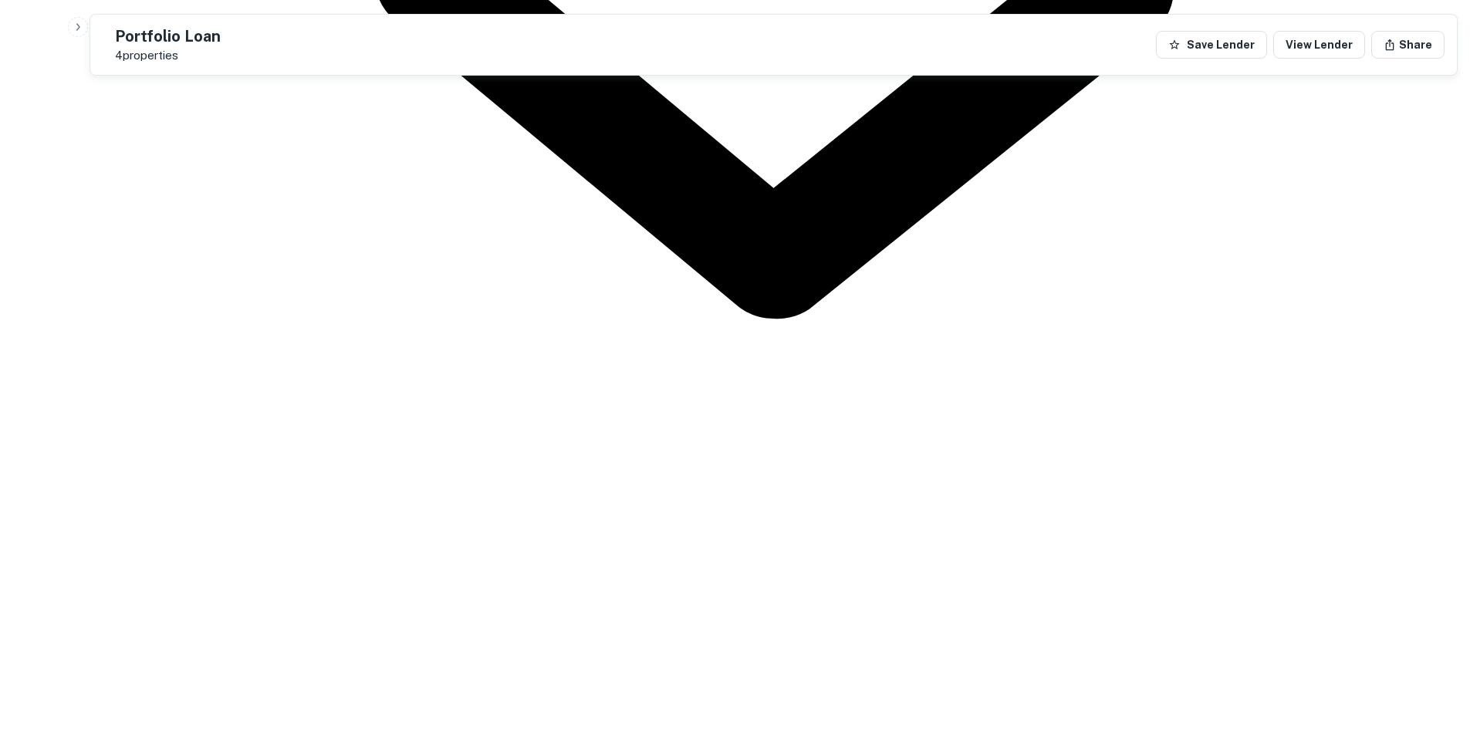
drag, startPoint x: 603, startPoint y: 473, endPoint x: 772, endPoint y: 474, distance: 168.2
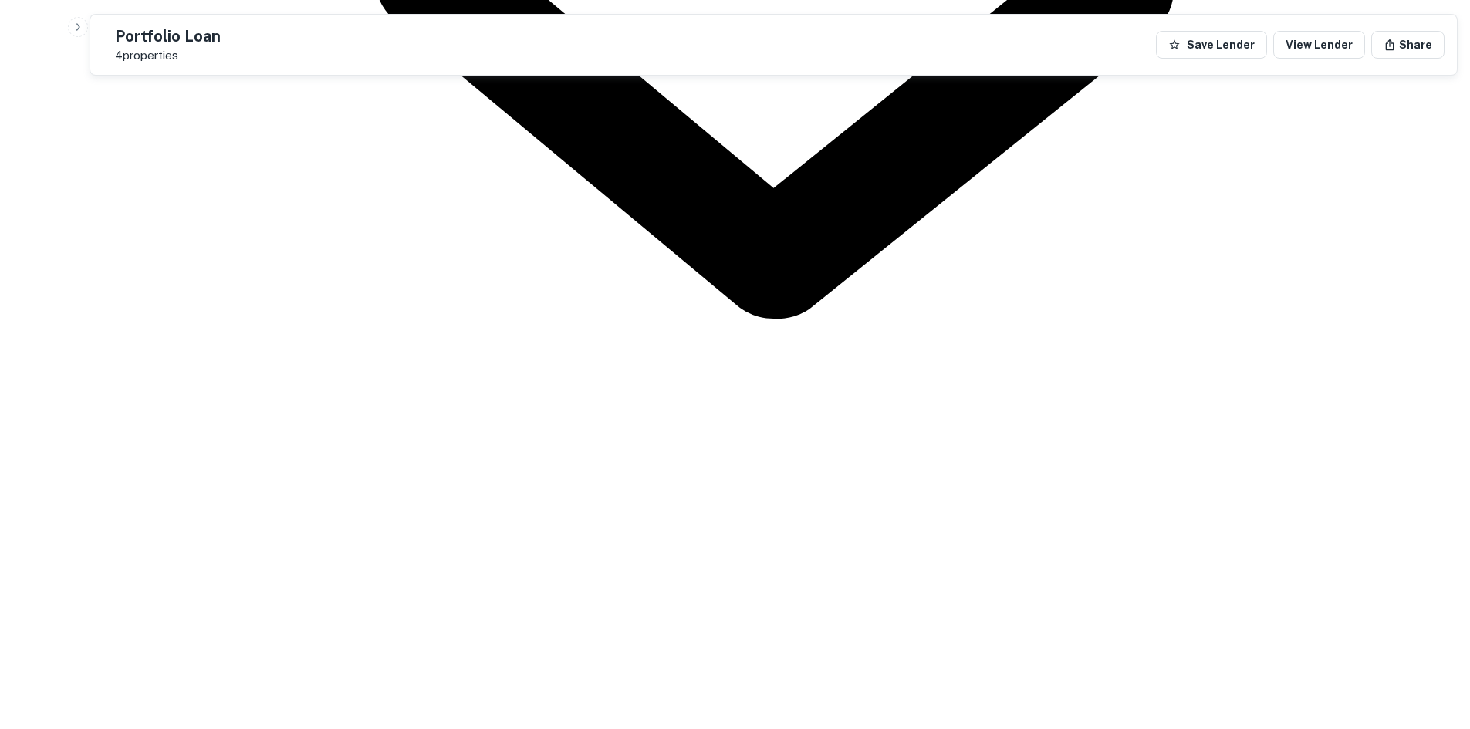
drag, startPoint x: 639, startPoint y: 472, endPoint x: 700, endPoint y: 481, distance: 61.7
drag, startPoint x: 624, startPoint y: 475, endPoint x: 762, endPoint y: 477, distance: 138.1
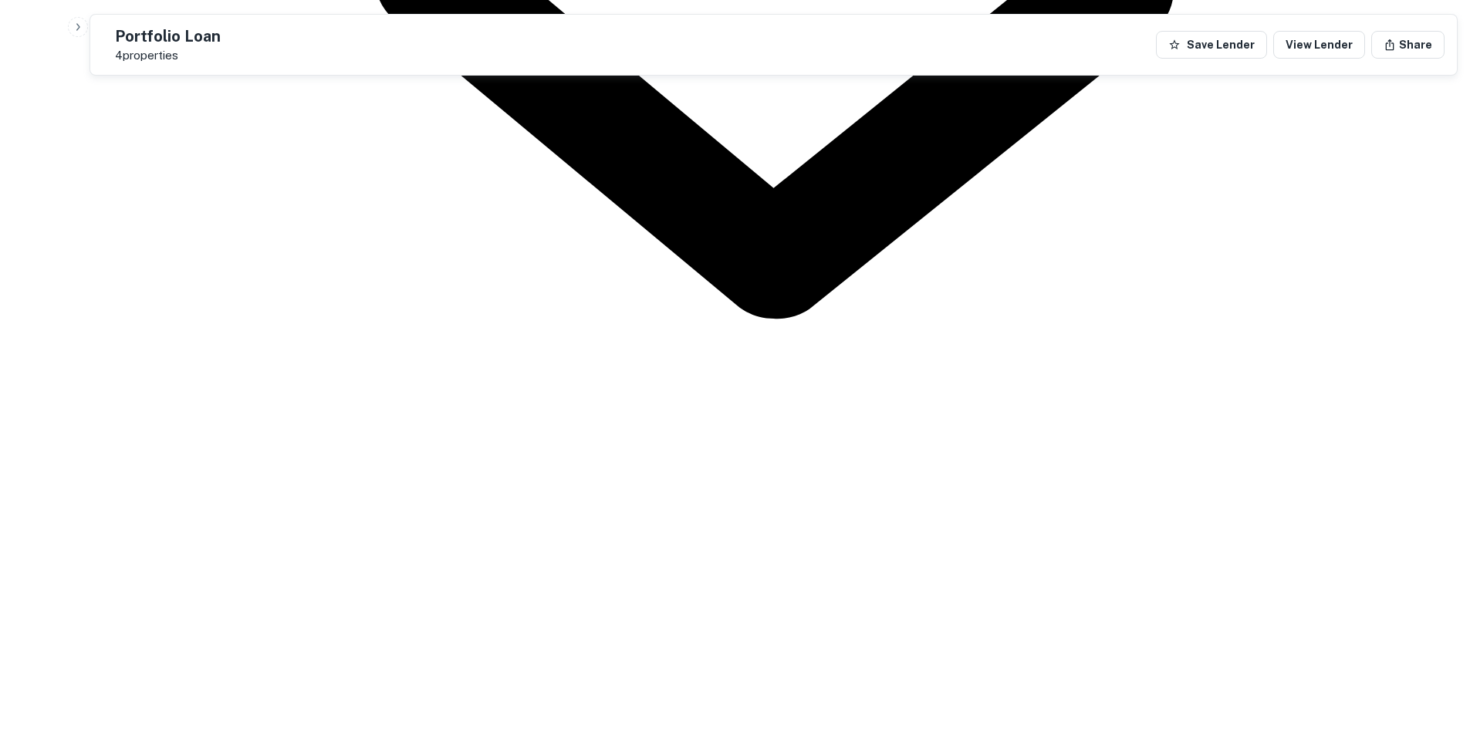
copy p "65-67 old kings hwy"
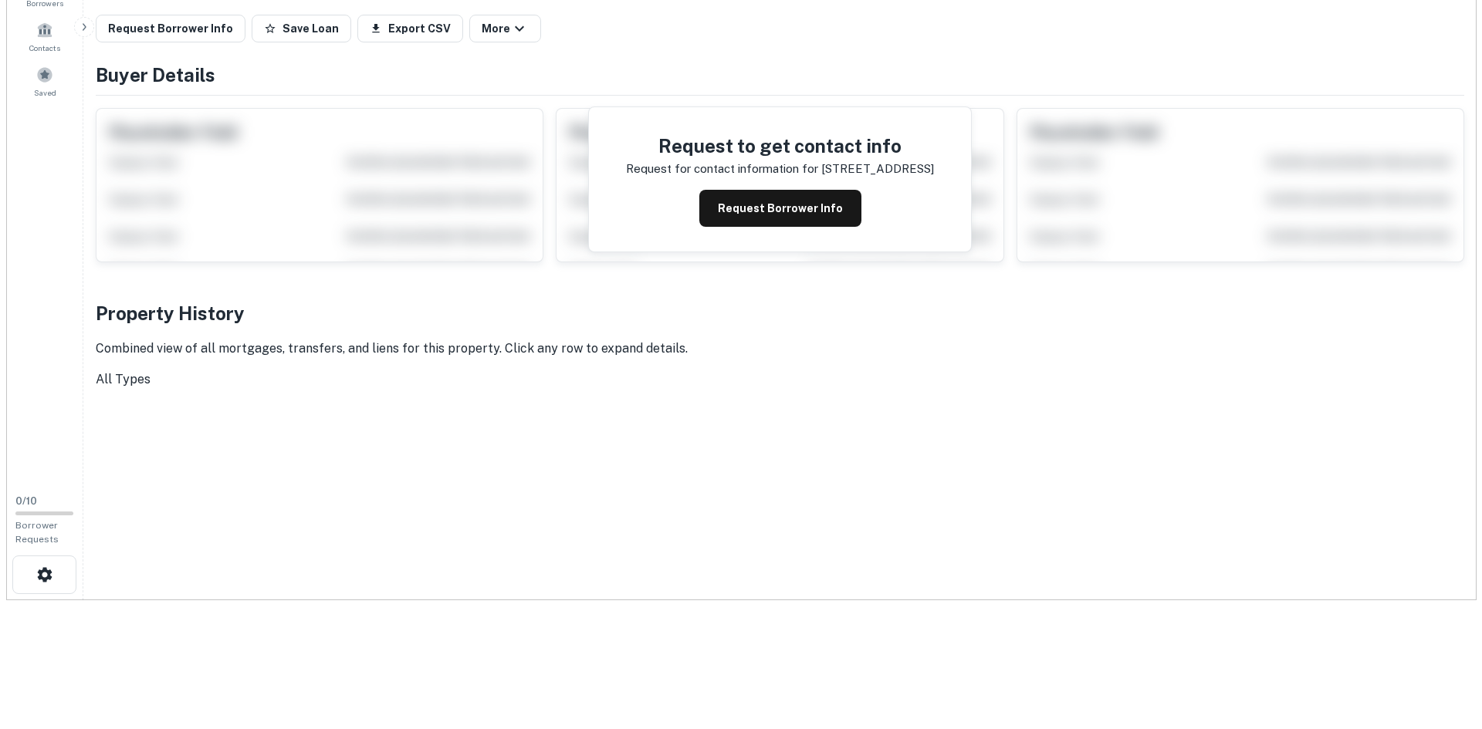
scroll to position [0, 0]
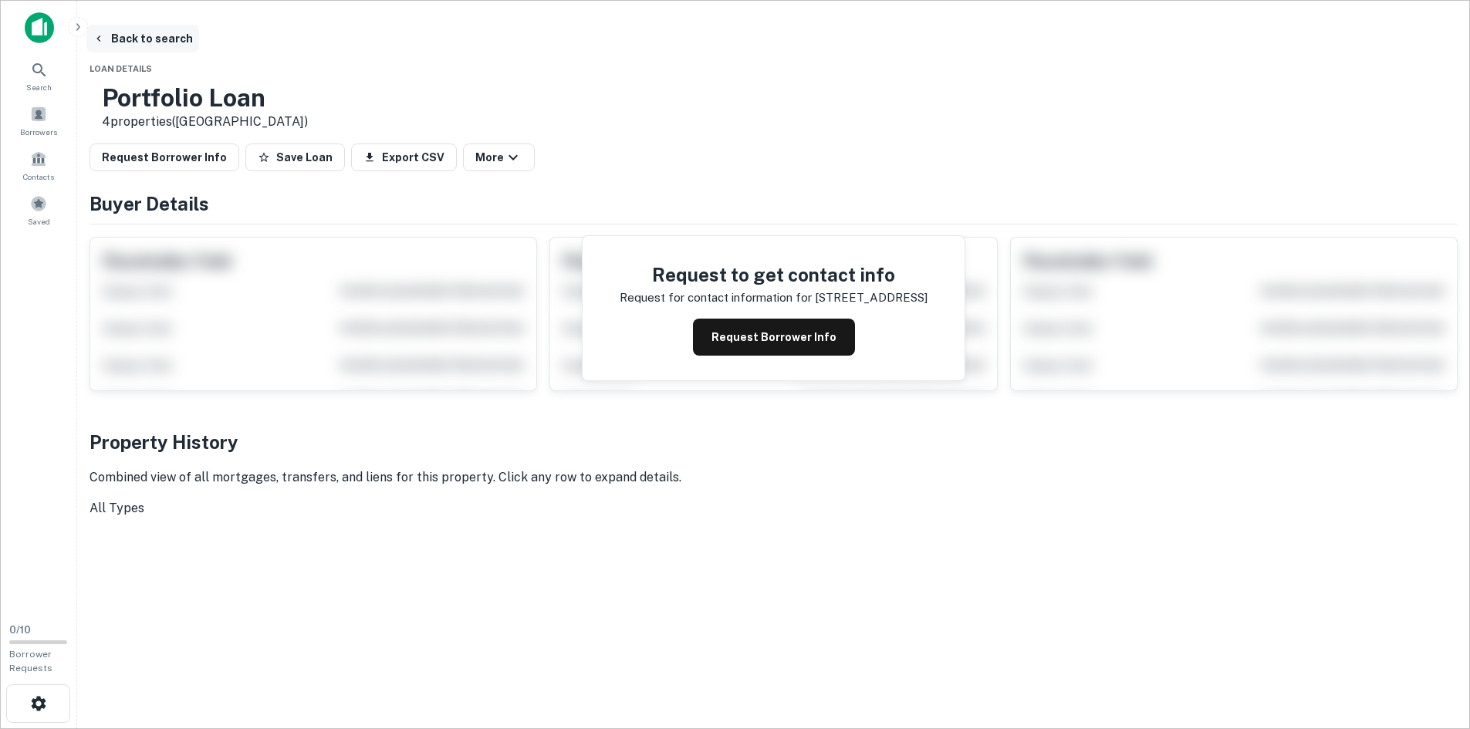
click at [199, 46] on button "Back to search" at bounding box center [142, 39] width 113 height 28
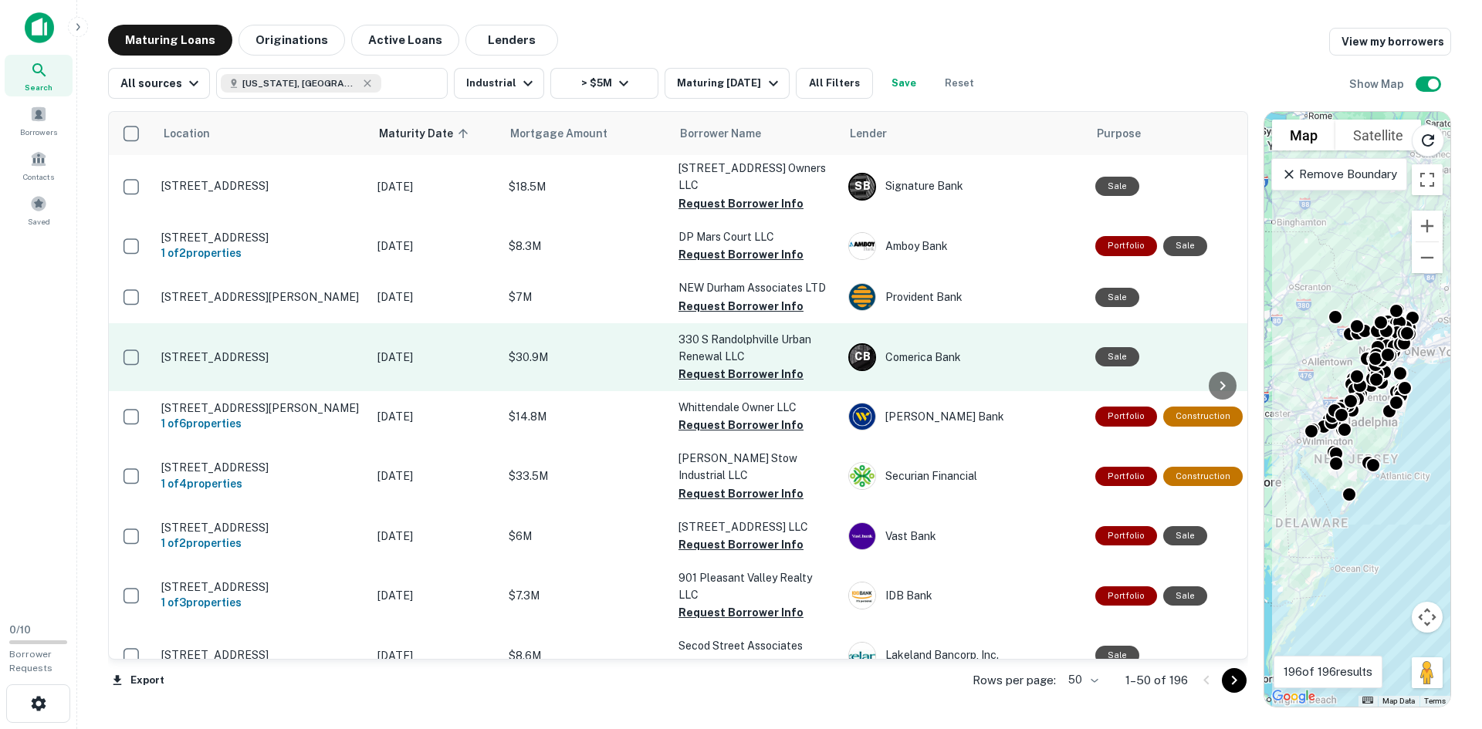
scroll to position [77, 0]
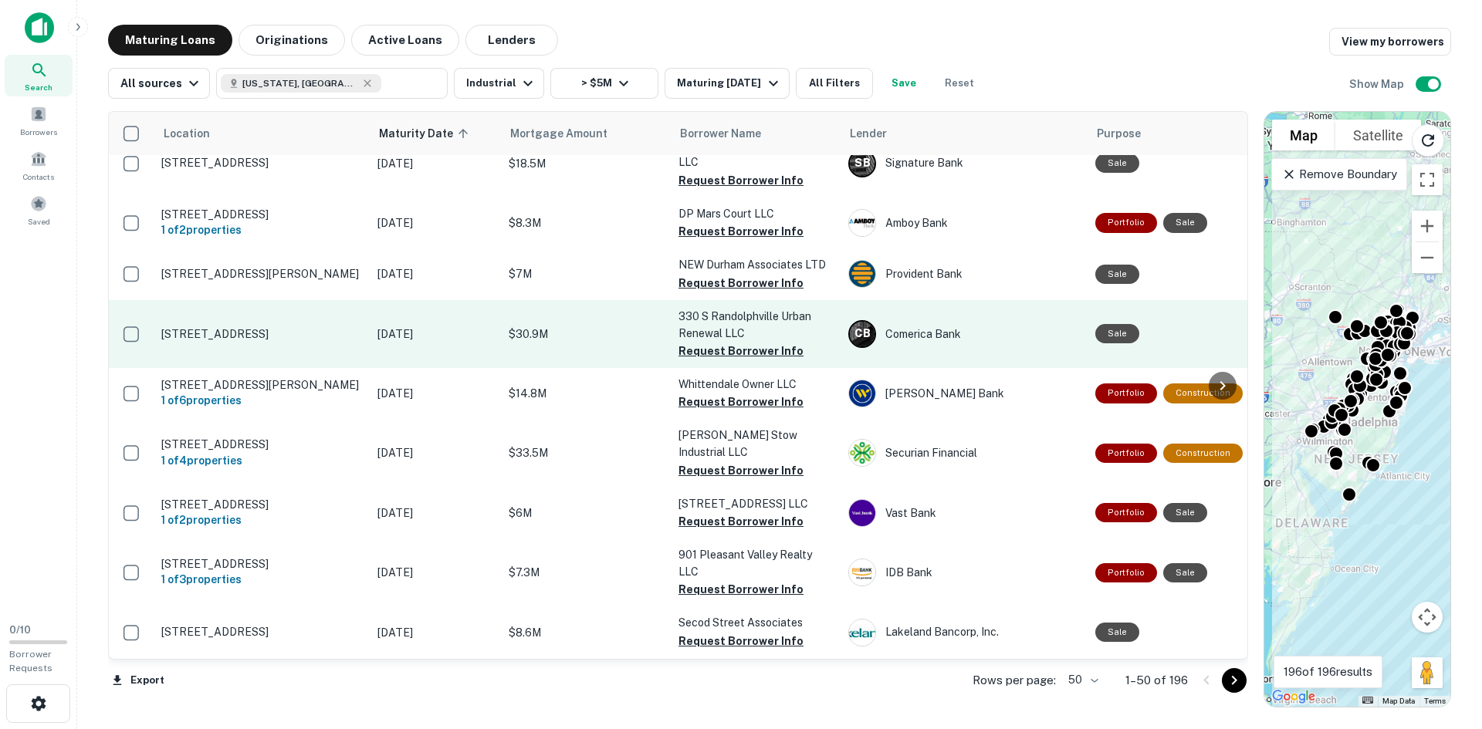
click at [232, 341] on p "330 S Randolphville Rd Piscataway, NJ08854" at bounding box center [261, 334] width 201 height 14
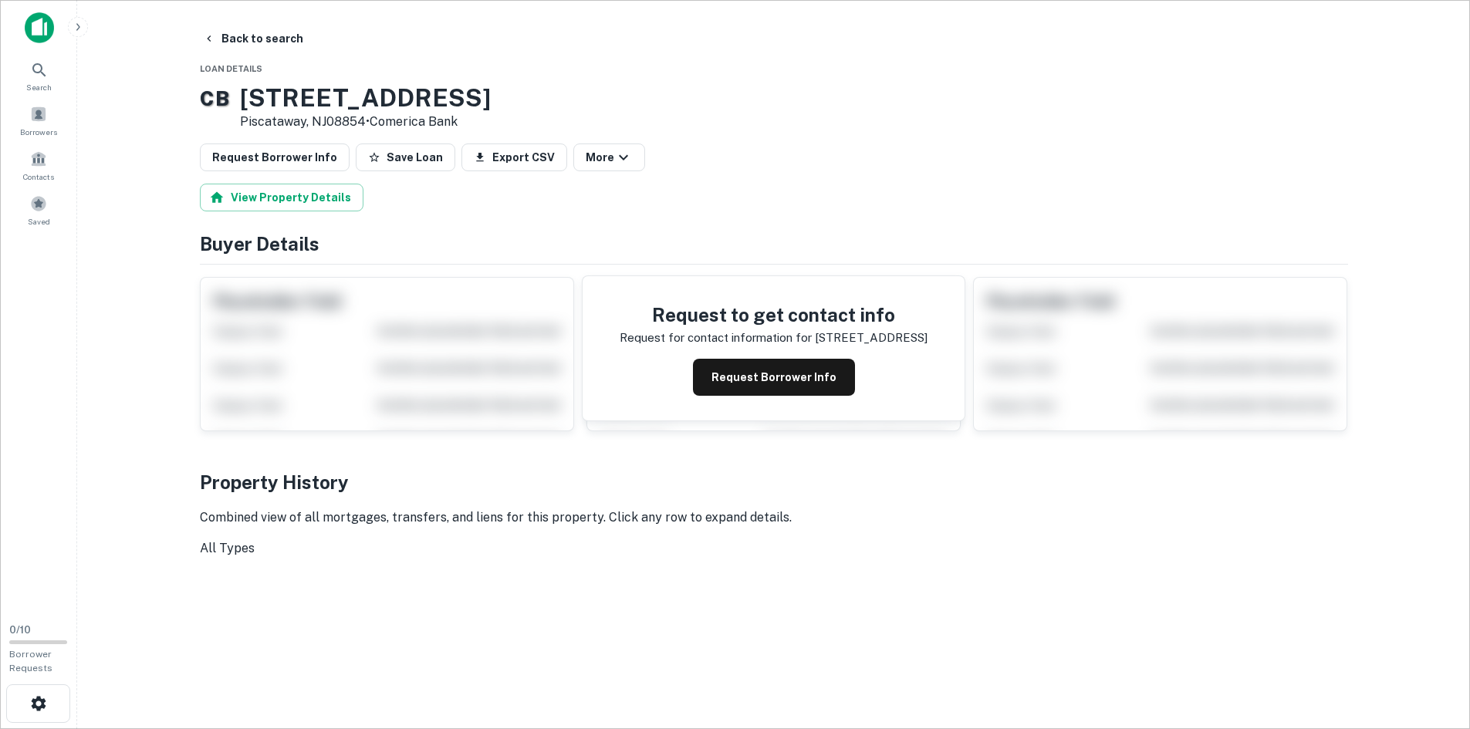
click at [340, 87] on h3 "330 S RANDOLPHVILLE RD" at bounding box center [365, 97] width 251 height 29
copy h3 "330 S RANDOLPHVILLE RD"
drag, startPoint x: 129, startPoint y: 157, endPoint x: 184, endPoint y: 100, distance: 79.1
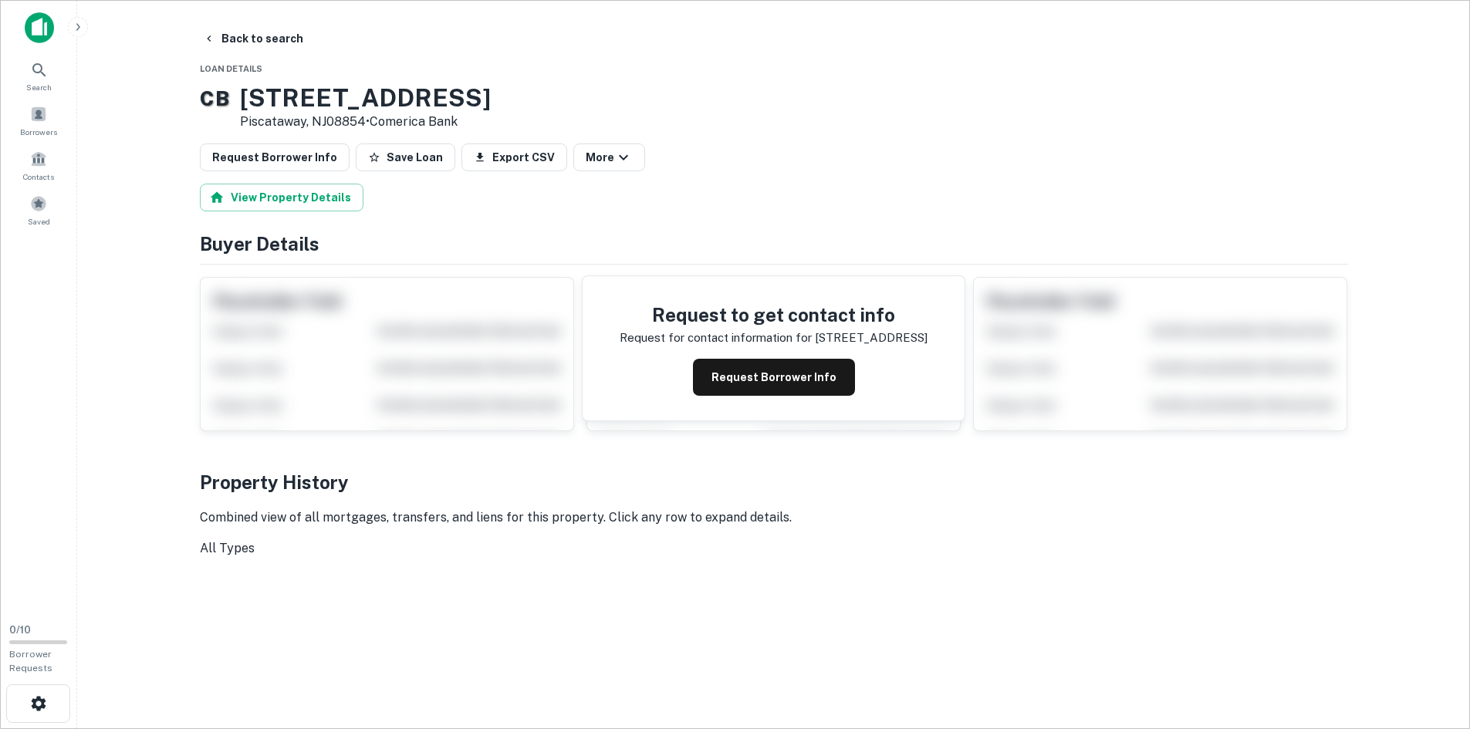
click at [130, 147] on main "Back to search Loan Details C B 330 S RANDOLPHVILLE RD Piscataway, NJ08854 • Co…" at bounding box center [773, 364] width 1393 height 729
click at [262, 32] on button "Back to search" at bounding box center [253, 39] width 113 height 28
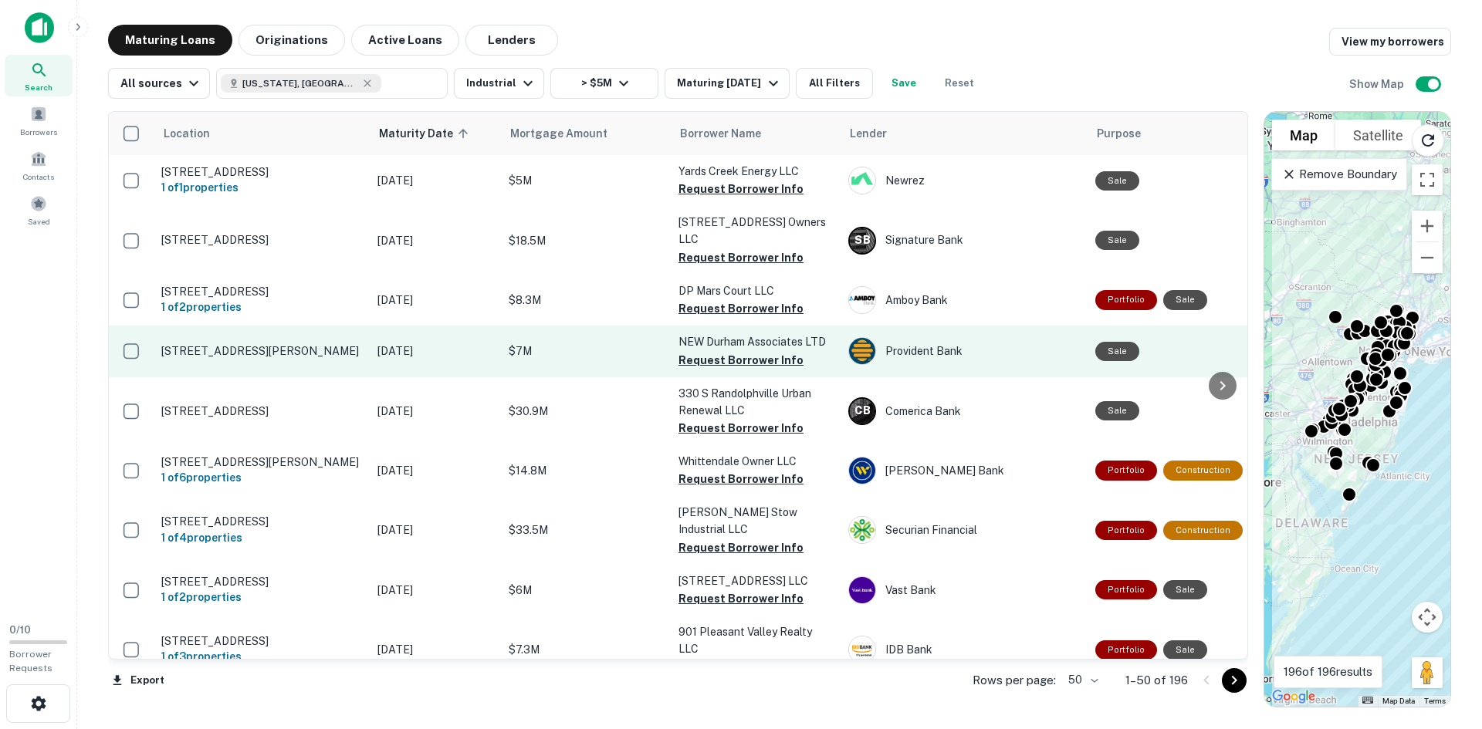
click at [232, 377] on td "[STREET_ADDRESS][PERSON_NAME]" at bounding box center [262, 351] width 216 height 51
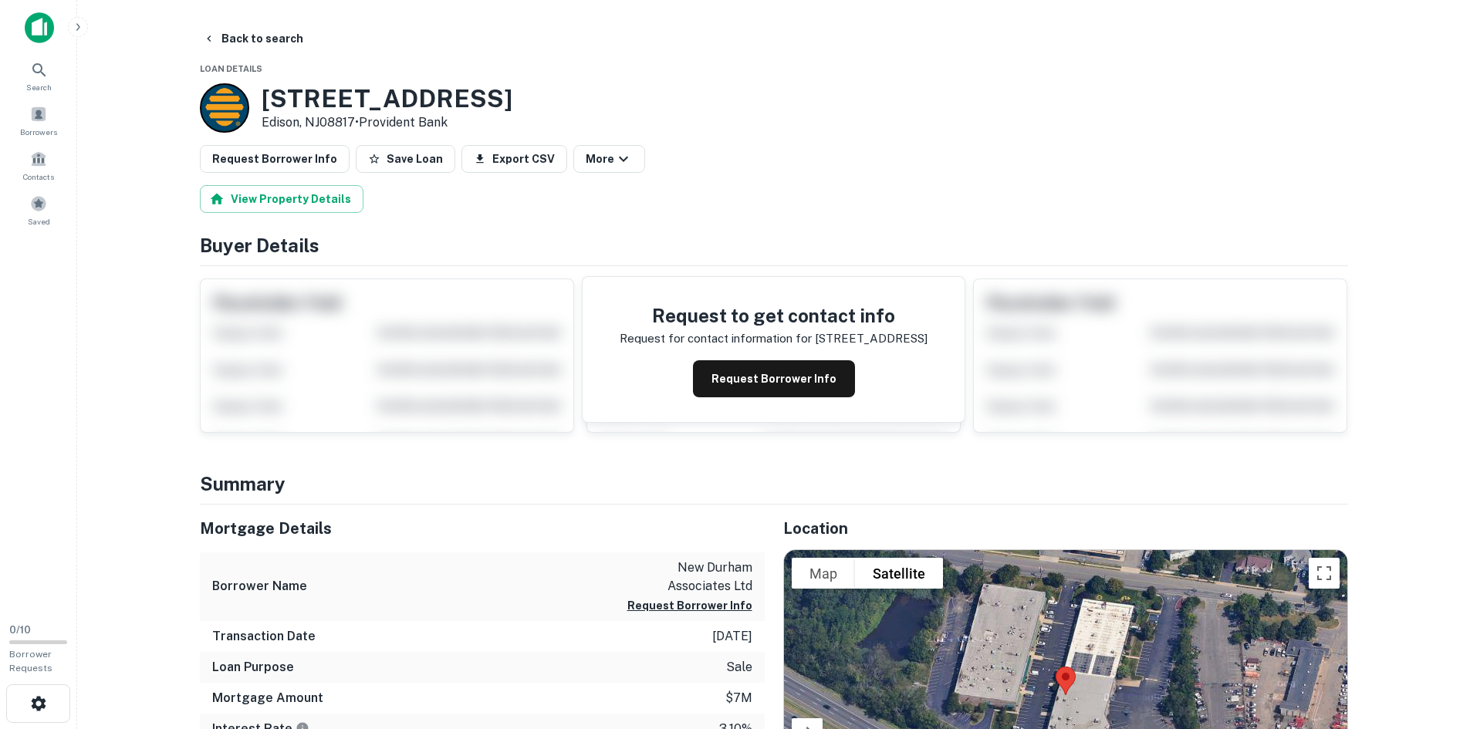
click at [353, 98] on h3 "755 New Durham Rd" at bounding box center [387, 98] width 251 height 29
drag, startPoint x: 353, startPoint y: 98, endPoint x: 376, endPoint y: 110, distance: 25.9
click at [368, 102] on h3 "755 New Durham Rd" at bounding box center [387, 98] width 251 height 29
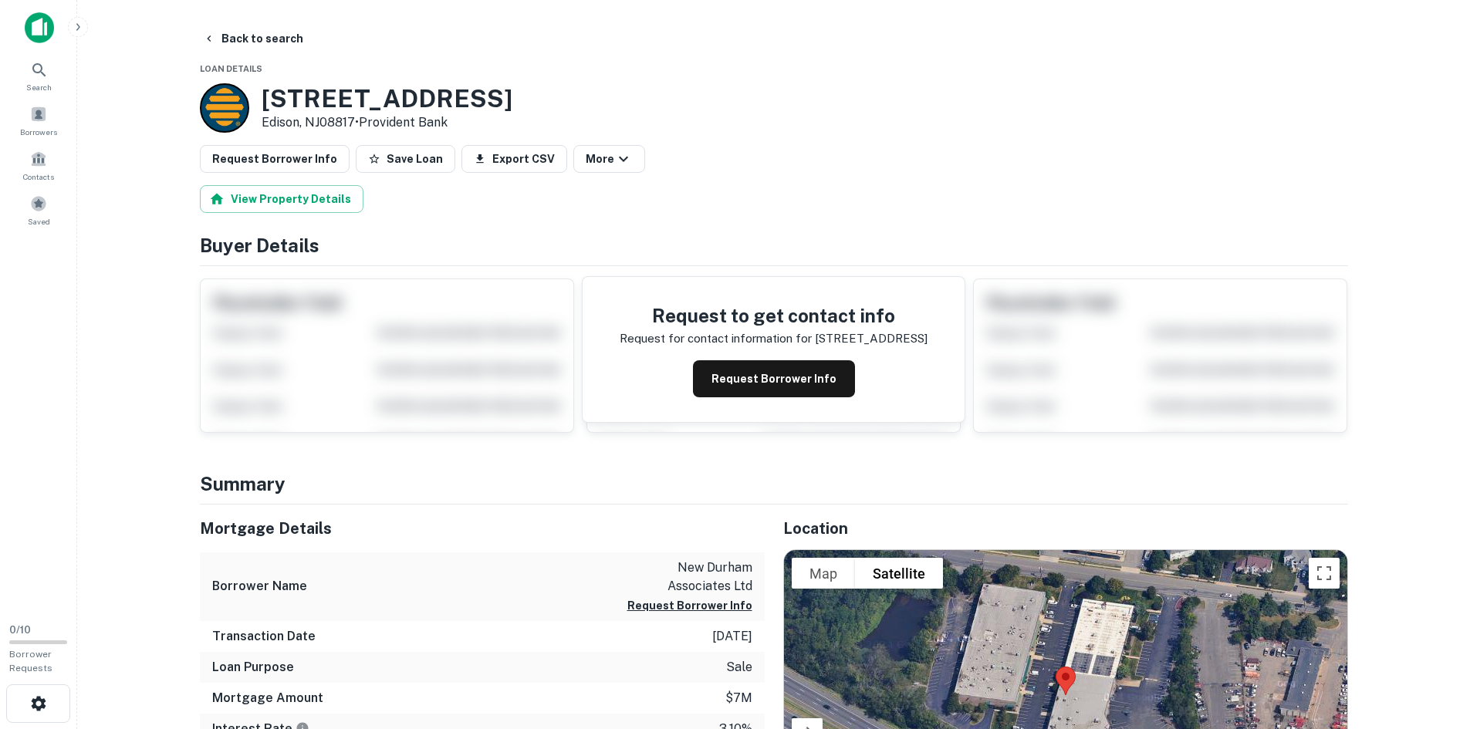
click at [367, 97] on h3 "755 New Durham Rd" at bounding box center [387, 98] width 251 height 29
copy h3 "755 New Durham Rd"
click at [253, 35] on button "Back to search" at bounding box center [253, 39] width 113 height 28
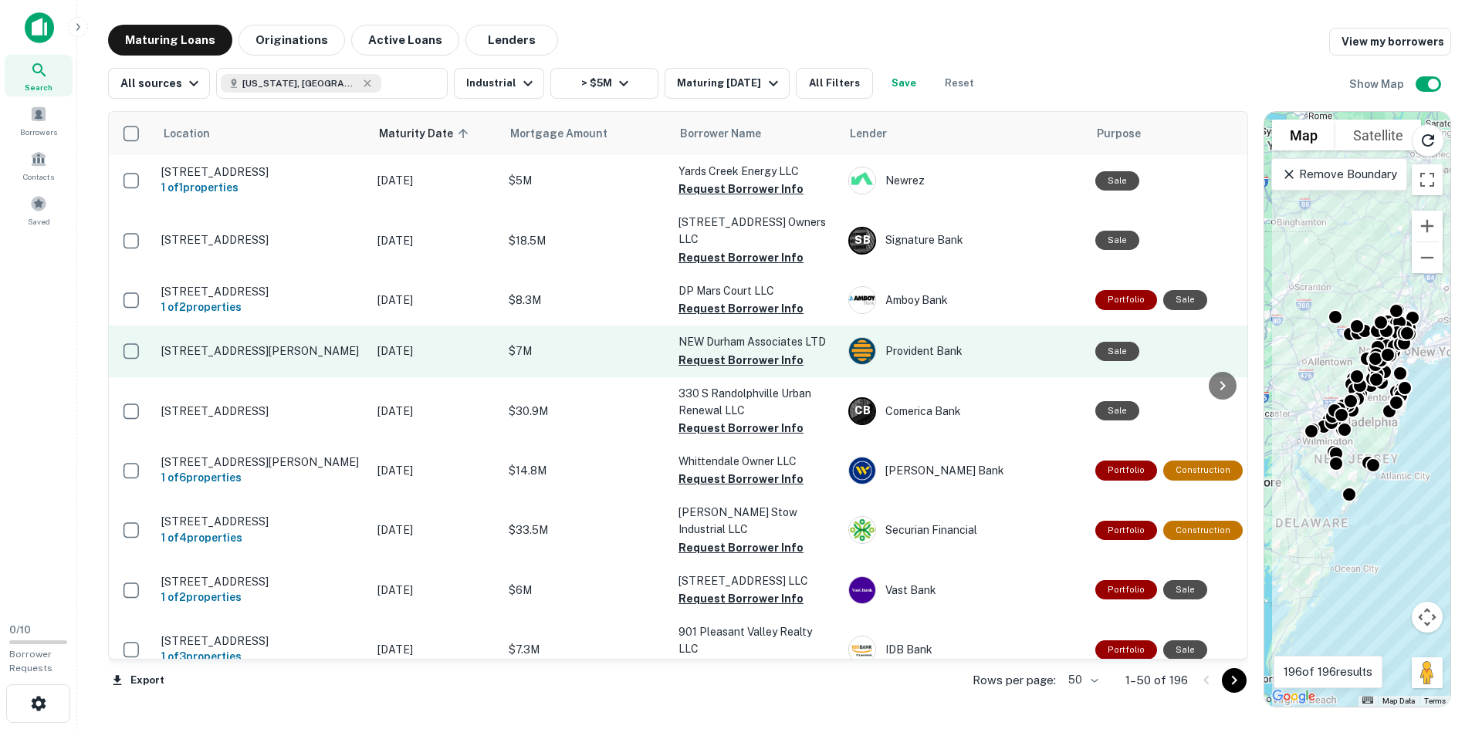
click at [206, 358] on p "755 New Durham Rd Edison, NJ08817" at bounding box center [261, 351] width 201 height 14
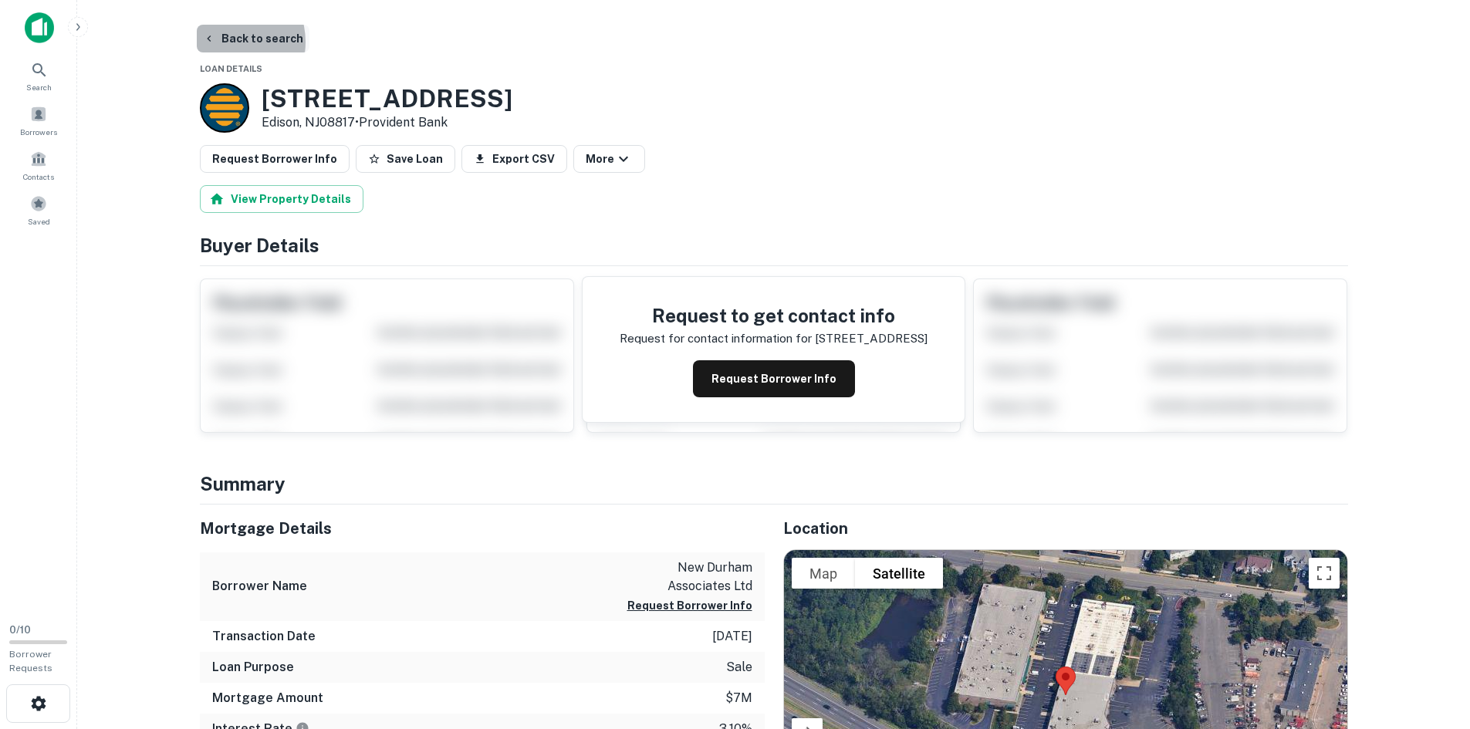
click at [223, 42] on button "Back to search" at bounding box center [253, 39] width 113 height 28
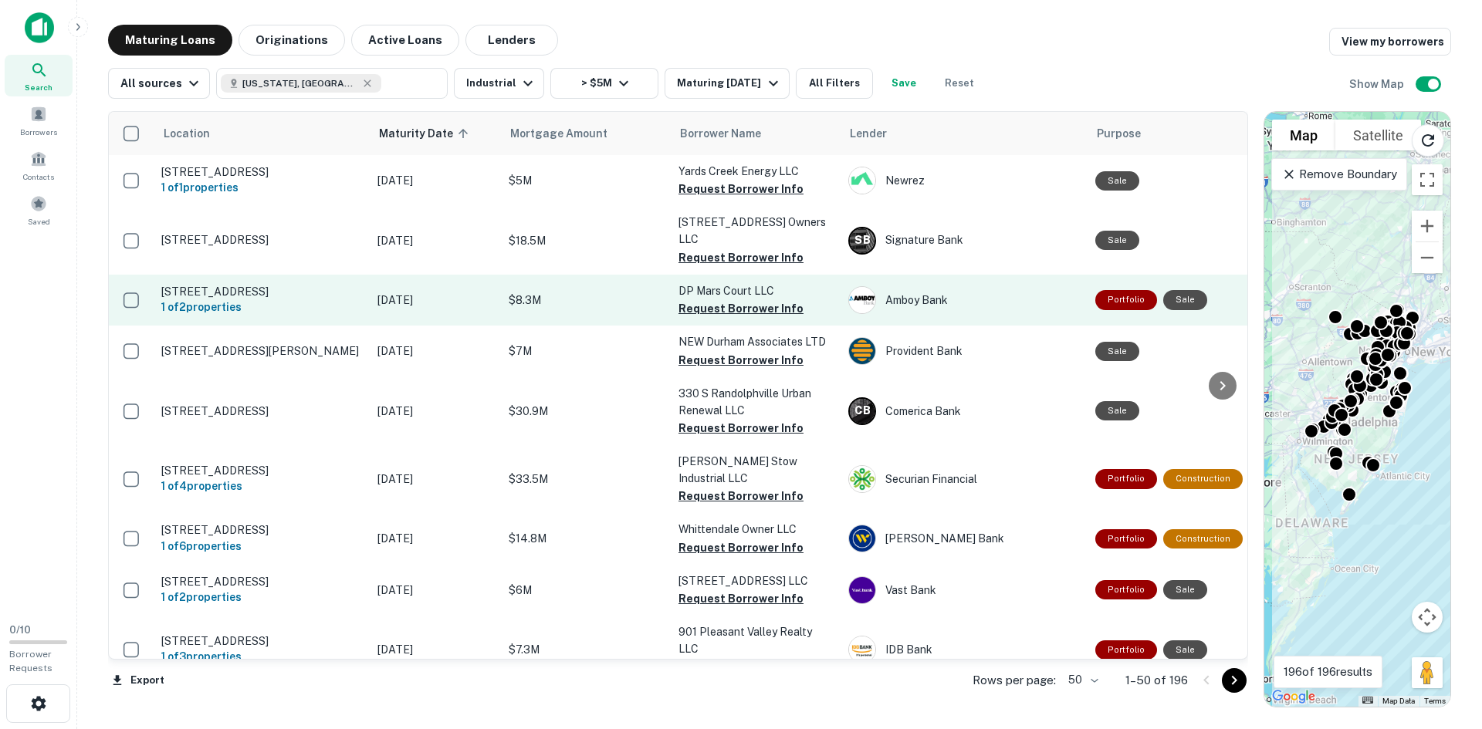
click at [265, 297] on p "6 Mars Ct Boonton, NJ07005" at bounding box center [261, 292] width 201 height 14
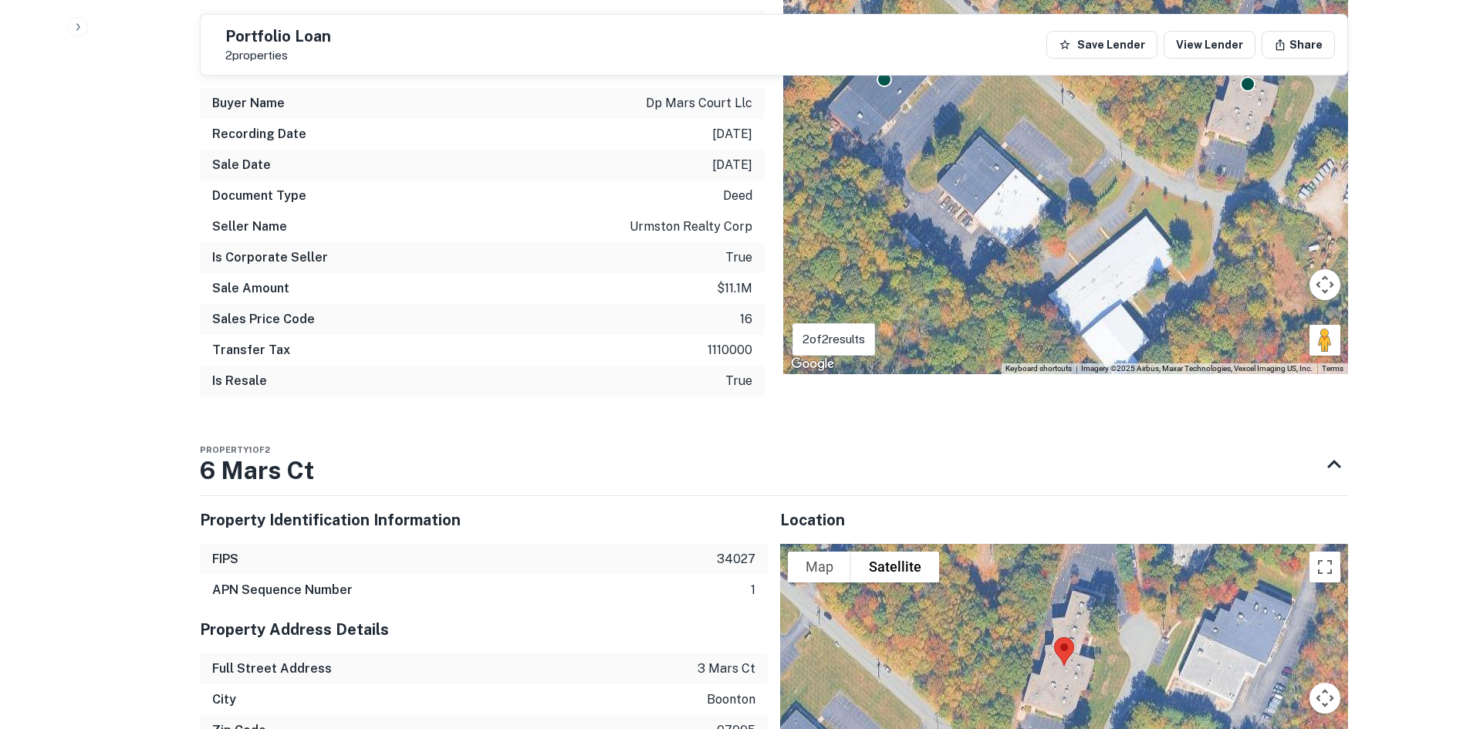
scroll to position [1158, 0]
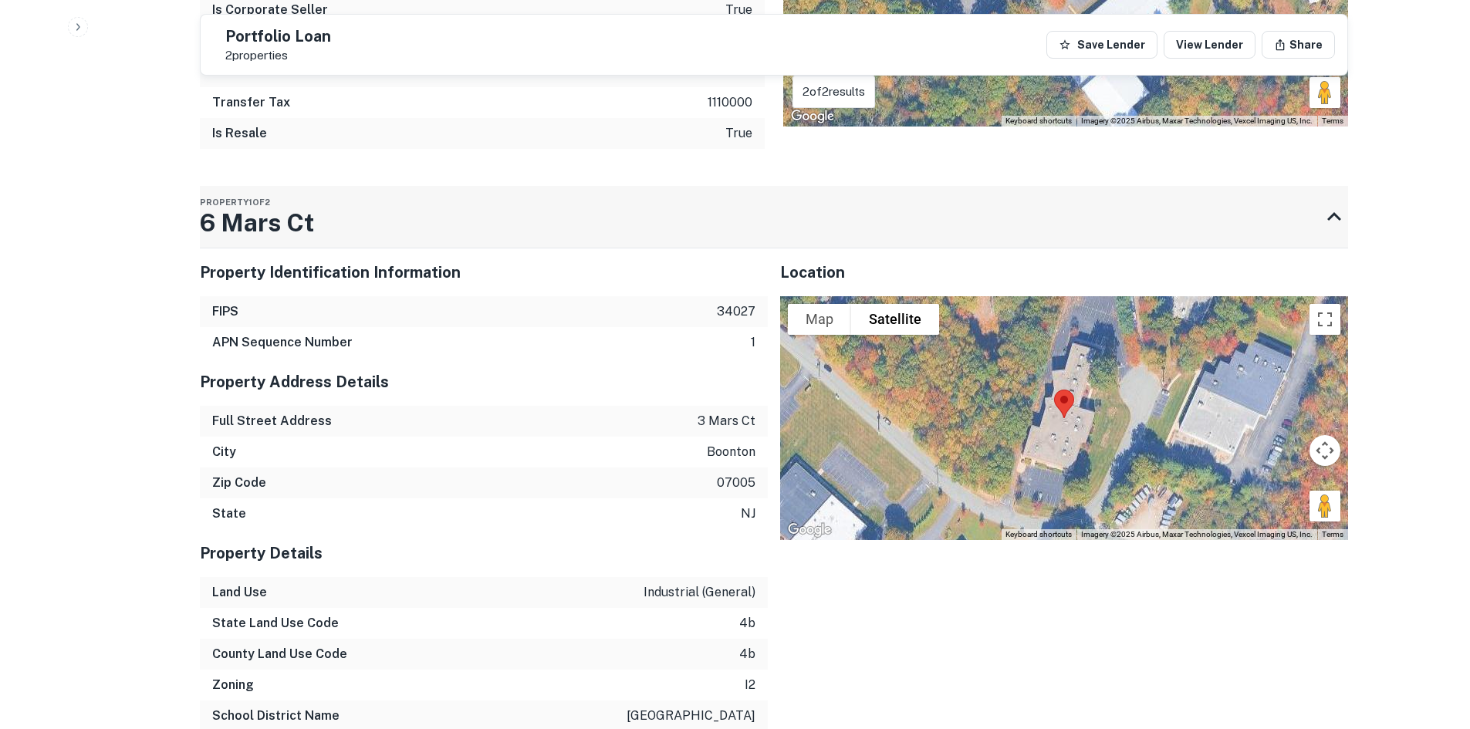
click at [339, 246] on div "Property 1 of 2 6 Mars Ct" at bounding box center [760, 217] width 1121 height 62
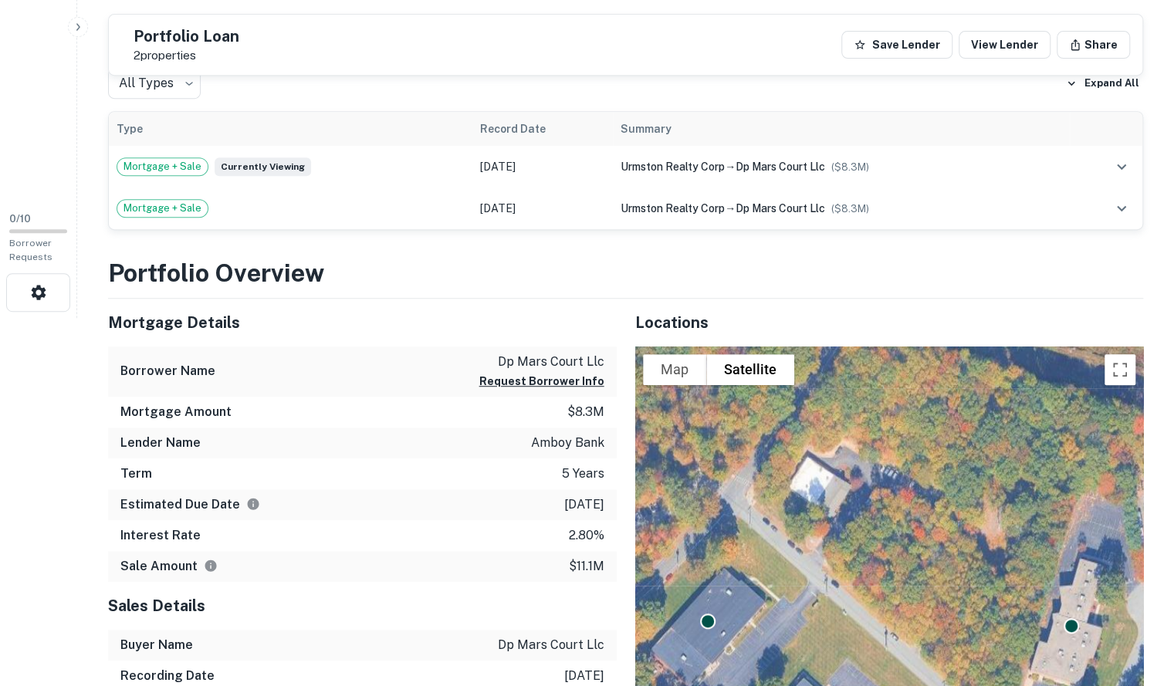
scroll to position [370, 0]
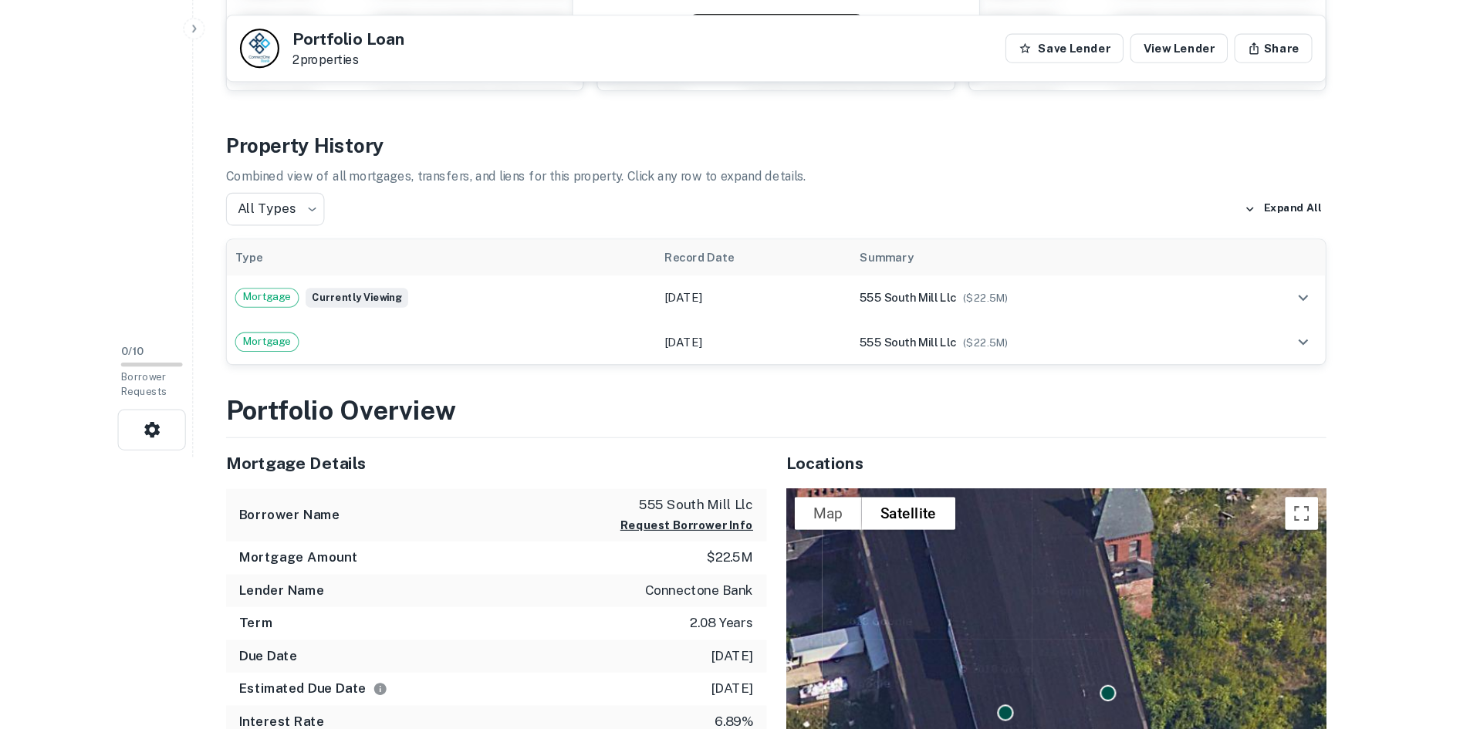
scroll to position [255, 0]
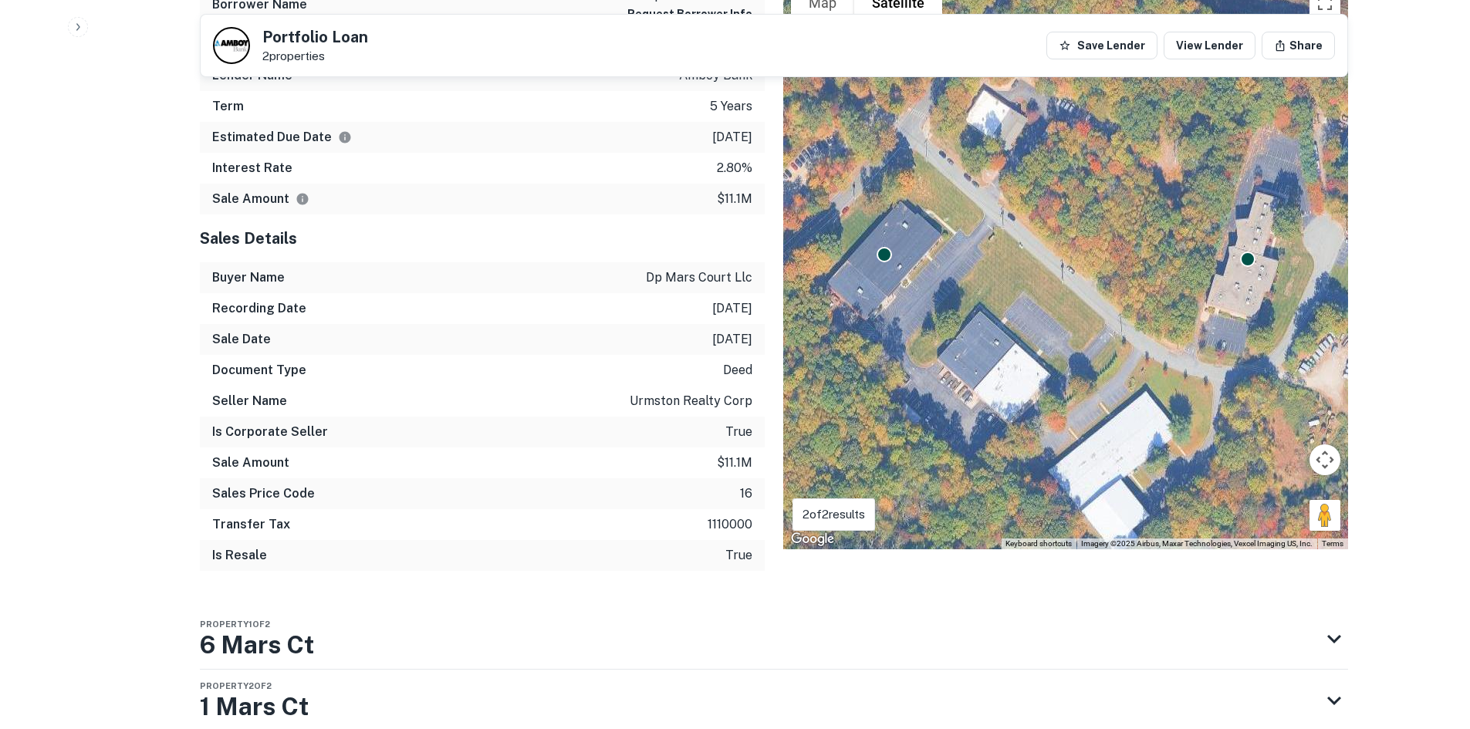
scroll to position [813, 0]
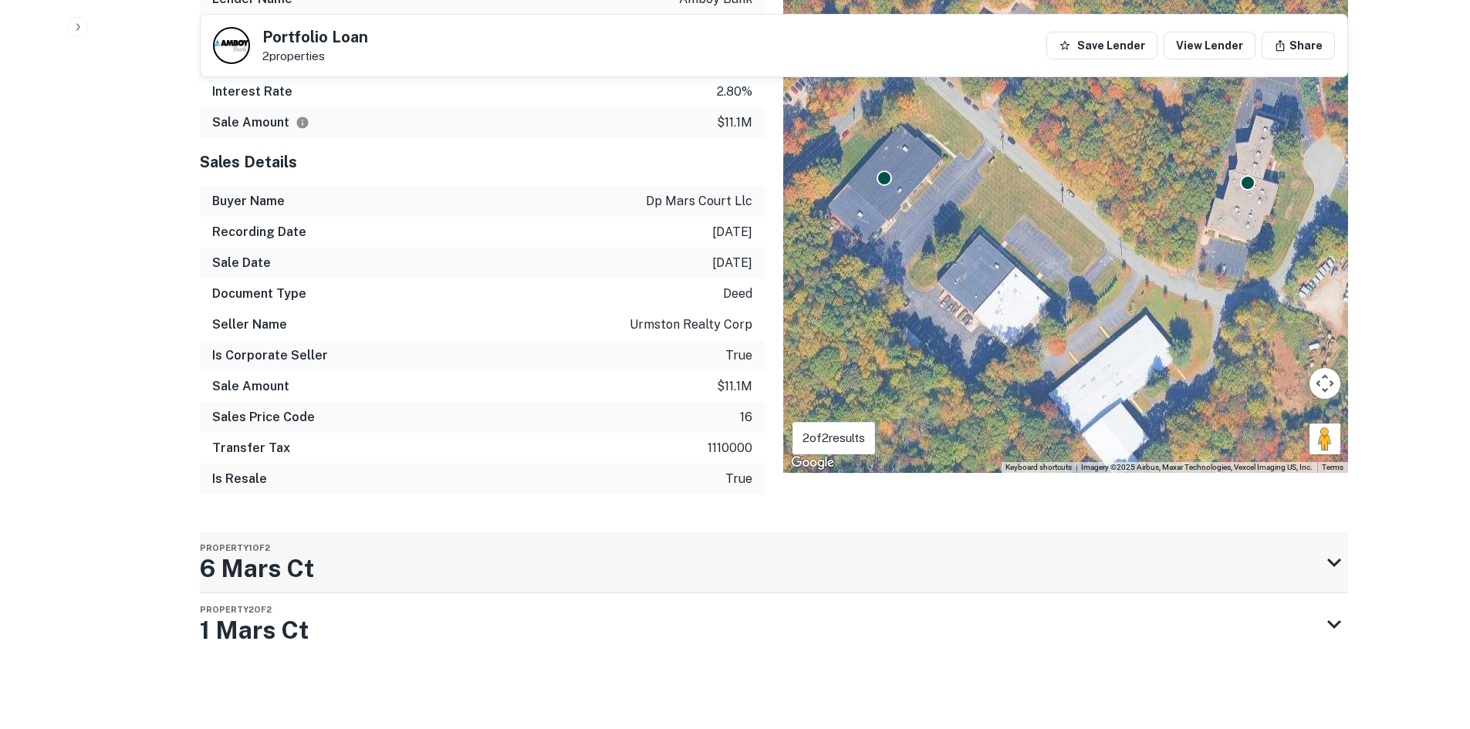
click at [528, 563] on div "Property 1 of 2 6 Mars Ct" at bounding box center [760, 563] width 1121 height 62
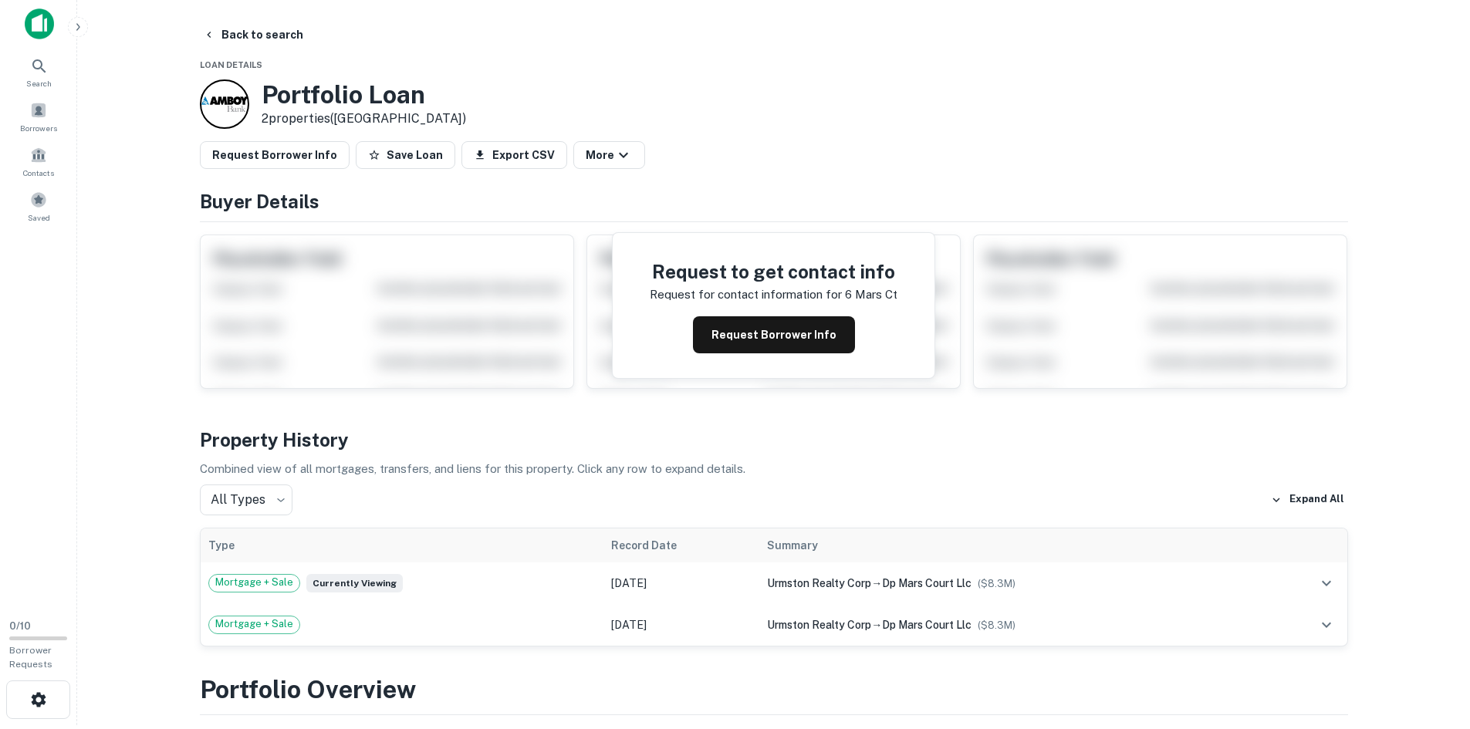
scroll to position [0, 0]
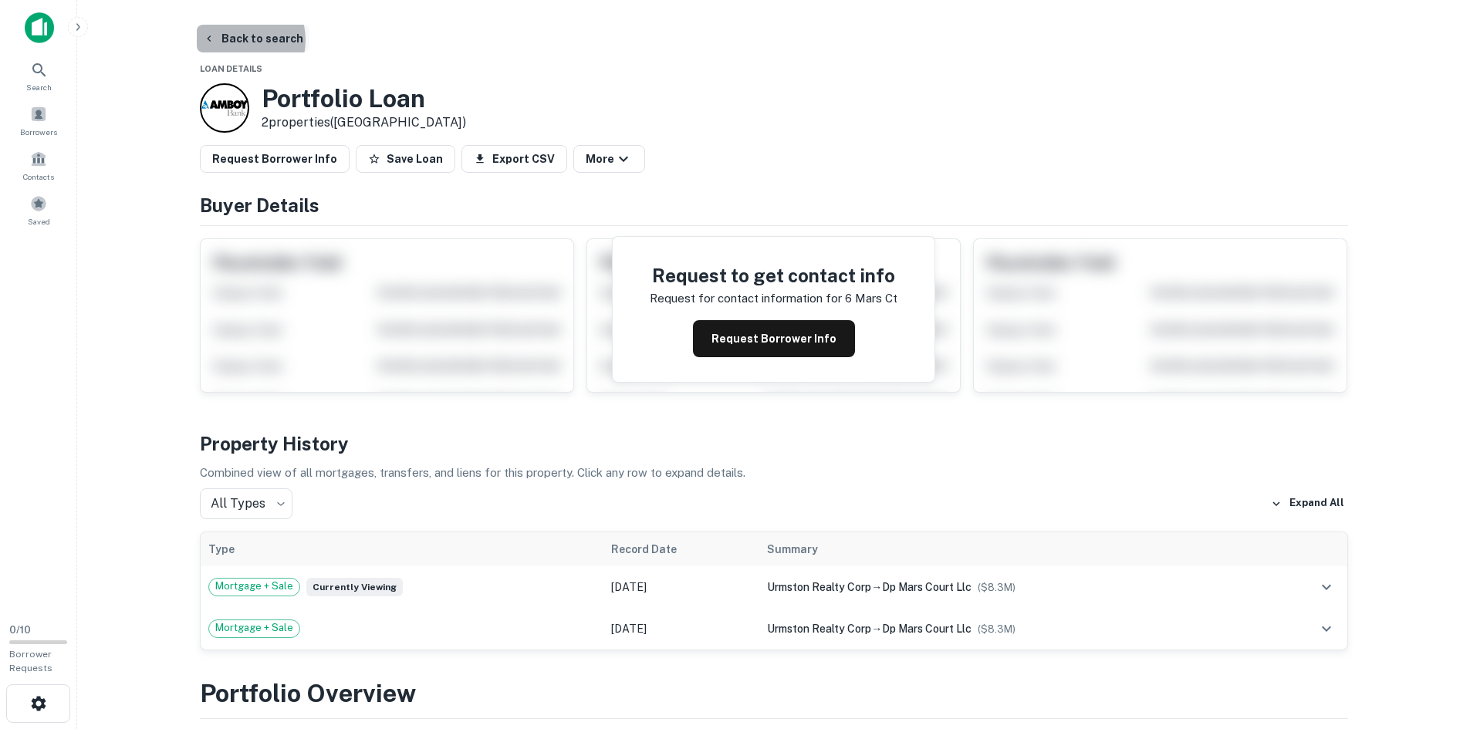
click at [239, 40] on button "Back to search" at bounding box center [253, 39] width 113 height 28
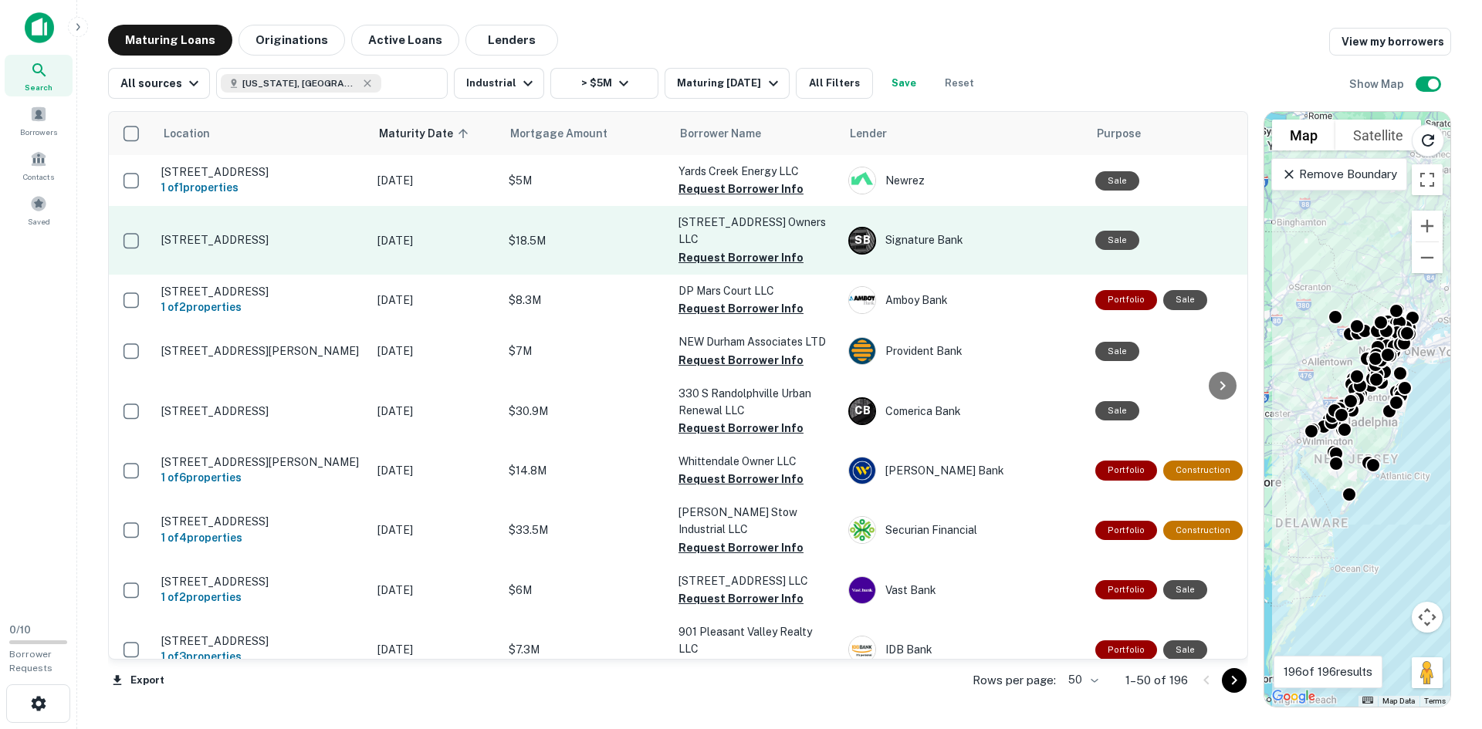
click at [248, 247] on p "329 New Brunswick Ave Rahway, NJ07065" at bounding box center [261, 240] width 201 height 14
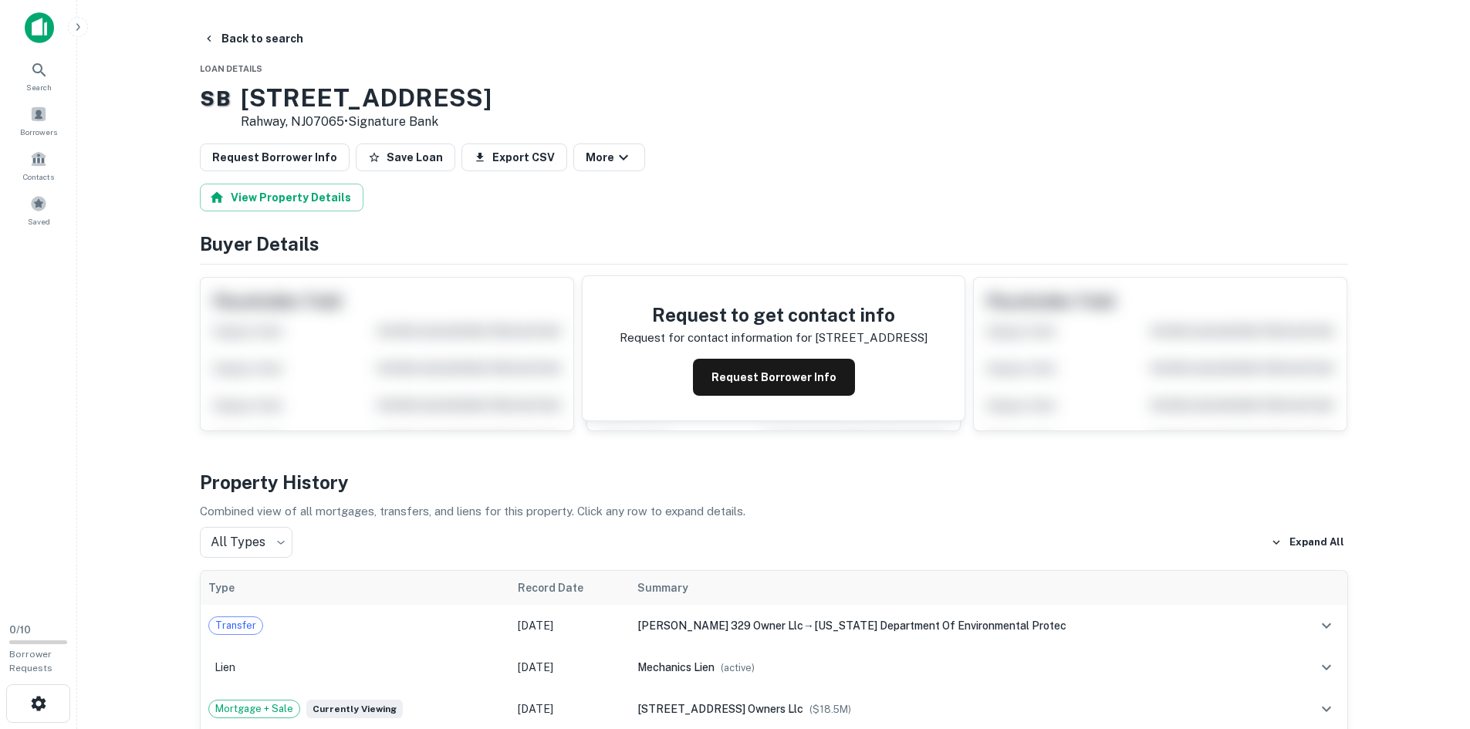
click at [343, 99] on h3 "329 New Brunswick Ave" at bounding box center [366, 97] width 251 height 29
copy h3 "329 New Brunswick Ave"
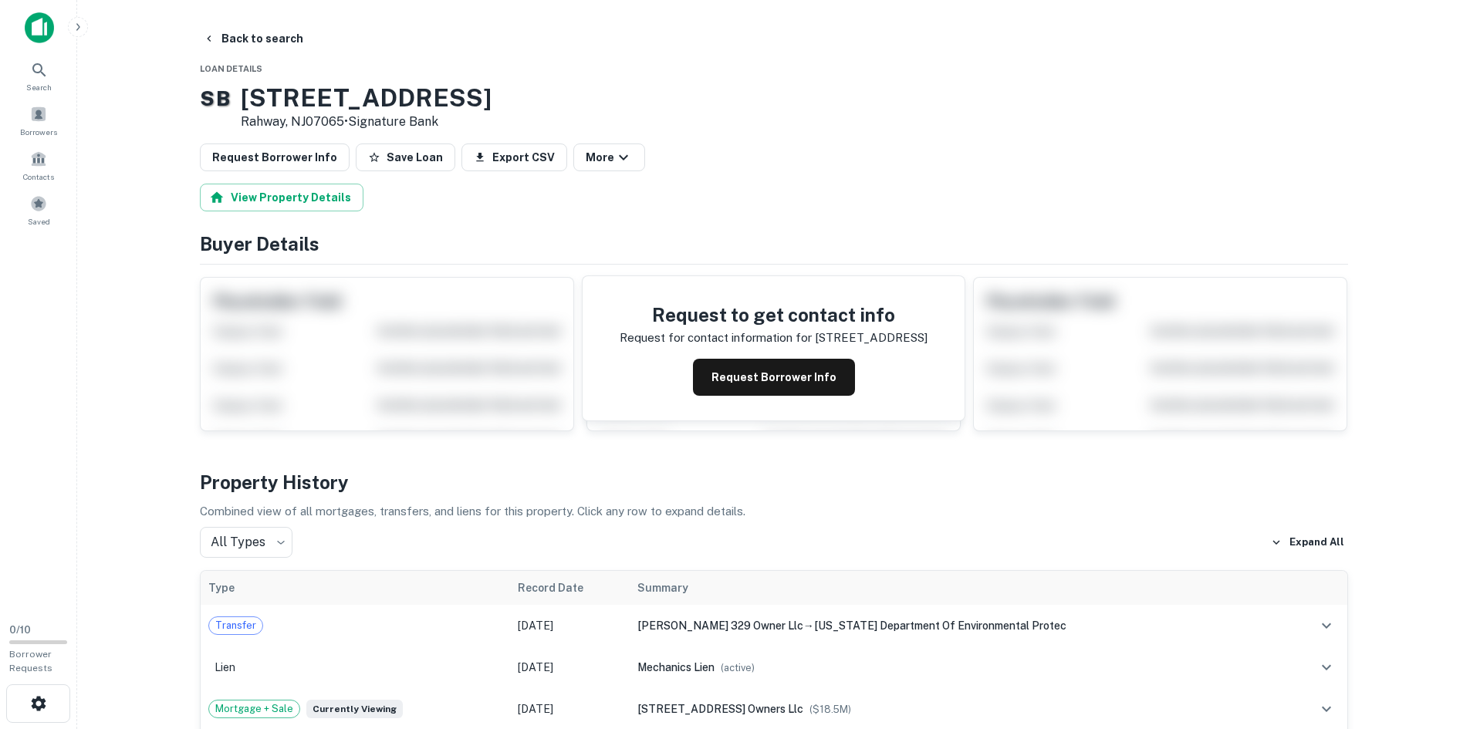
click at [316, 105] on h3 "329 New Brunswick Ave" at bounding box center [366, 97] width 251 height 29
click at [371, 96] on h3 "329 New Brunswick Ave" at bounding box center [366, 97] width 251 height 29
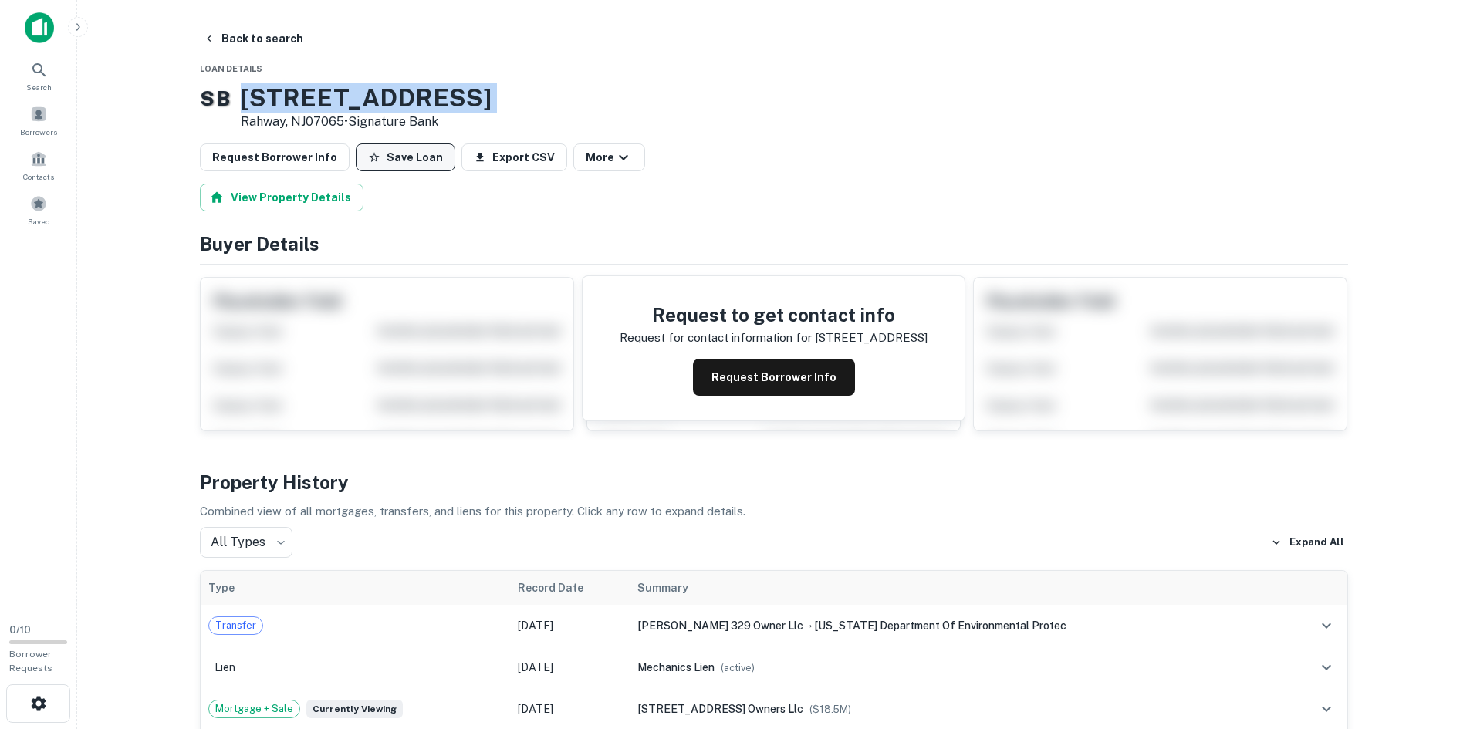
click at [430, 101] on h3 "329 New Brunswick Ave" at bounding box center [366, 97] width 251 height 29
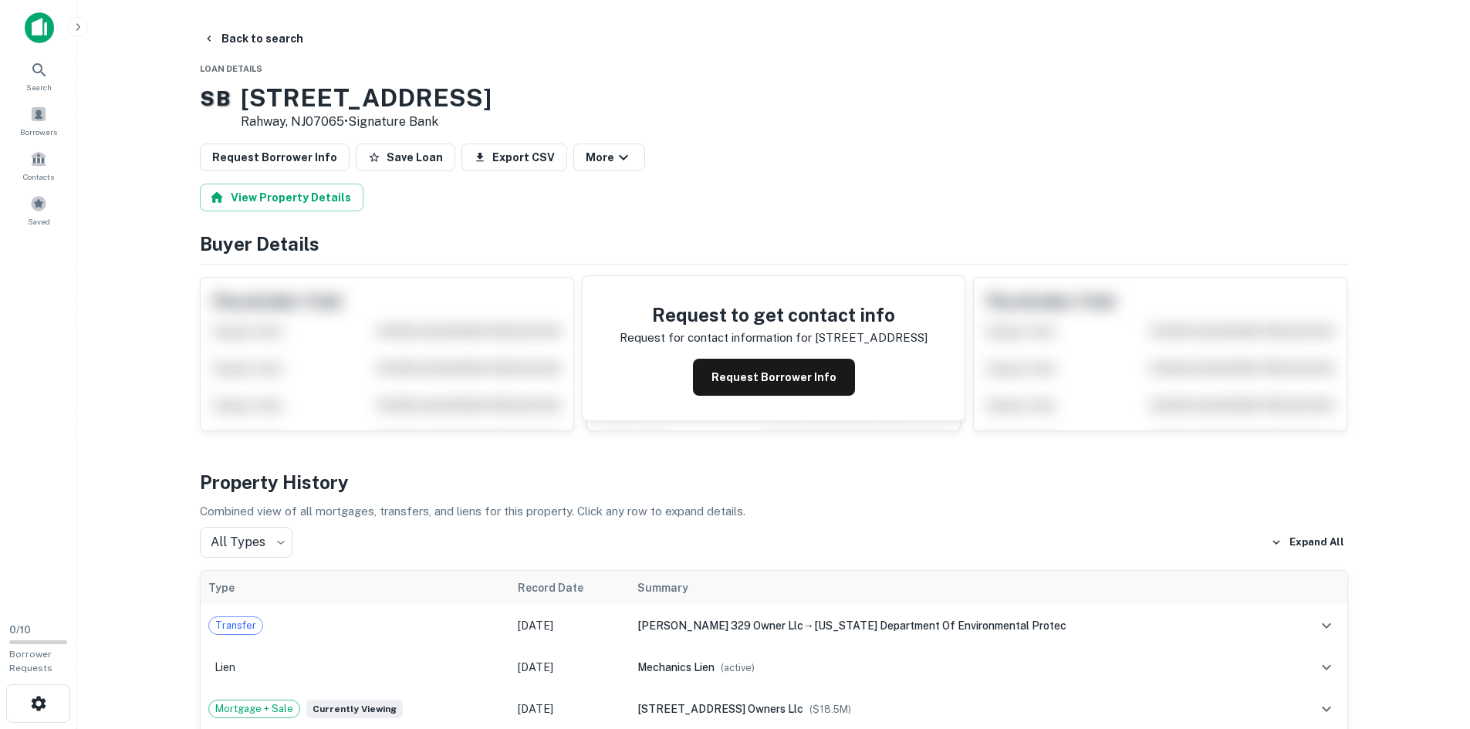
click at [430, 101] on h3 "329 New Brunswick Ave" at bounding box center [366, 97] width 251 height 29
drag, startPoint x: 430, startPoint y: 101, endPoint x: 485, endPoint y: 108, distance: 55.2
click at [485, 108] on h3 "329 New Brunswick Ave" at bounding box center [366, 97] width 251 height 29
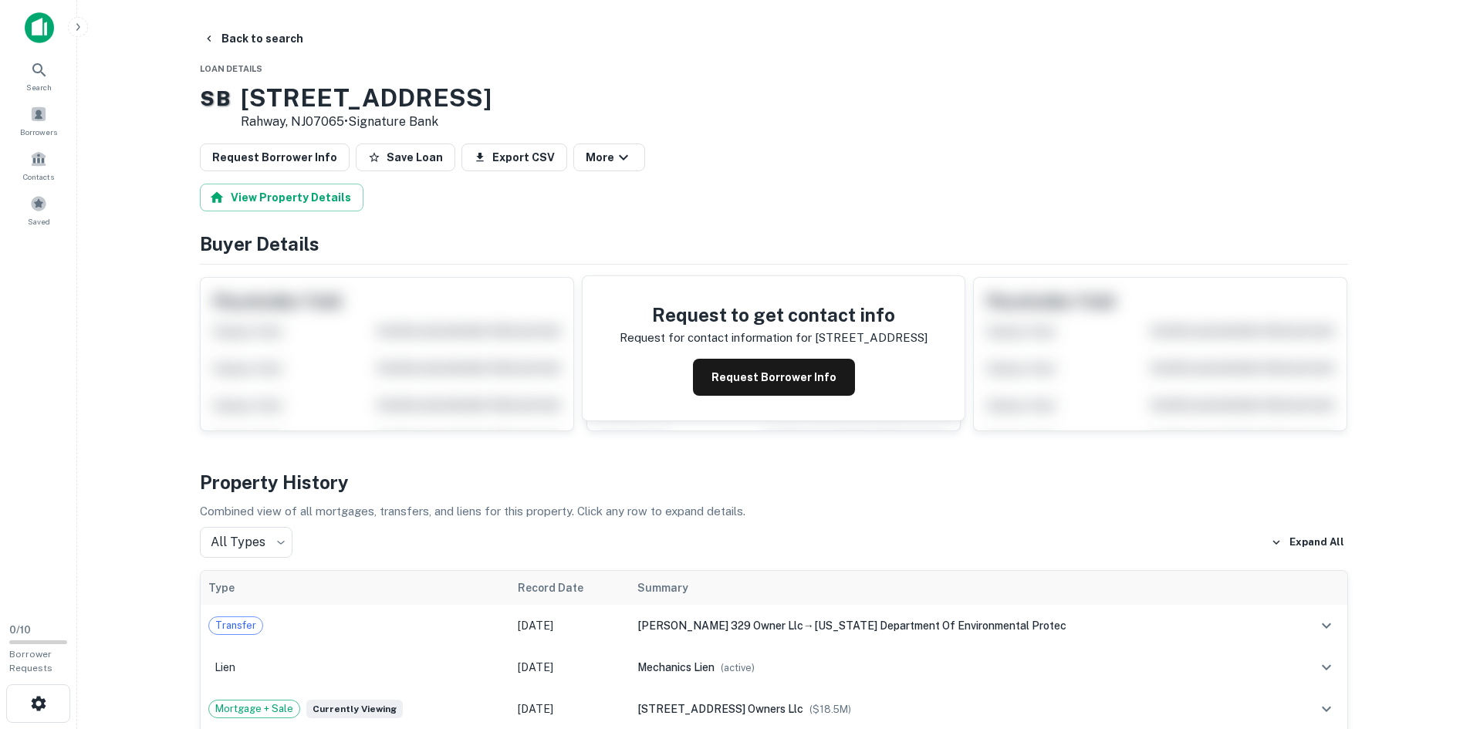
click at [482, 108] on h3 "329 New Brunswick Ave" at bounding box center [366, 97] width 251 height 29
copy h3 "329 New Brunswick Ave"
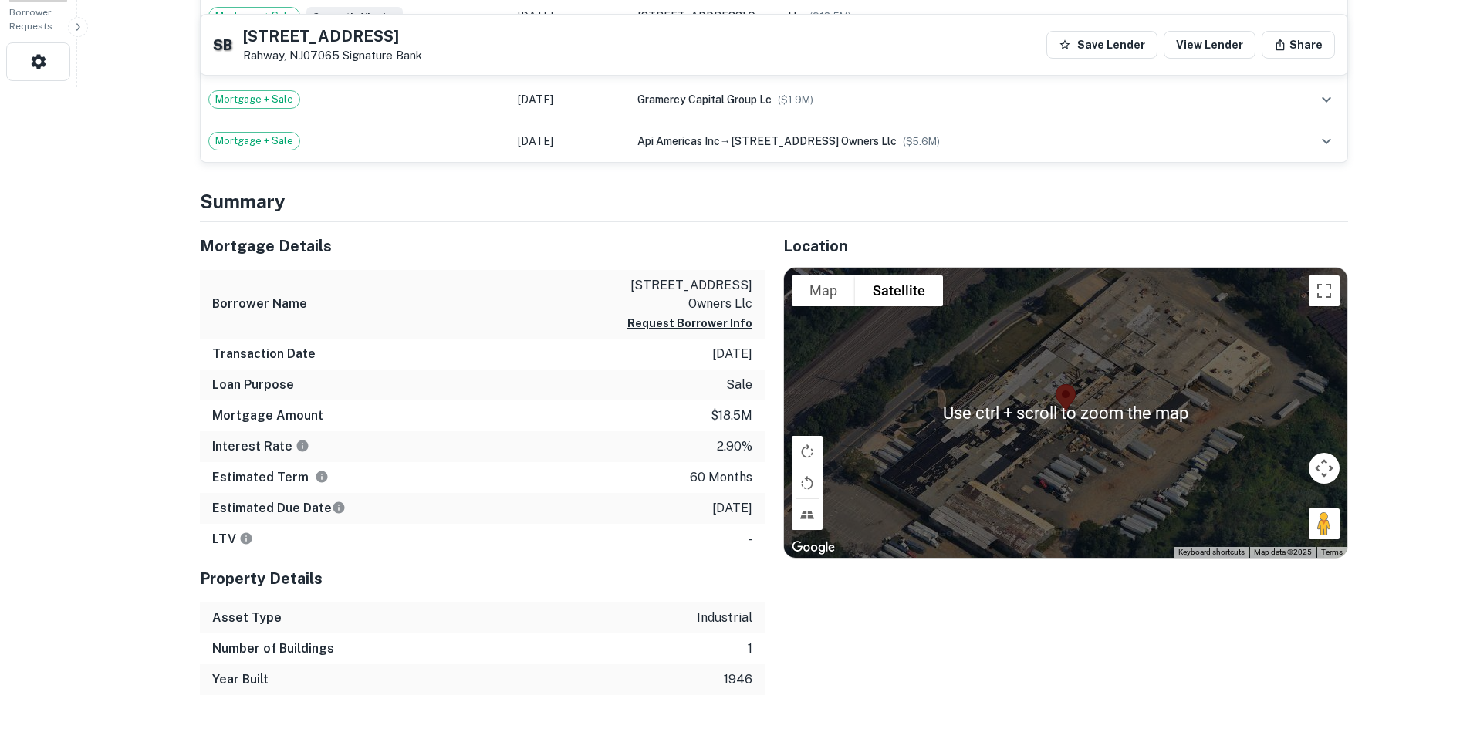
scroll to position [617, 0]
